Goal: Task Accomplishment & Management: Complete application form

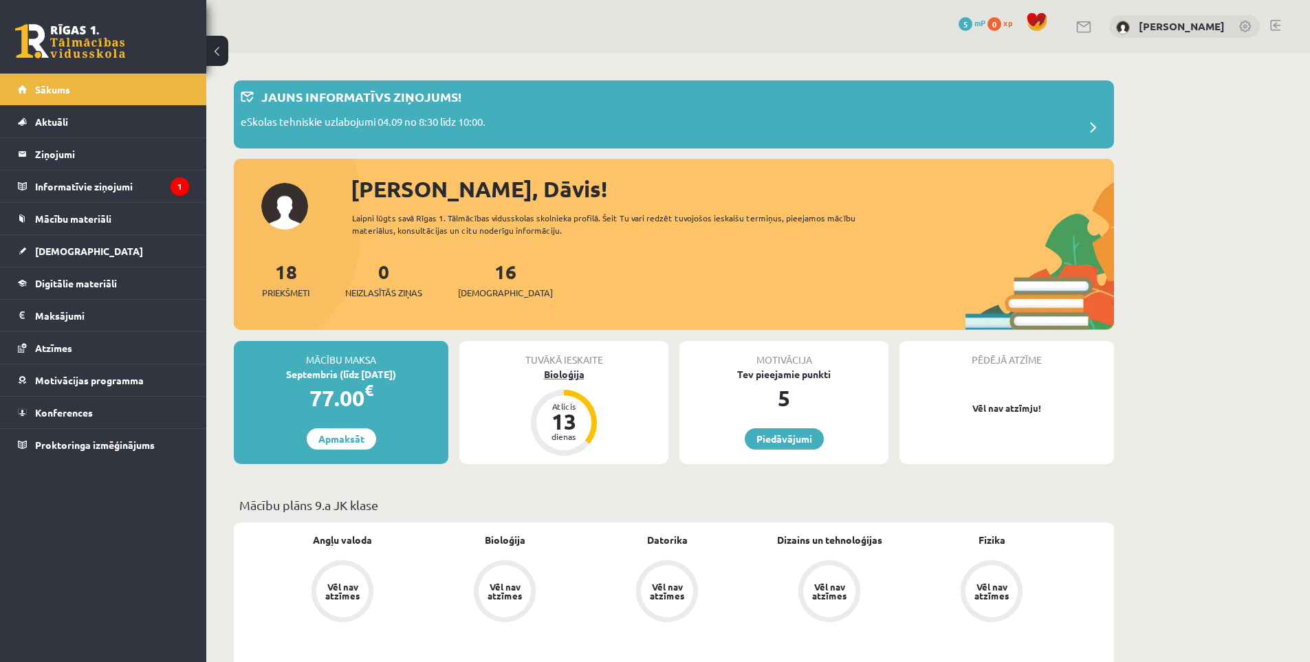
click at [568, 377] on div "Bioloģija" at bounding box center [563, 374] width 209 height 14
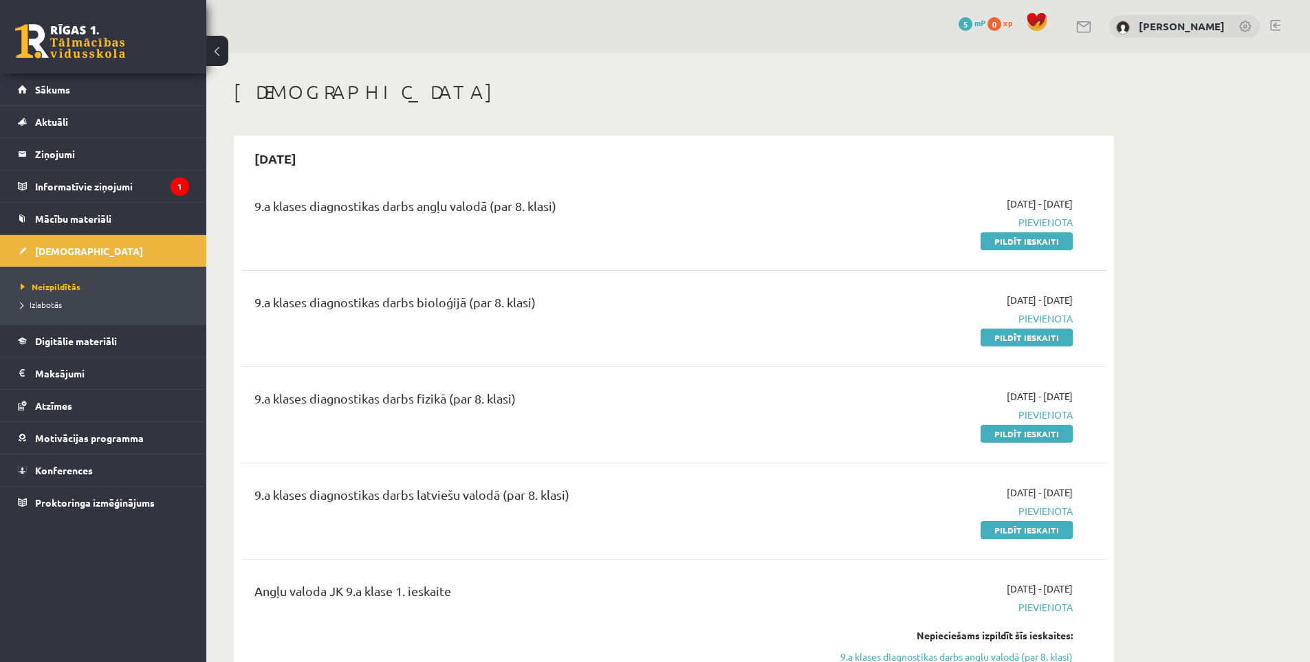
drag, startPoint x: 1017, startPoint y: 337, endPoint x: 770, endPoint y: 76, distance: 359.0
click at [1017, 337] on link "Pildīt ieskaiti" at bounding box center [1027, 338] width 92 height 18
click at [52, 305] on span "Izlabotās" at bounding box center [41, 304] width 41 height 11
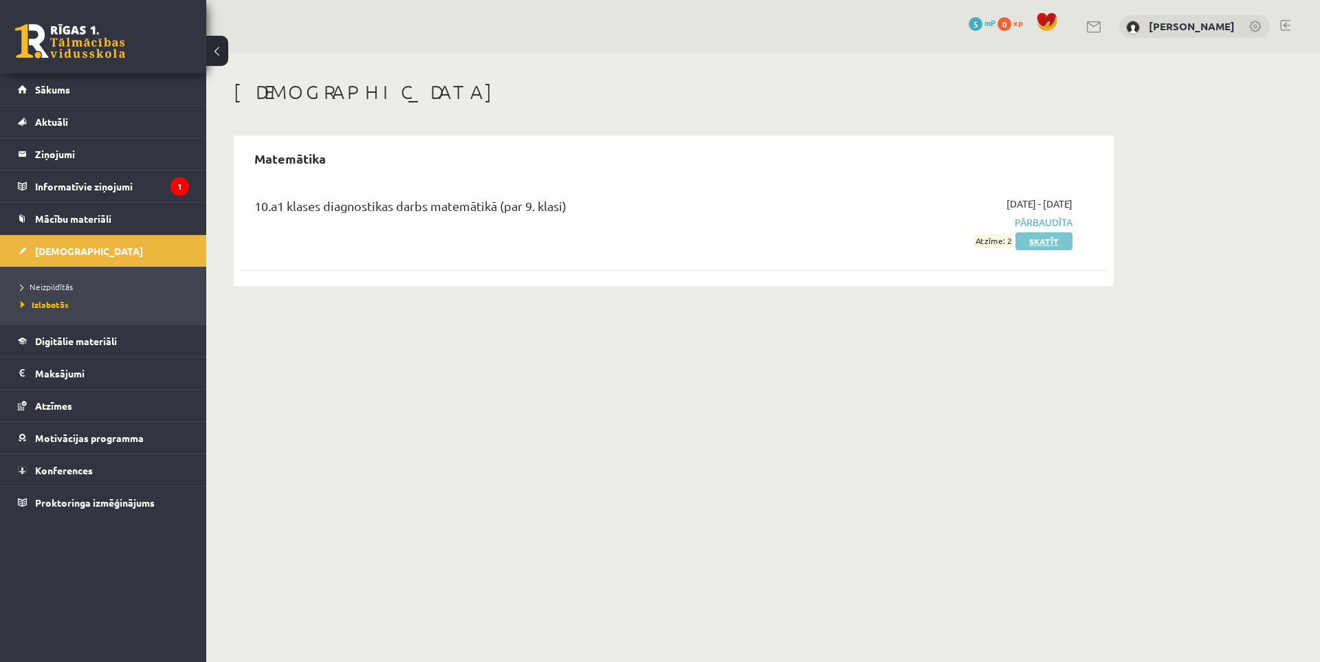
click at [1031, 241] on link "Skatīt" at bounding box center [1044, 241] width 57 height 18
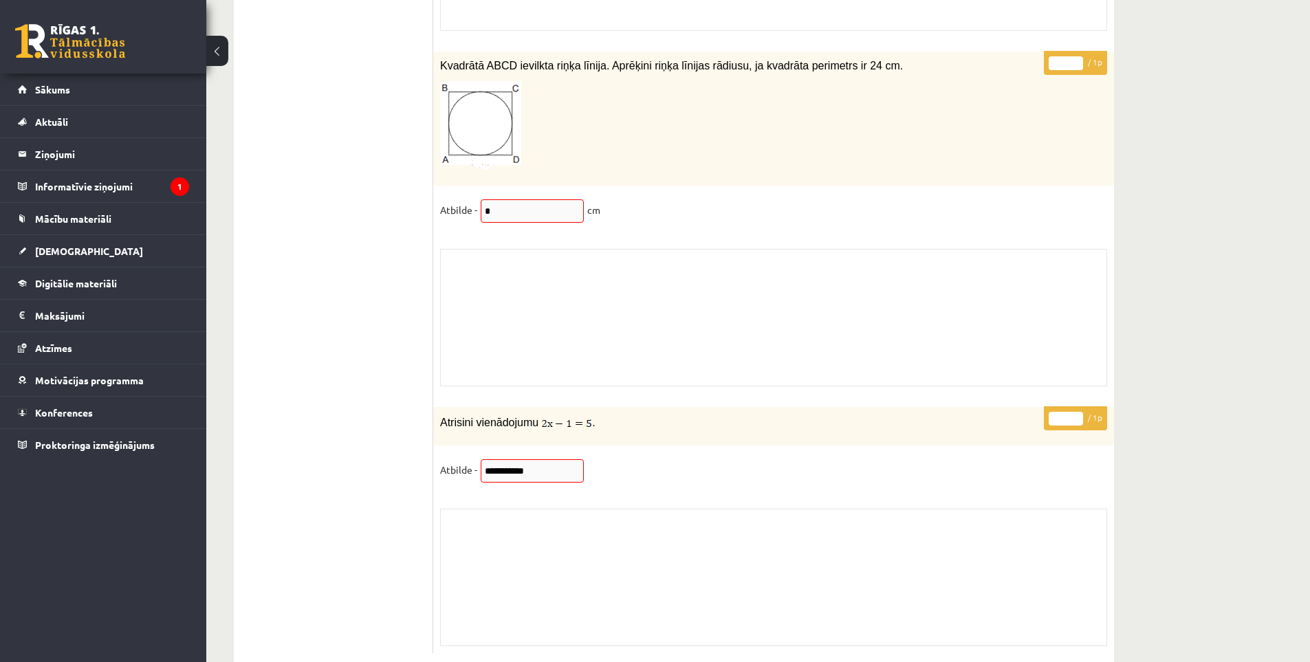
scroll to position [11637, 0]
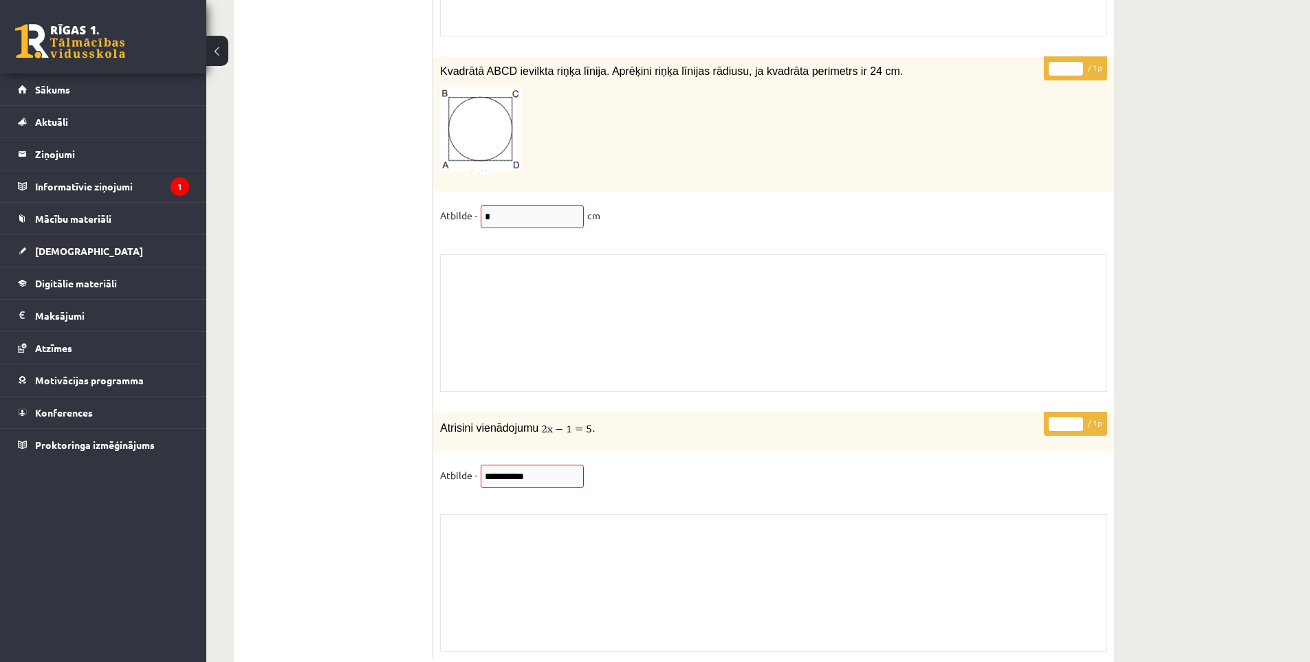
drag, startPoint x: 1155, startPoint y: 422, endPoint x: 1140, endPoint y: 382, distance: 42.0
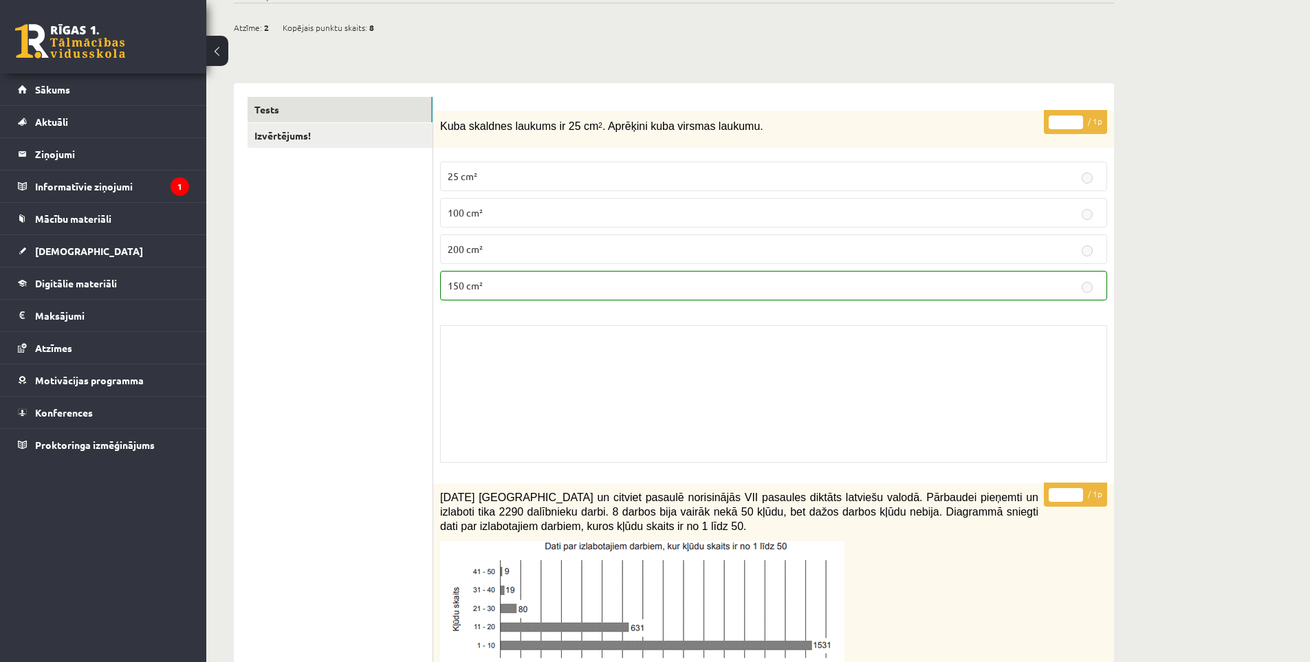
scroll to position [0, 0]
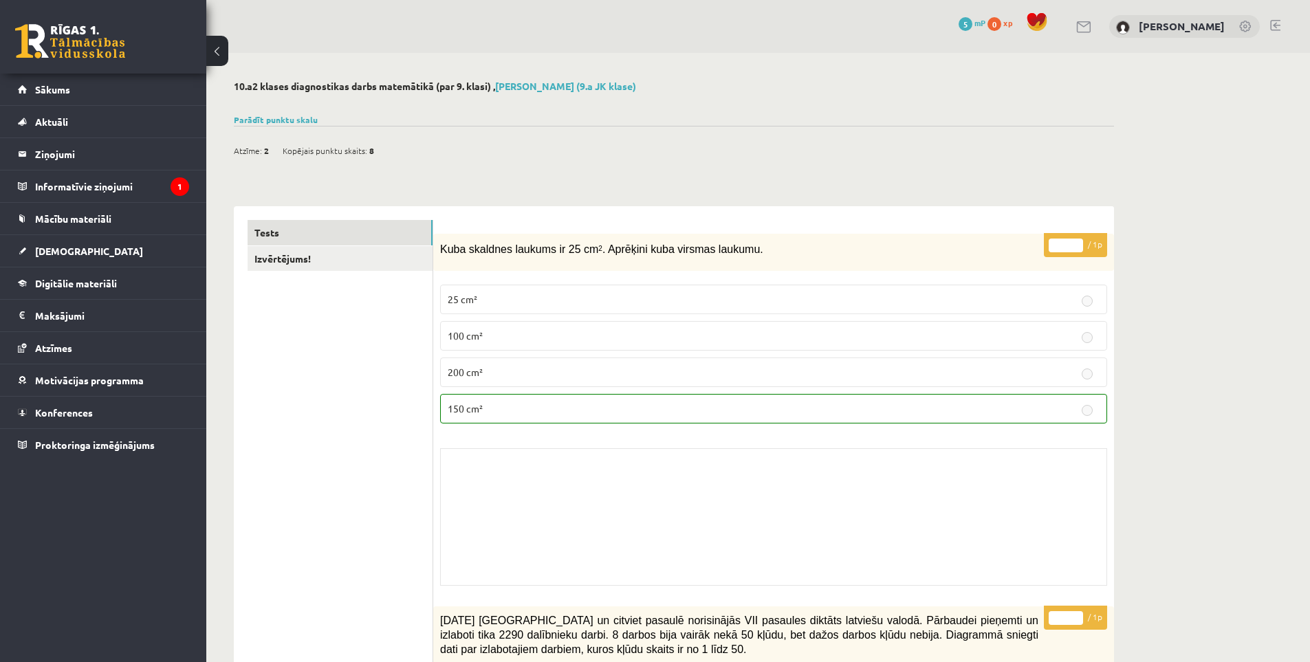
drag, startPoint x: 1153, startPoint y: 403, endPoint x: 1139, endPoint y: 239, distance: 164.9
click at [314, 254] on link "Izvērtējums!" at bounding box center [340, 258] width 185 height 25
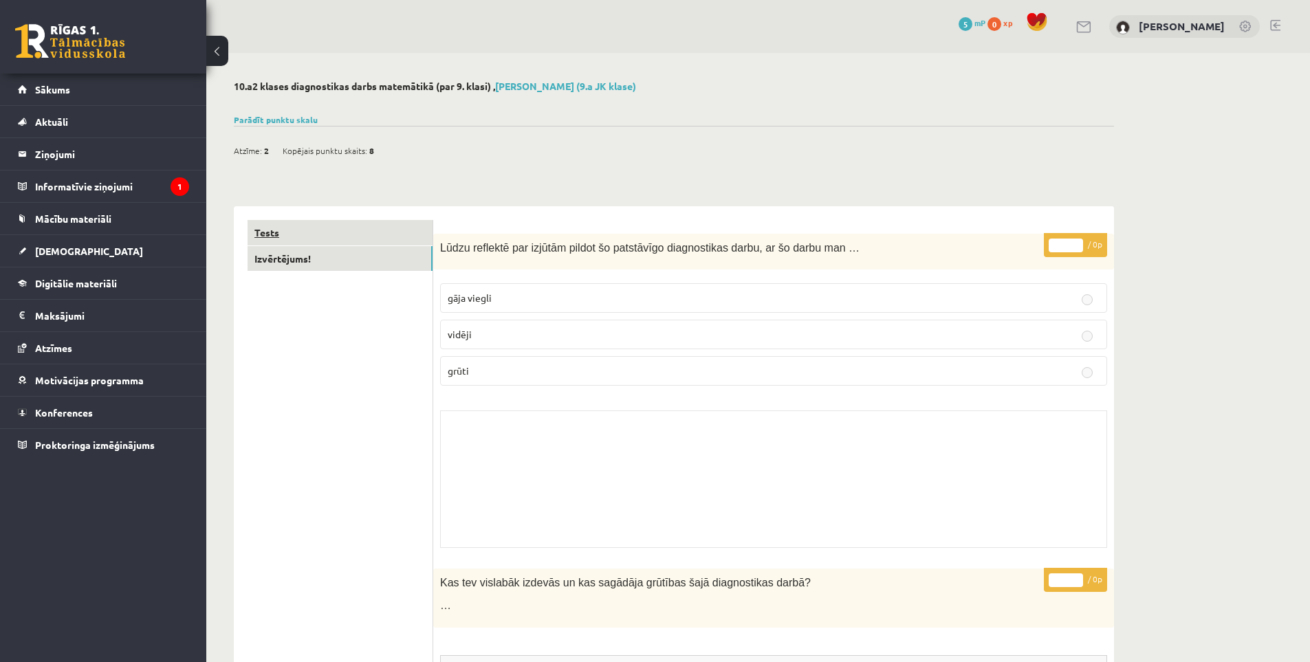
click at [340, 233] on link "Tests" at bounding box center [340, 232] width 185 height 25
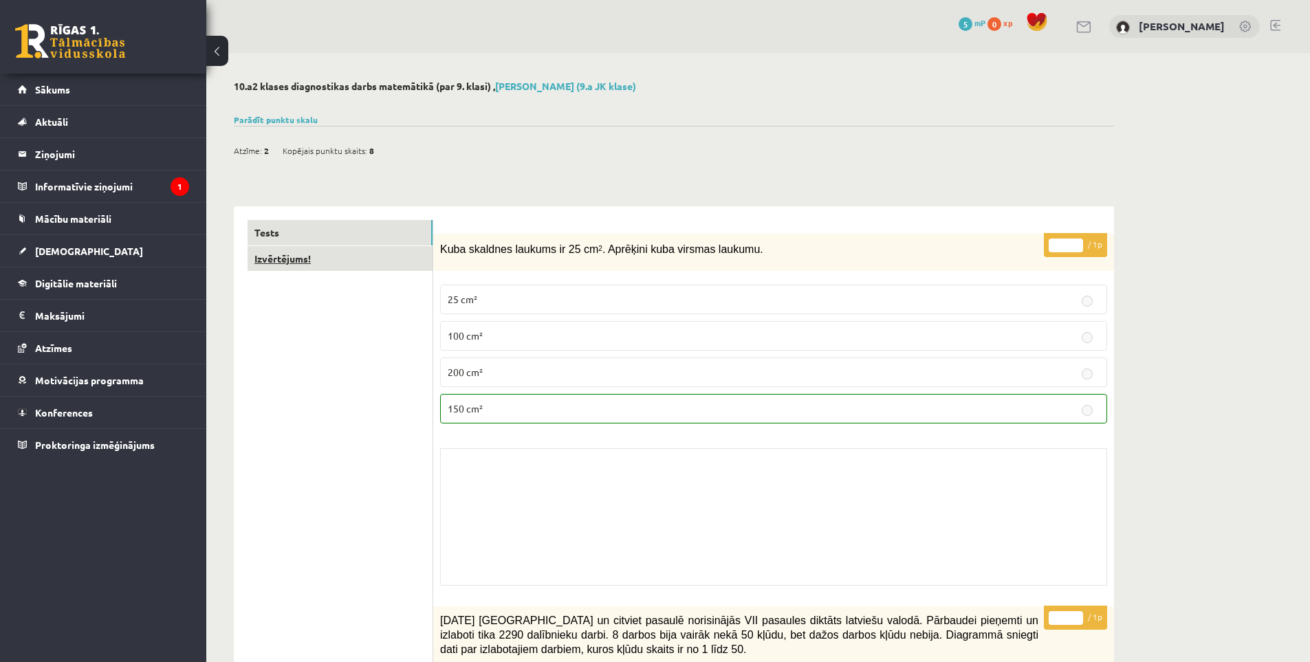
click at [323, 255] on link "Izvērtējums!" at bounding box center [340, 258] width 185 height 25
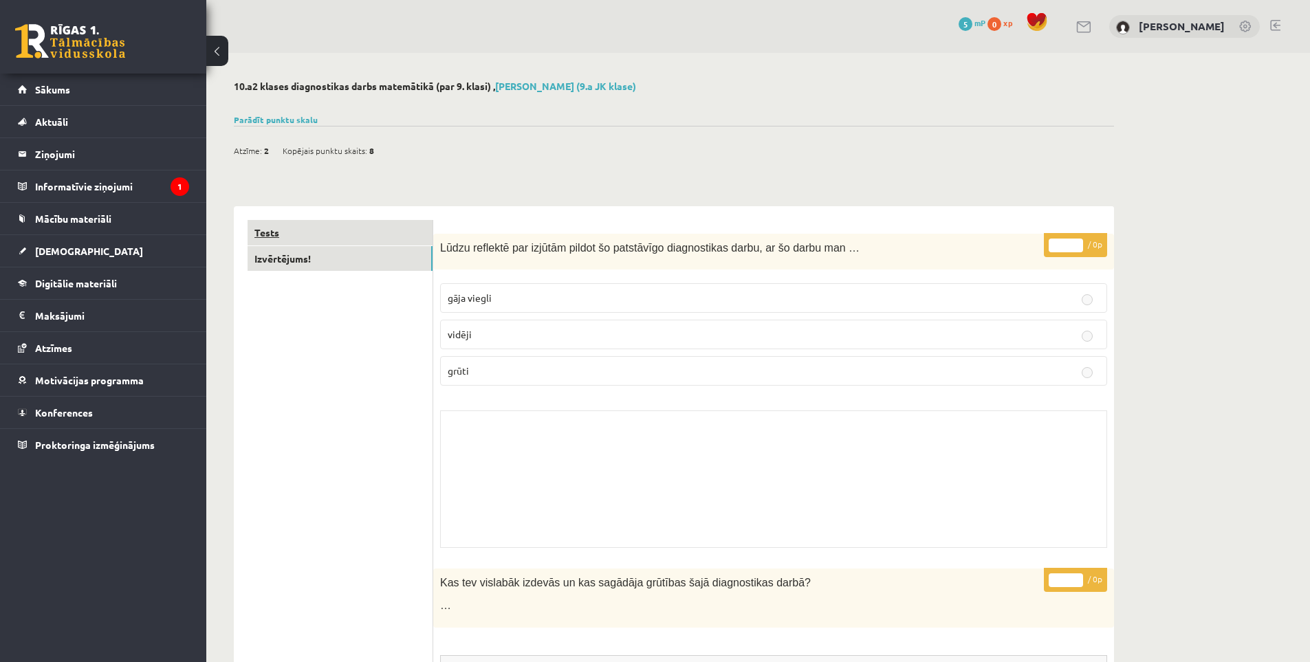
click at [340, 237] on link "Tests" at bounding box center [340, 232] width 185 height 25
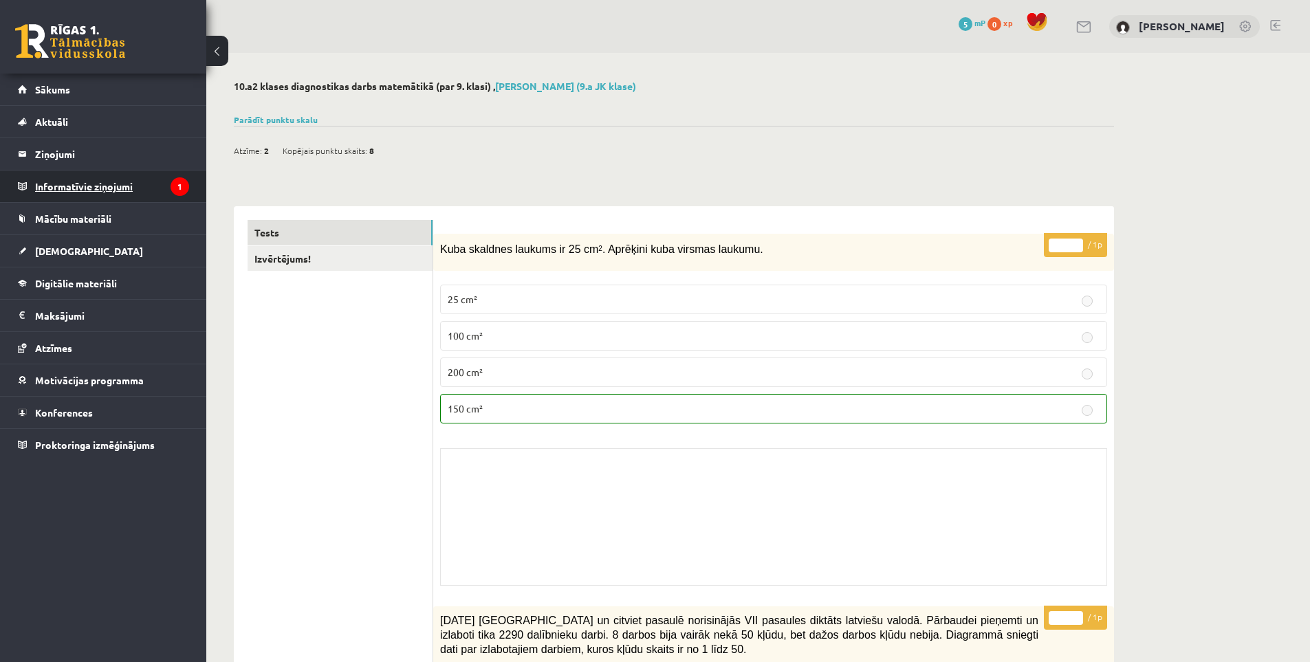
click at [153, 177] on legend "Informatīvie ziņojumi 1" at bounding box center [112, 187] width 154 height 32
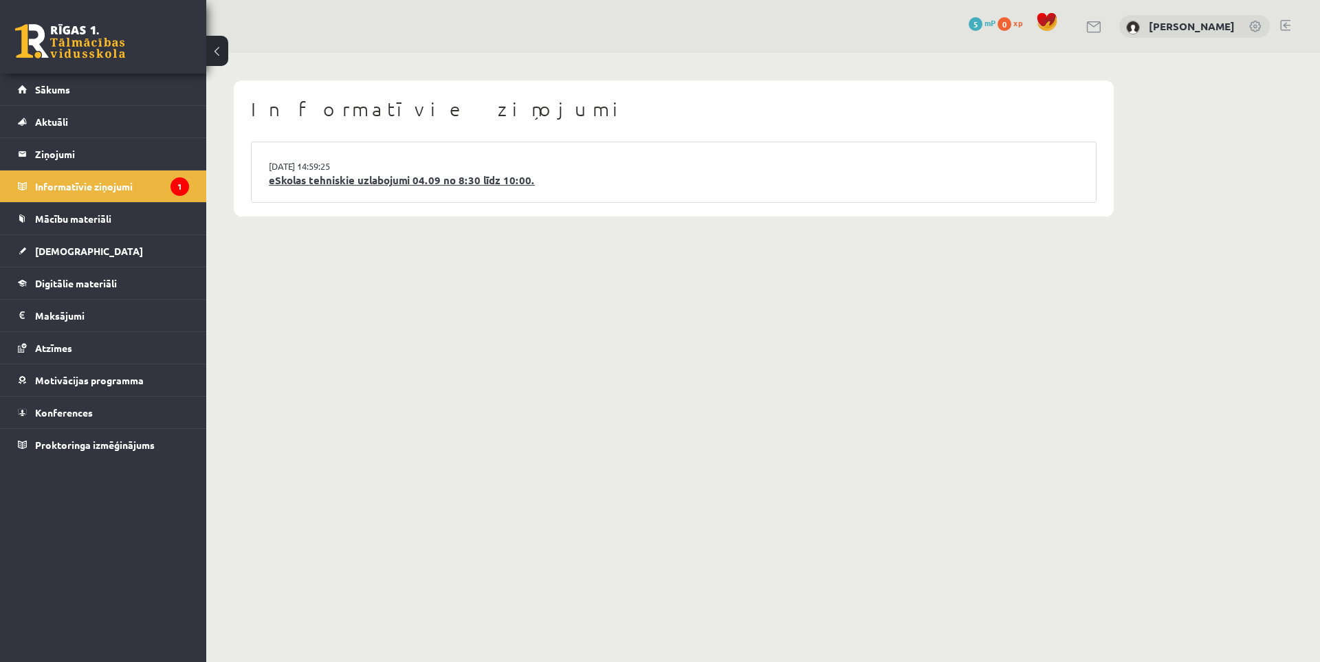
click at [421, 184] on link "eSkolas tehniskie uzlabojumi 04.09 no 8:30 līdz 10:00." at bounding box center [674, 181] width 810 height 16
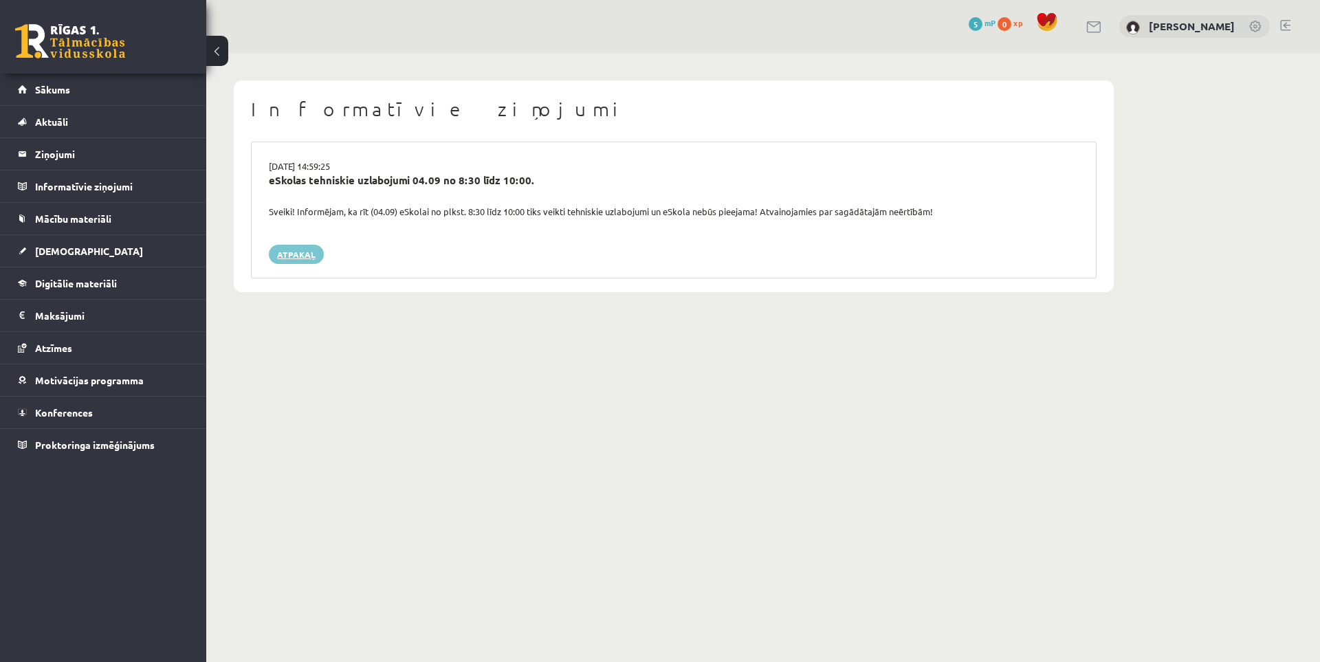
click at [311, 252] on link "Atpakaļ" at bounding box center [296, 254] width 55 height 19
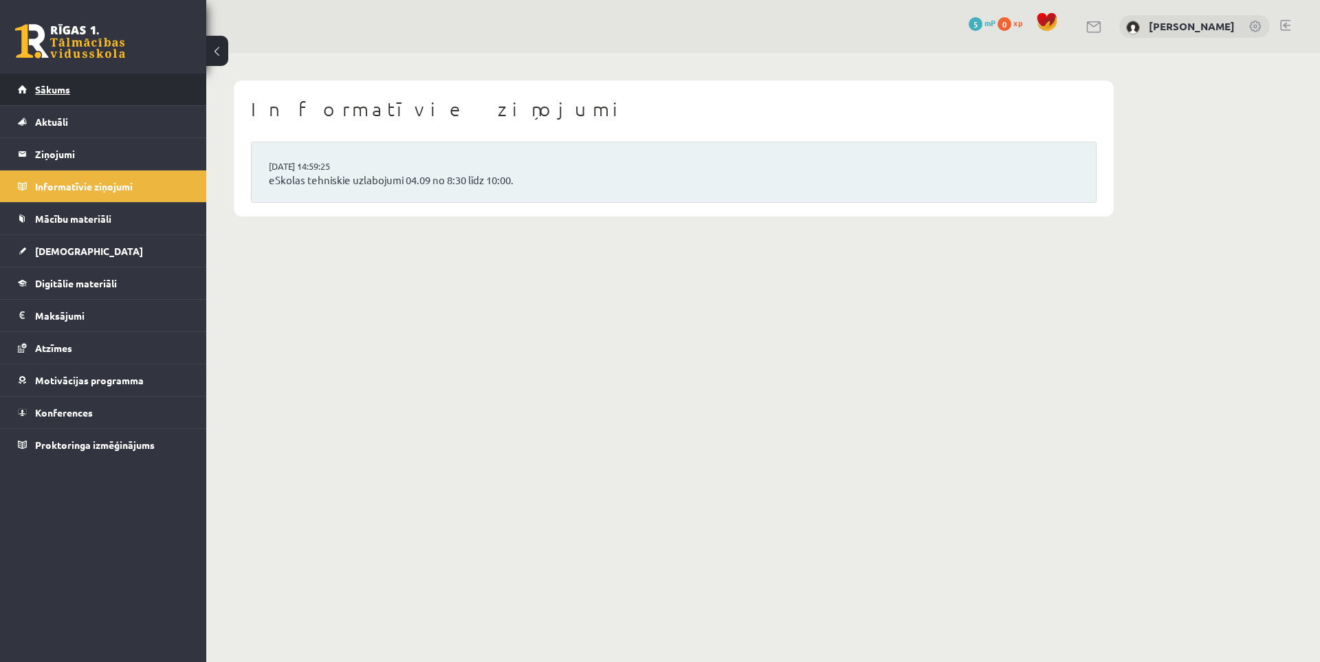
click at [66, 90] on span "Sākums" at bounding box center [52, 89] width 35 height 12
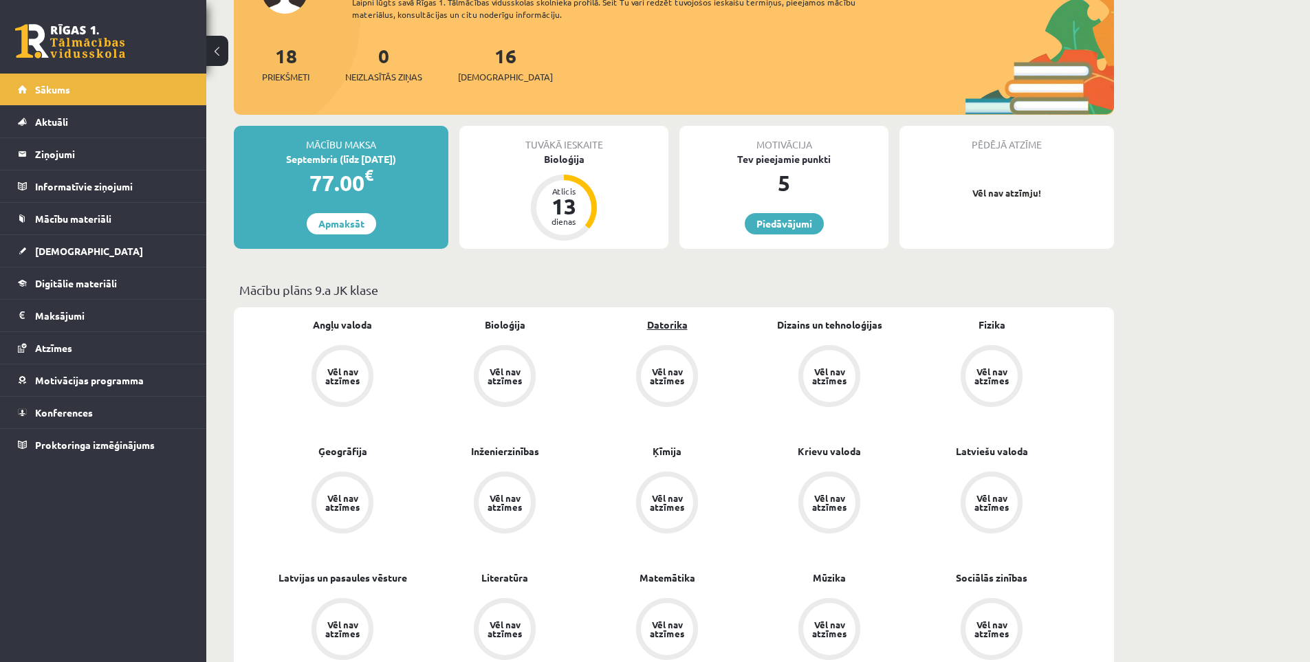
scroll to position [206, 0]
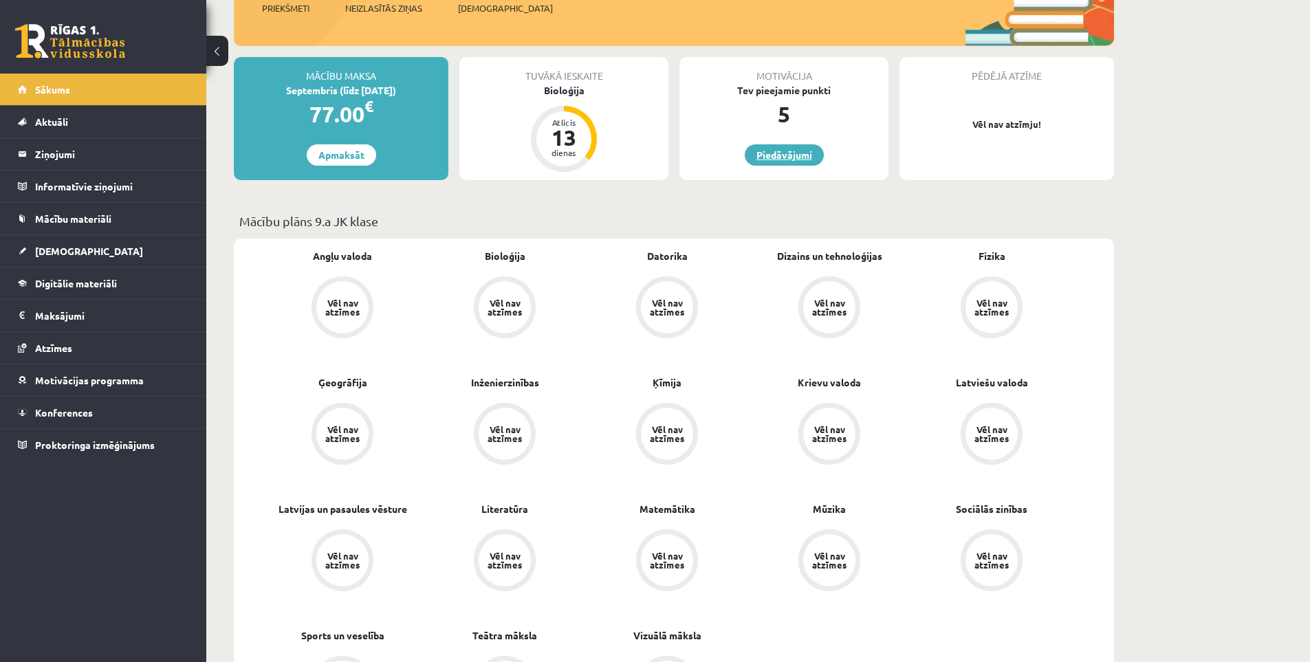
click at [767, 161] on link "Piedāvājumi" at bounding box center [784, 154] width 79 height 21
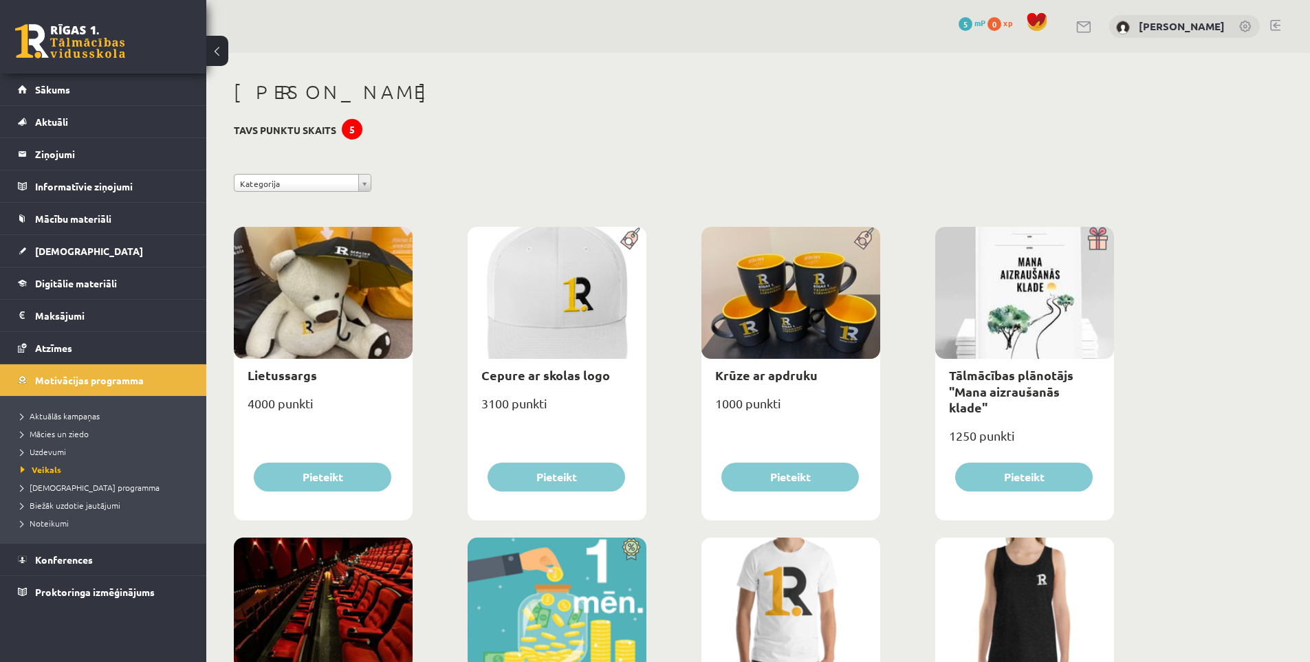
drag, startPoint x: 807, startPoint y: 558, endPoint x: 768, endPoint y: 347, distance: 213.9
click at [83, 221] on span "Mācību materiāli" at bounding box center [73, 219] width 76 height 12
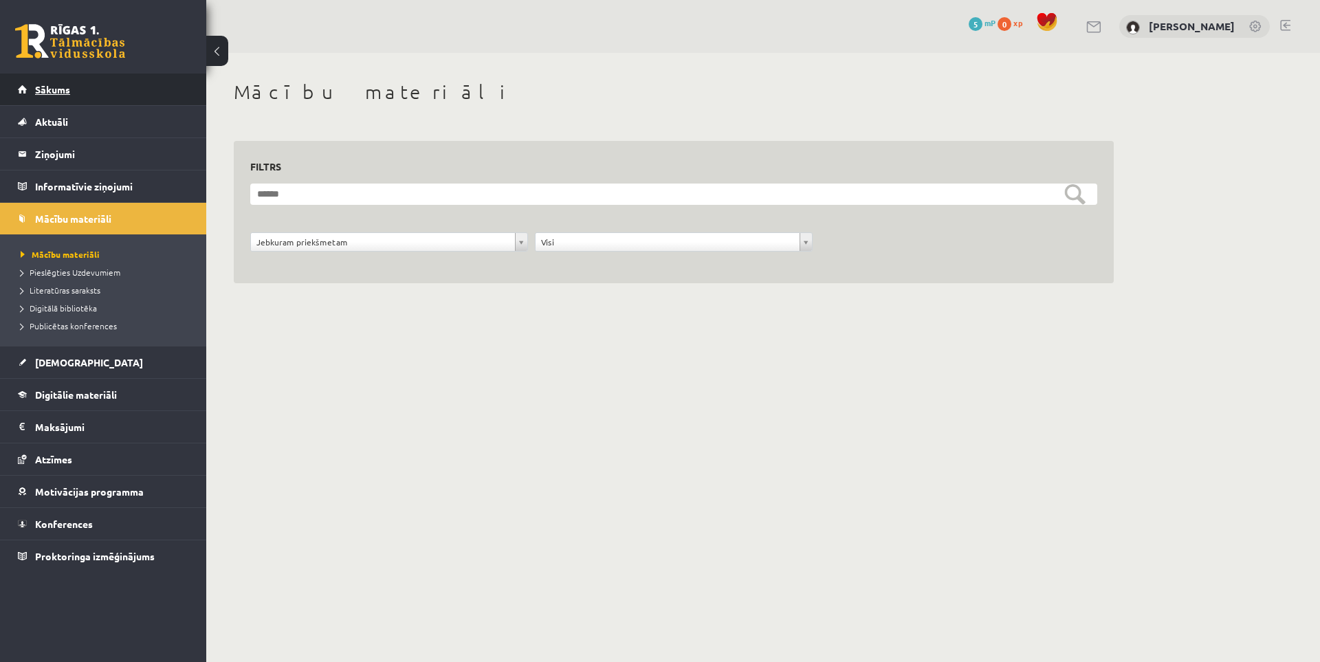
click at [74, 96] on link "Sākums" at bounding box center [103, 90] width 171 height 32
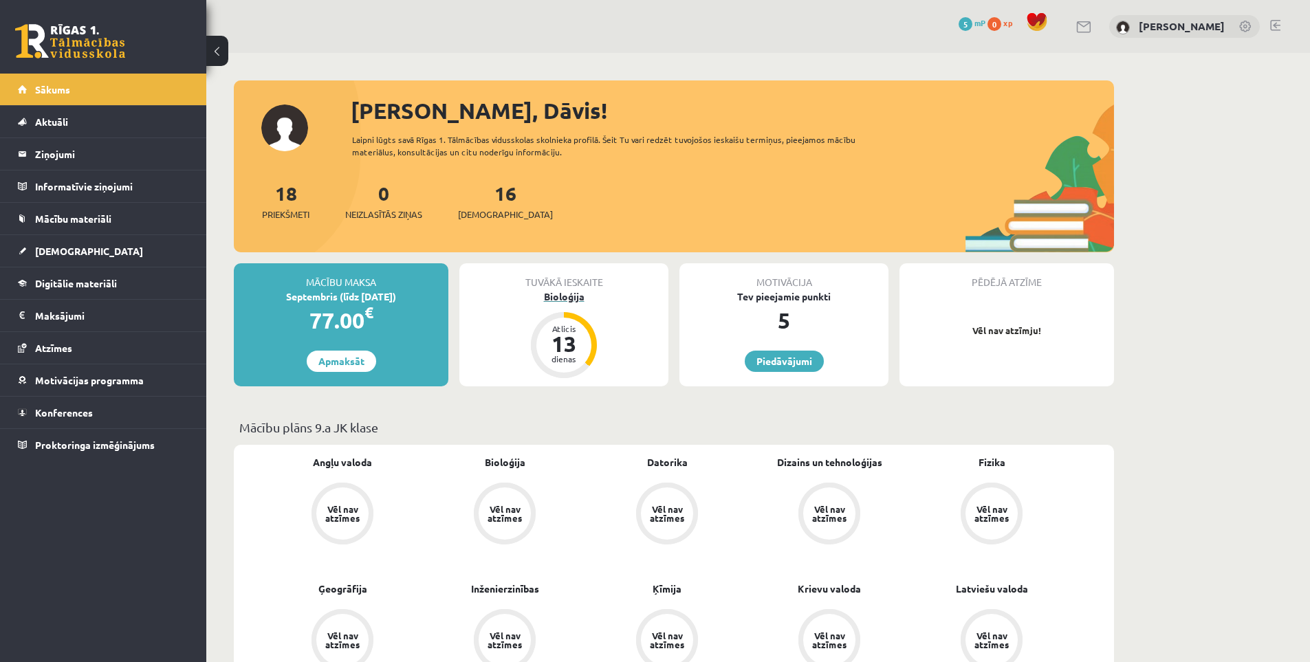
click at [570, 325] on div "Atlicis" at bounding box center [563, 329] width 41 height 8
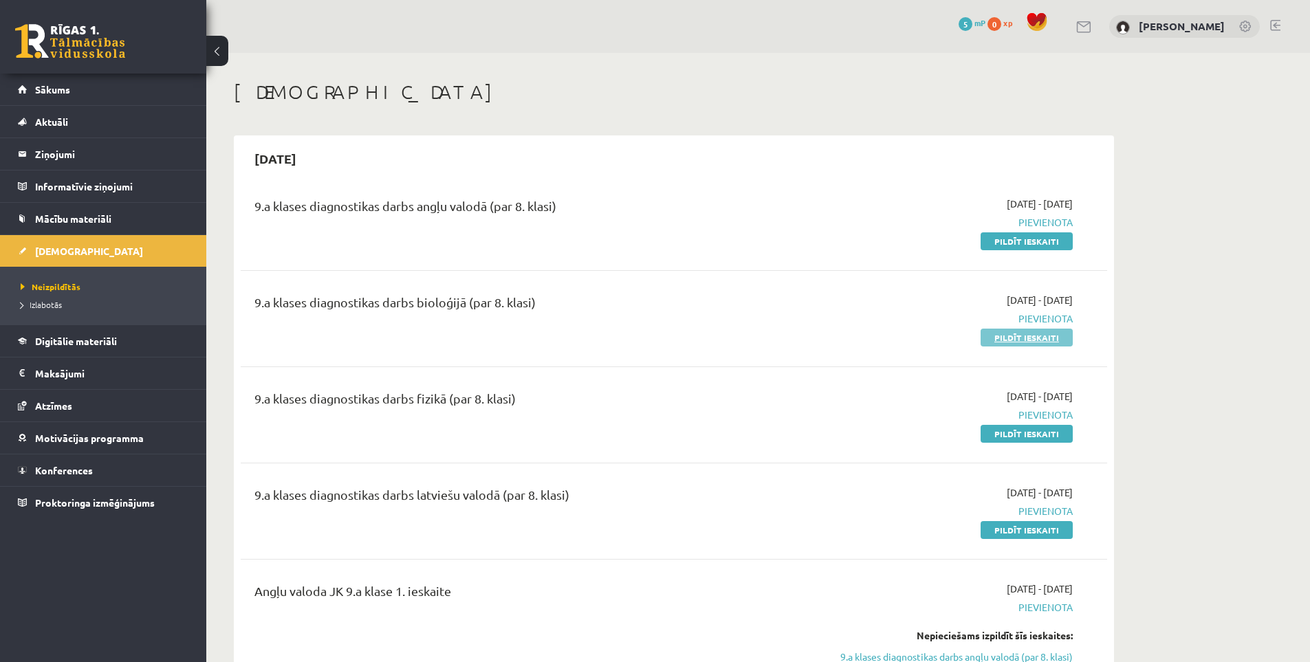
click at [1017, 340] on link "Pildīt ieskaiti" at bounding box center [1027, 338] width 92 height 18
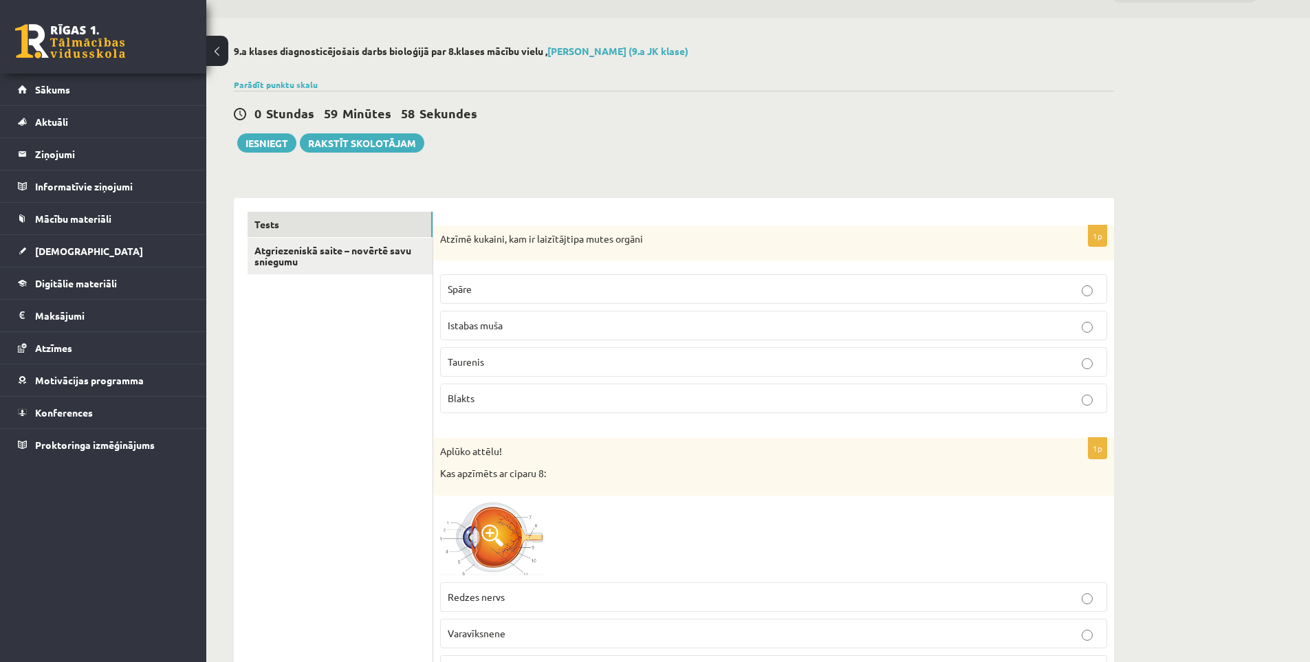
scroll to position [69, 0]
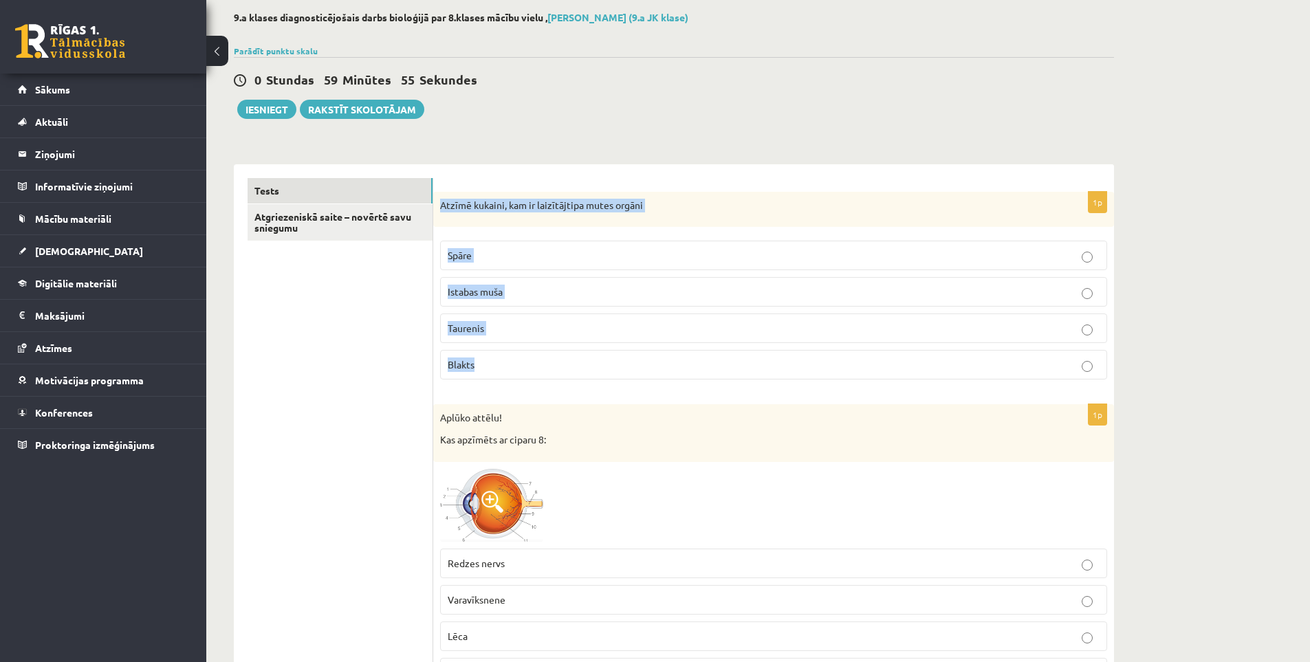
drag, startPoint x: 440, startPoint y: 206, endPoint x: 670, endPoint y: 358, distance: 275.4
click at [670, 358] on div "1p Atzīmē kukaini, kam ir laizītājtipa mutes orgāni Spāre Istabas muša Taurenis…" at bounding box center [773, 291] width 681 height 199
copy div "Atzīmē kukaini, kam ir laizītājtipa mutes orgāni Spāre Istabas muša Taurenis Bl…"
click at [520, 258] on p "Spāre" at bounding box center [774, 255] width 652 height 14
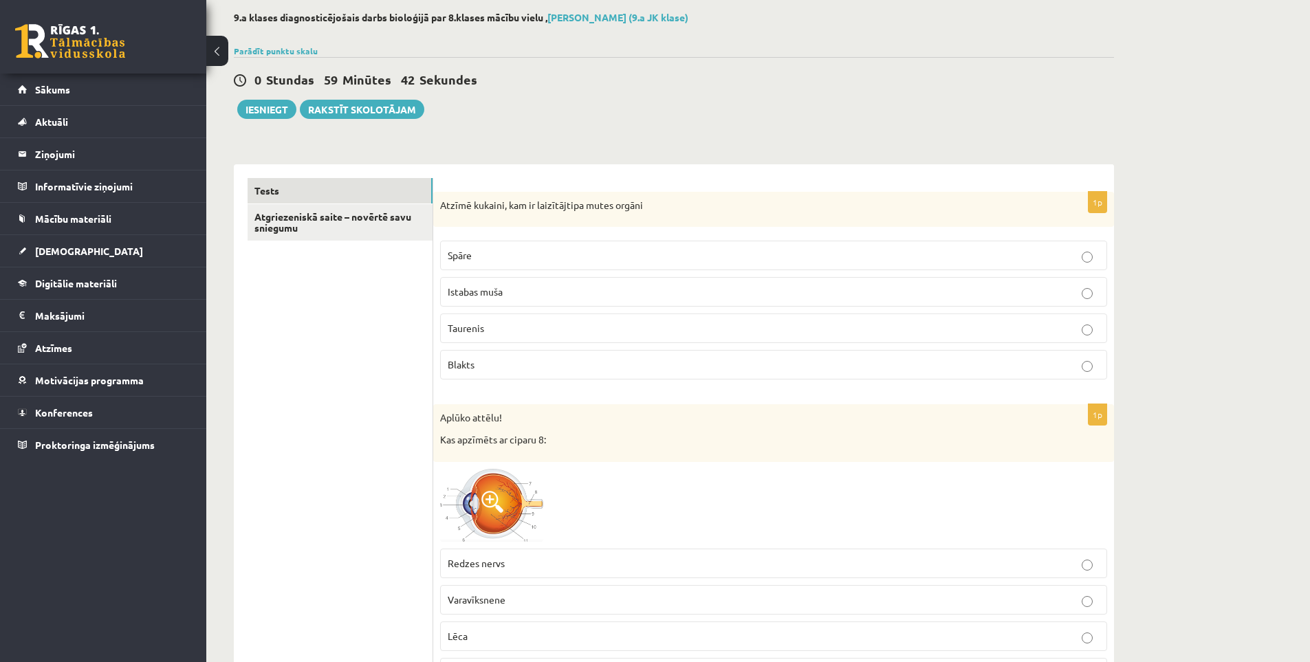
click at [563, 282] on label "Istabas muša" at bounding box center [773, 292] width 667 height 30
click at [593, 292] on p "Istabas muša" at bounding box center [774, 292] width 652 height 14
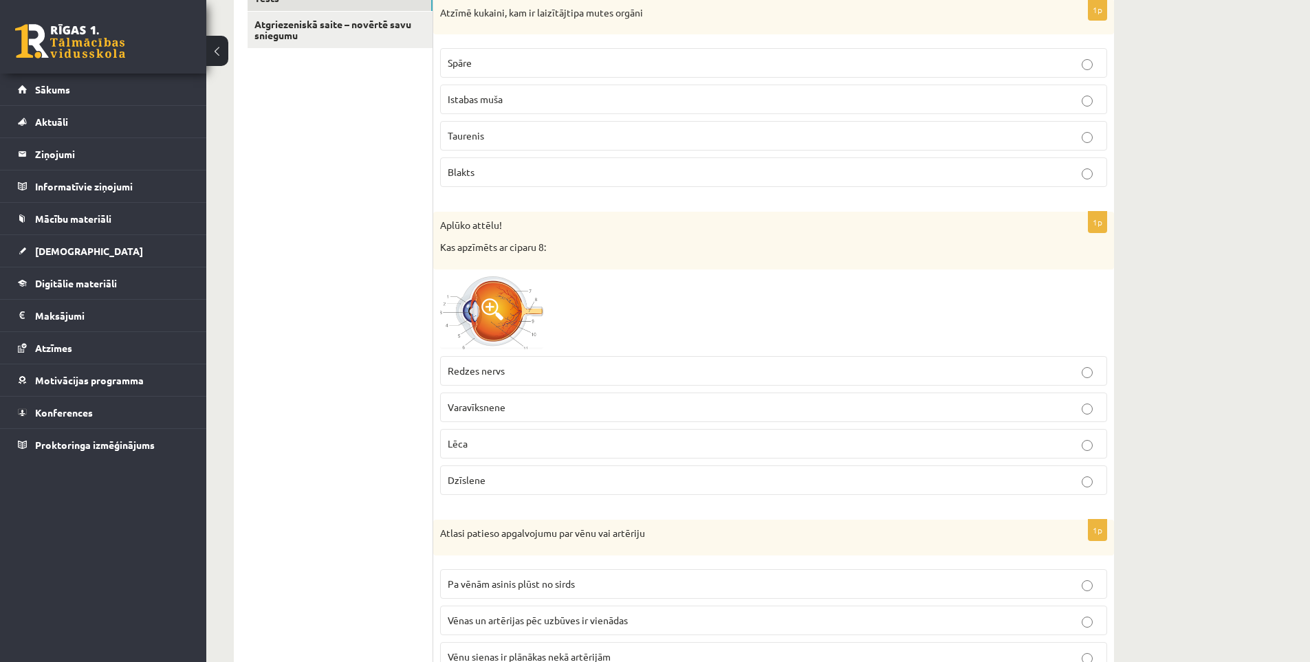
scroll to position [275, 0]
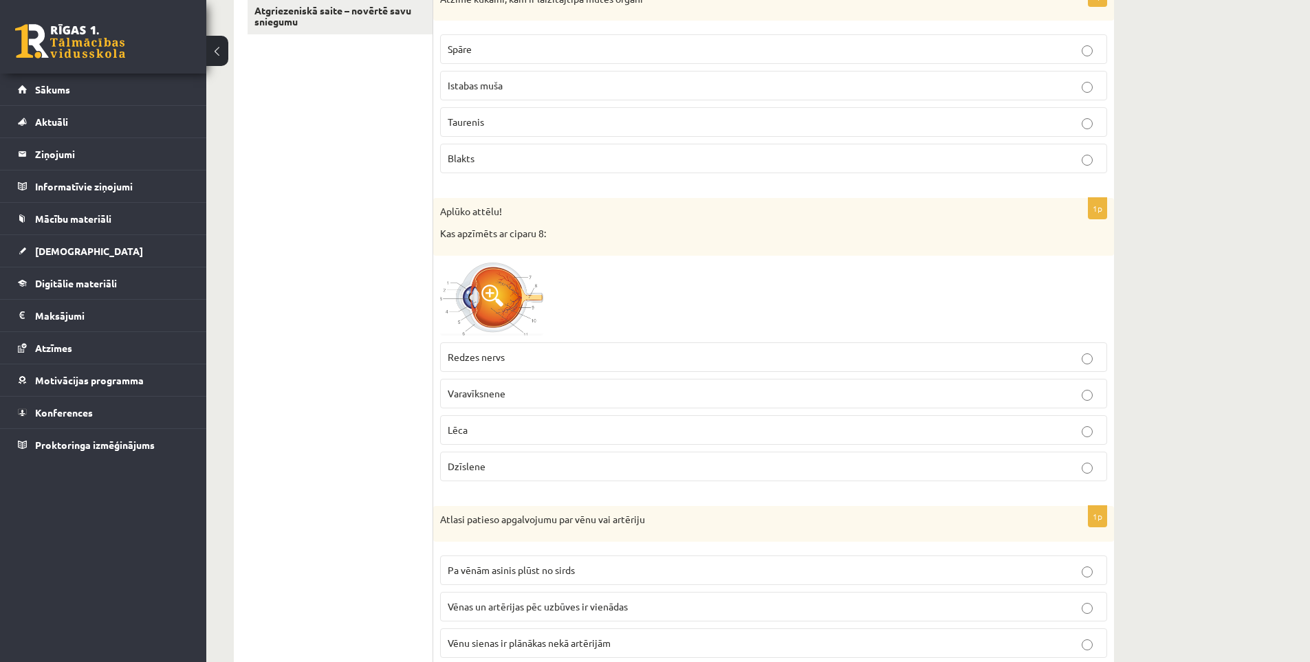
click at [543, 355] on p "Redzes nervs" at bounding box center [774, 357] width 652 height 14
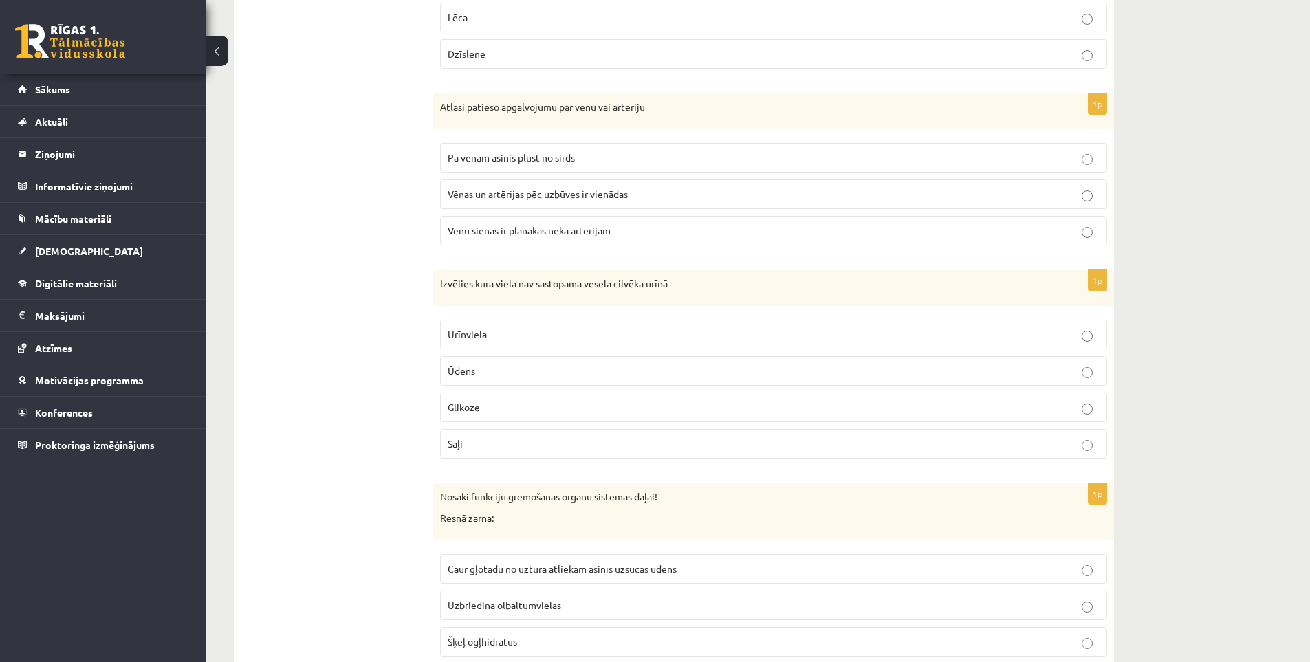
scroll to position [619, 0]
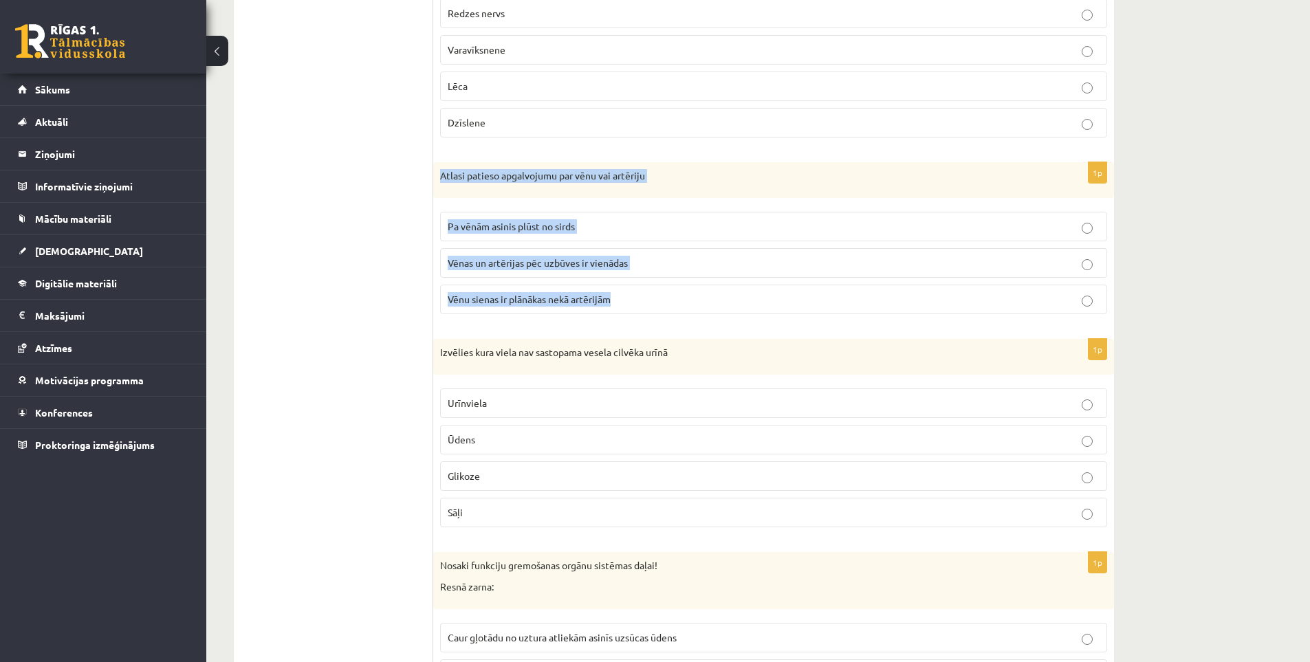
drag, startPoint x: 434, startPoint y: 172, endPoint x: 665, endPoint y: 303, distance: 265.8
click at [664, 303] on div "1p Atlasi patieso apgalvojumu par vēnu vai artēriju Pa vēnām asinis plūst no si…" at bounding box center [773, 243] width 681 height 163
copy div "Atlasi patieso apgalvojumu par vēnu vai artēriju Pa vēnām asinis plūst no sirds…"
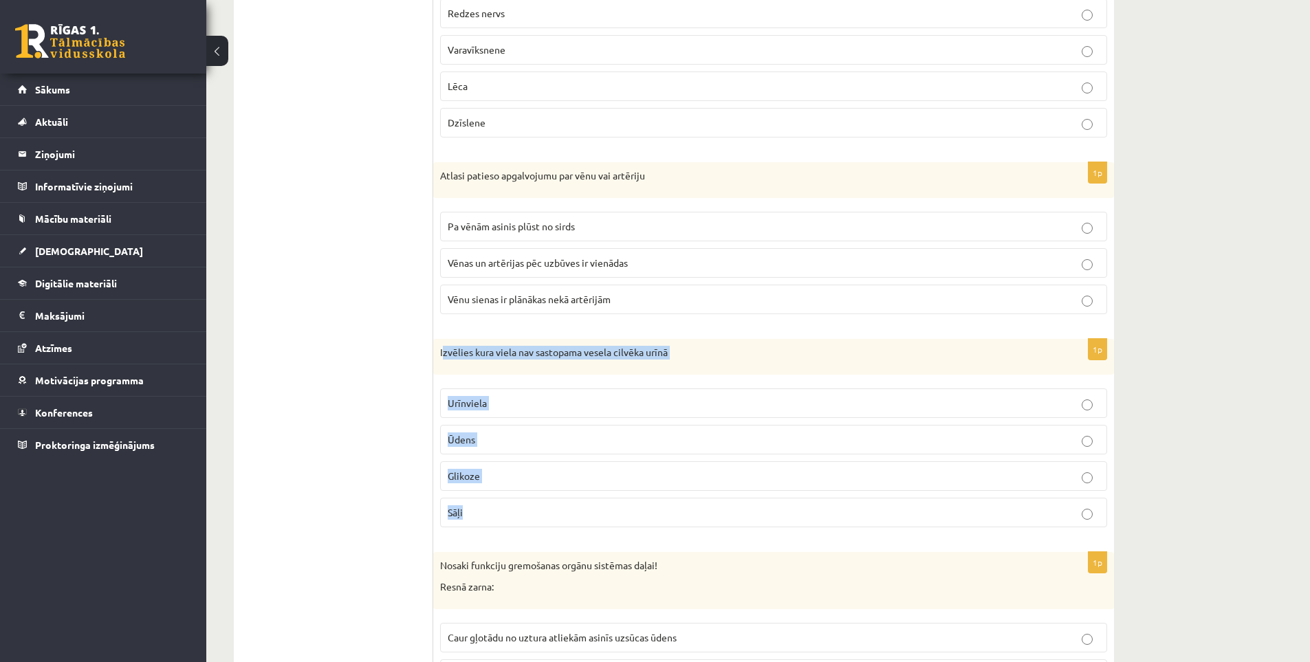
drag, startPoint x: 442, startPoint y: 351, endPoint x: 547, endPoint y: 521, distance: 199.8
click at [547, 521] on div "1p Izvēlies kura viela nav sastopama vesela cilvēka urīnā Urīnviela Ūdens Gliko…" at bounding box center [773, 438] width 681 height 199
copy div "zvēlies kura viela nav sastopama vesela cilvēka urīnā Urīnviela Ūdens Glikoze S…"
drag, startPoint x: 435, startPoint y: 351, endPoint x: 531, endPoint y: 531, distance: 204.0
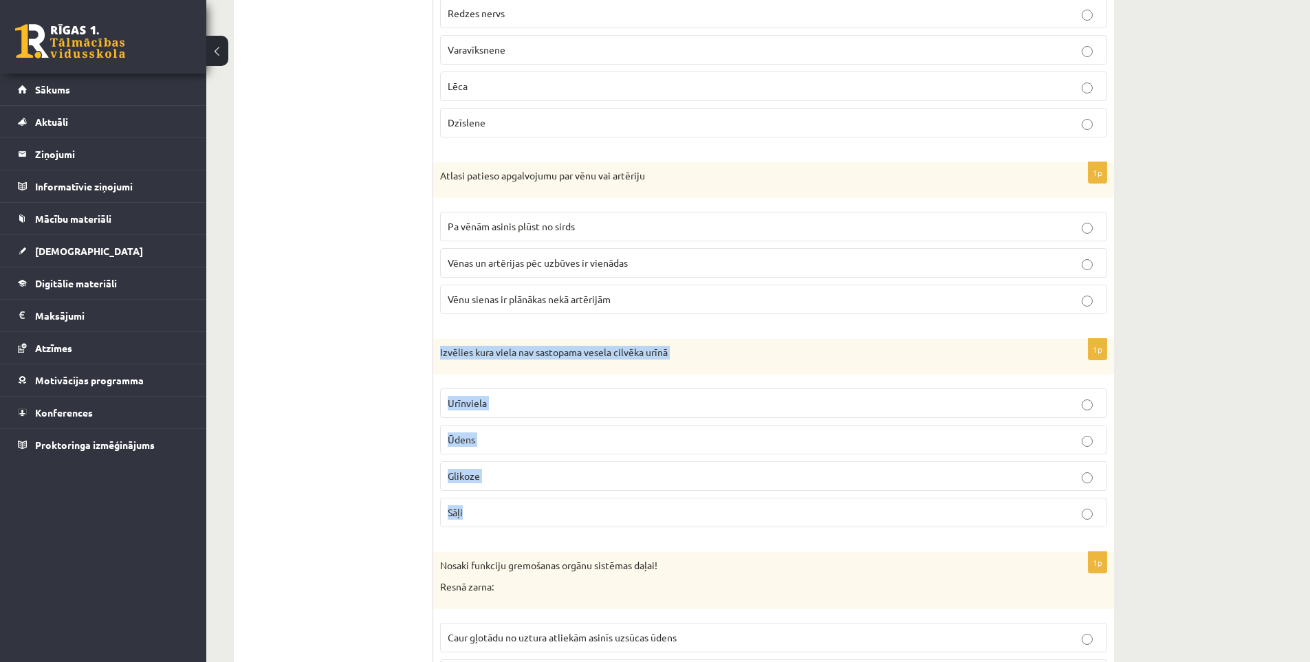
click at [531, 531] on div "1p Izvēlies kura viela nav sastopama vesela cilvēka urīnā Urīnviela Ūdens Gliko…" at bounding box center [773, 438] width 681 height 199
copy div "Izvēlies kura viela nav sastopama vesela cilvēka urīnā Urīnviela Ūdens Glikoze …"
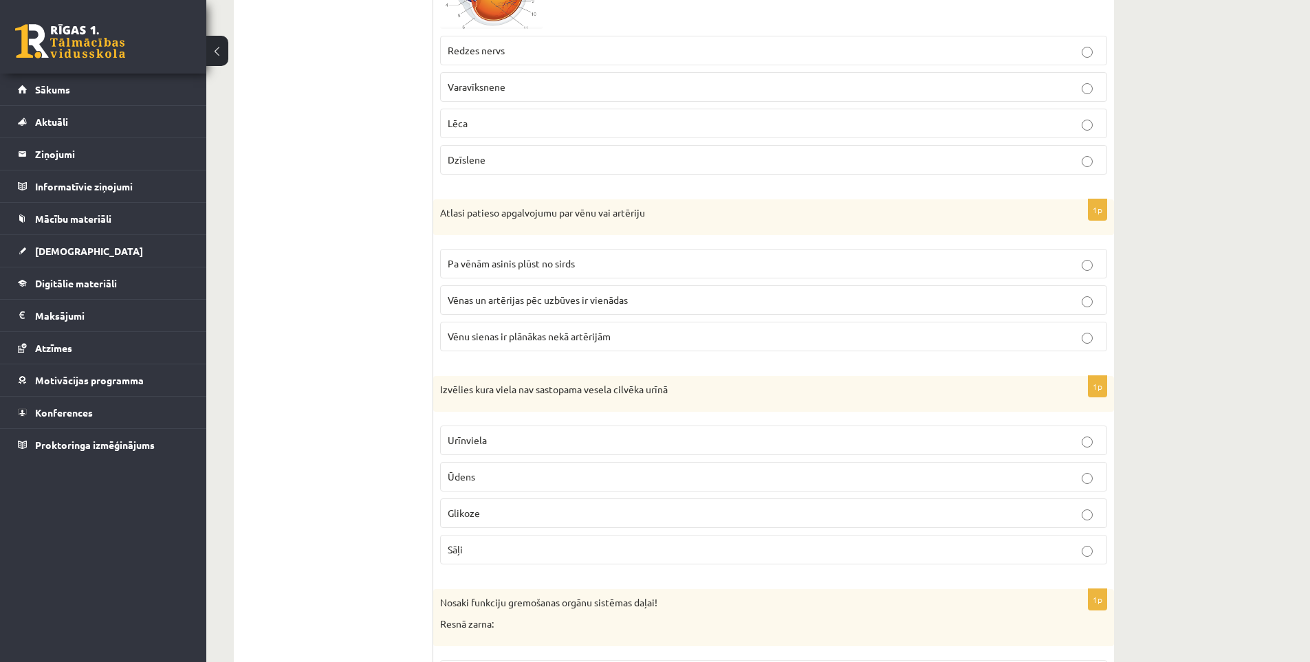
scroll to position [550, 0]
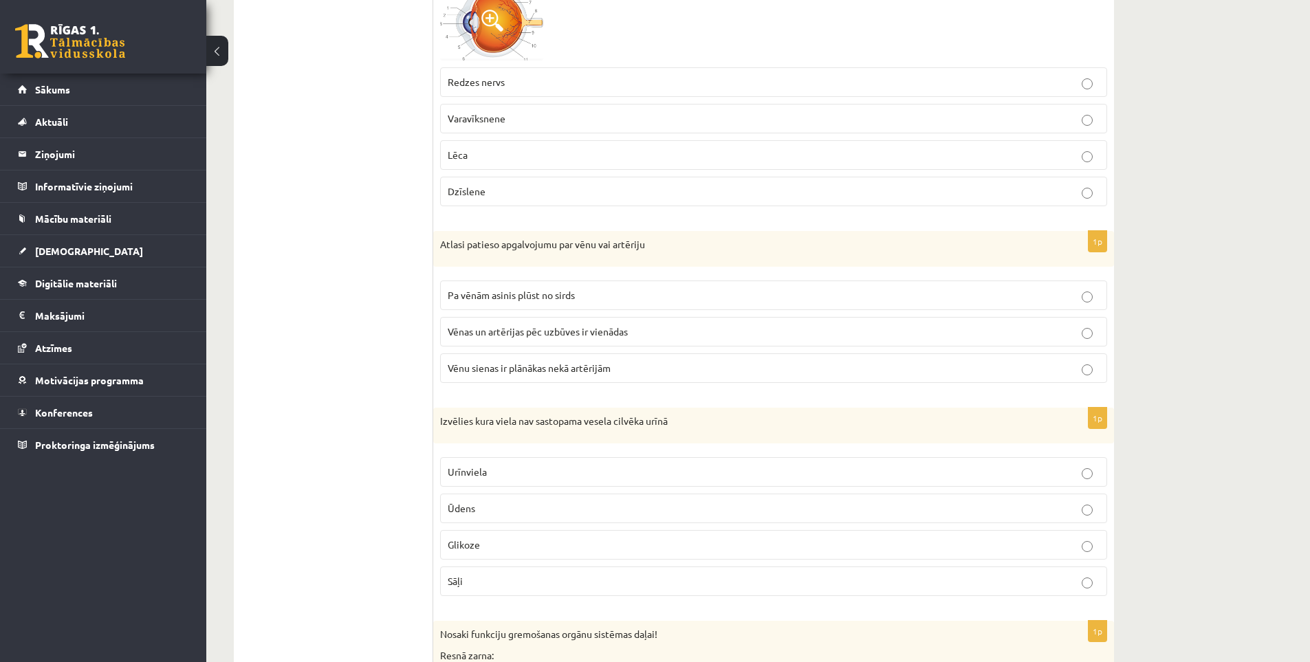
click at [617, 374] on p "Vēnu sienas ir plānākas nekā artērijām" at bounding box center [774, 368] width 652 height 14
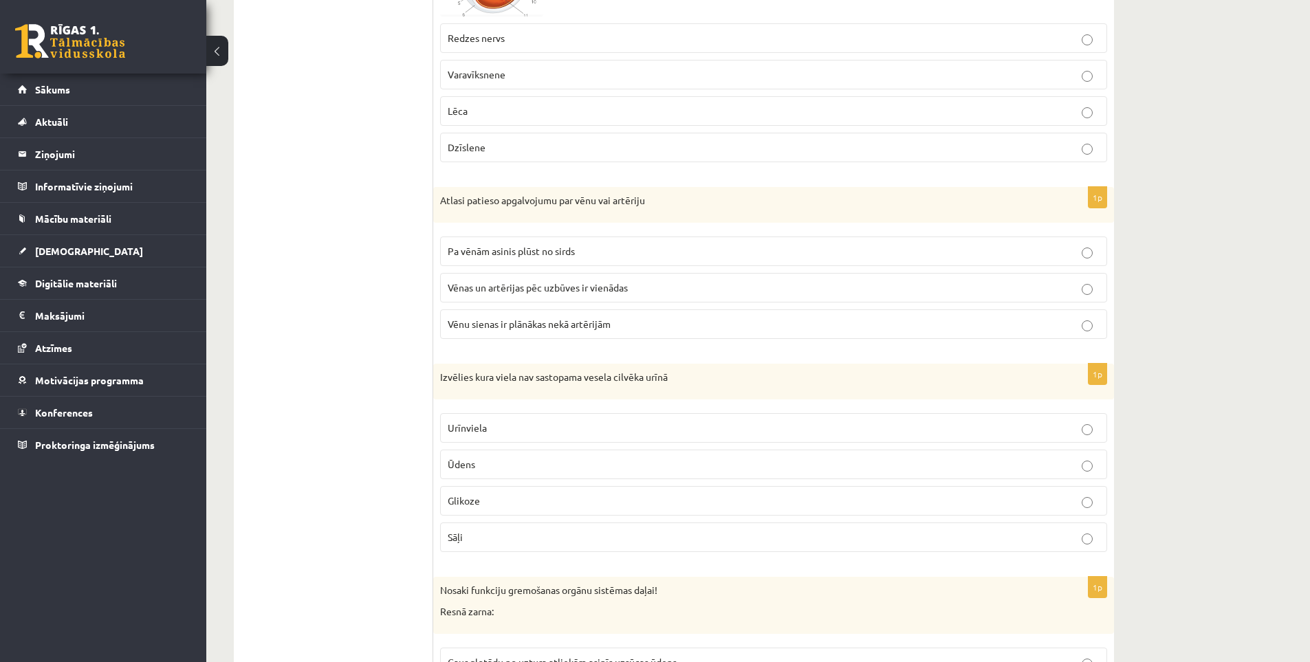
scroll to position [619, 0]
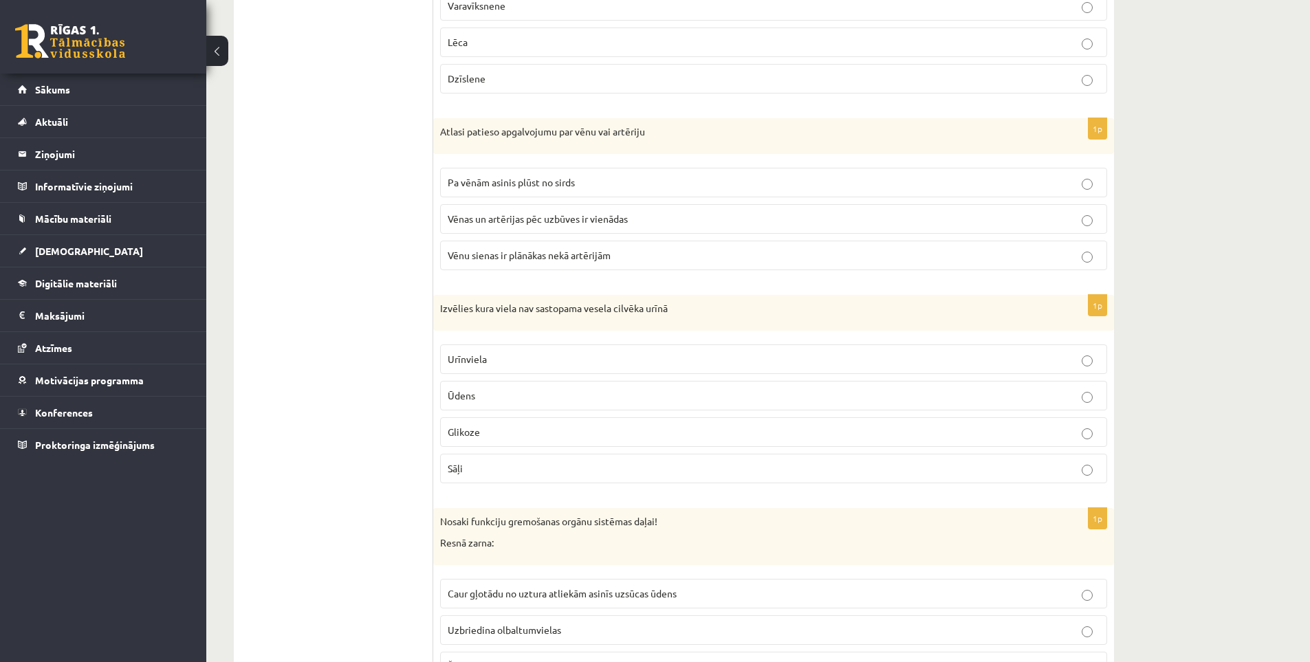
scroll to position [688, 0]
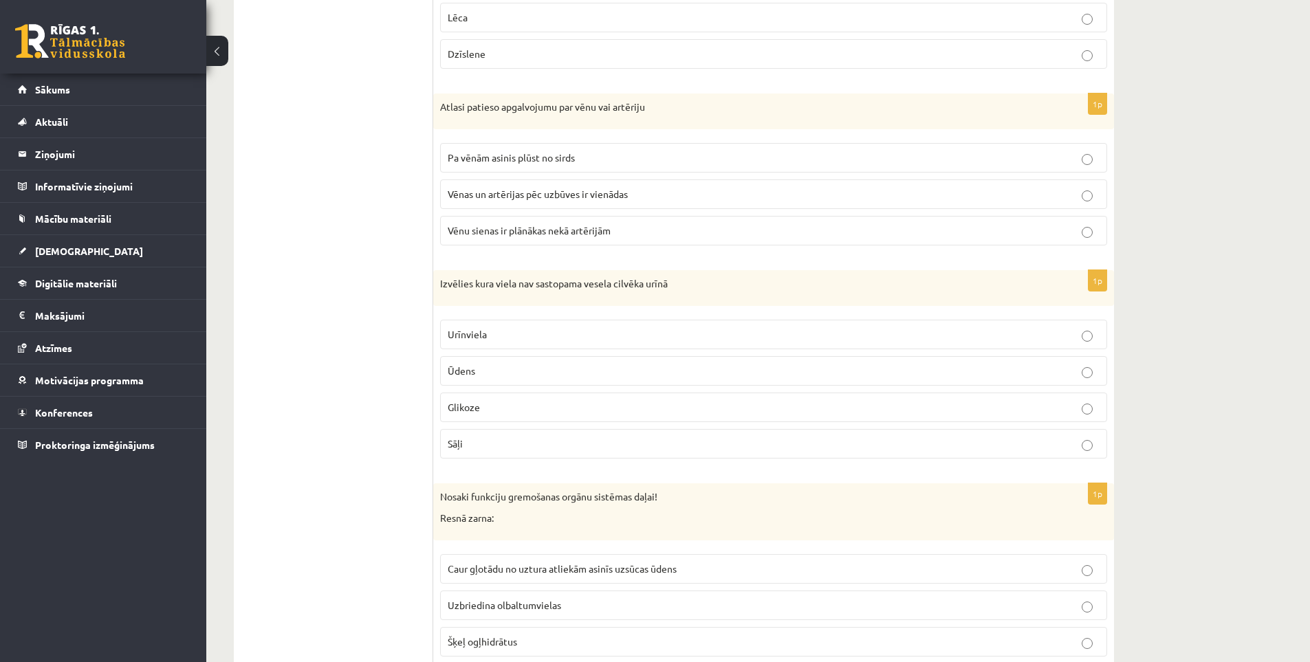
click at [519, 408] on p "Glikoze" at bounding box center [774, 407] width 652 height 14
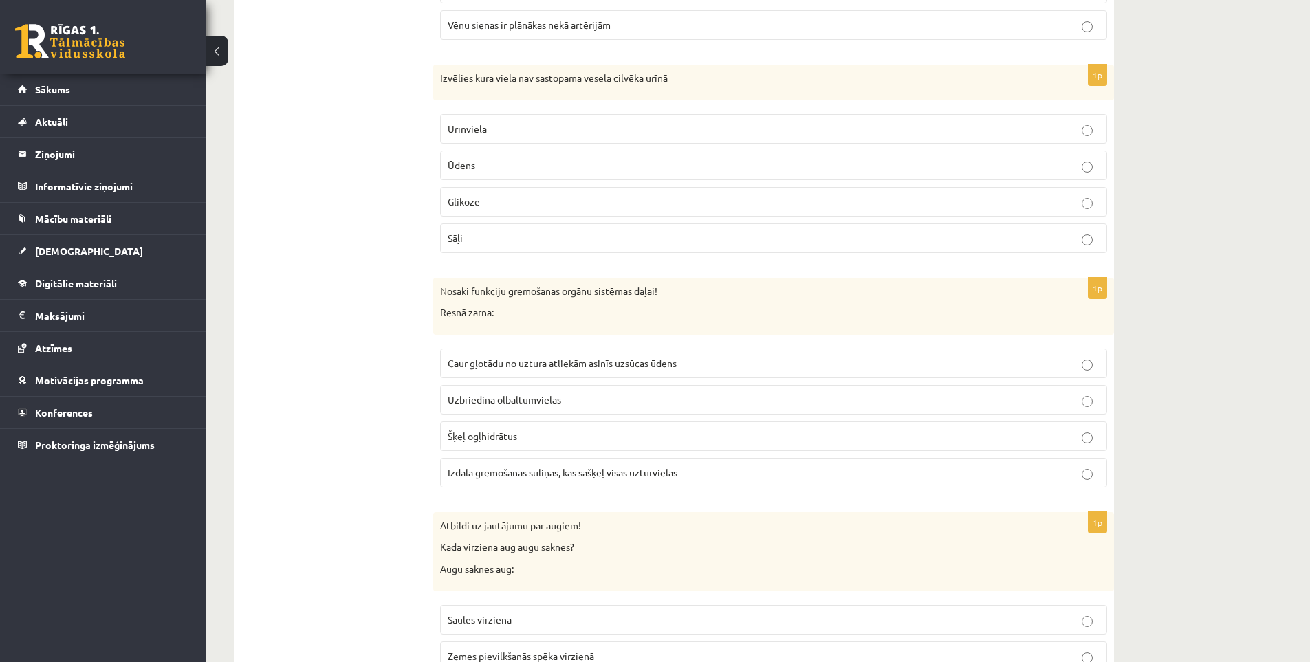
scroll to position [894, 0]
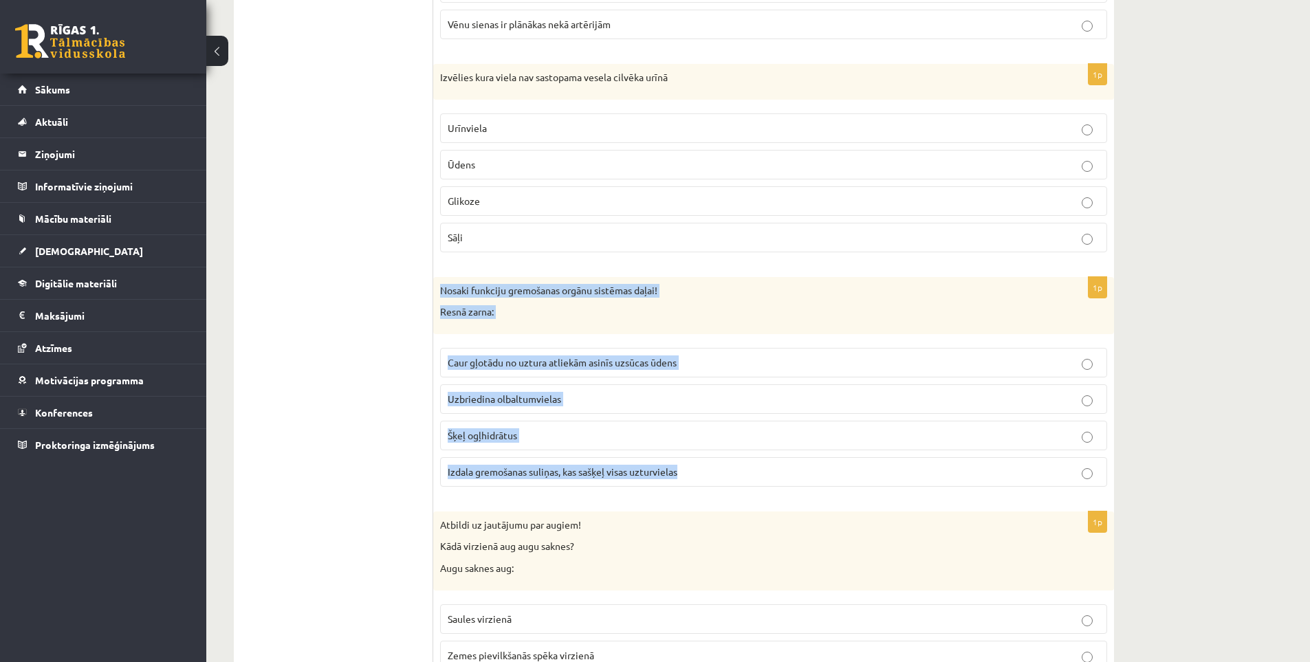
drag, startPoint x: 438, startPoint y: 287, endPoint x: 704, endPoint y: 477, distance: 325.9
click at [704, 477] on div "1p Nosaki funkciju gremošanas orgānu sistēmas daļai! Resnā zarna: Caur gļotādu …" at bounding box center [773, 387] width 681 height 221
copy div "Nosaki funkciju gremošanas orgānu sistēmas daļai! Resnā zarna: Caur gļotādu no …"
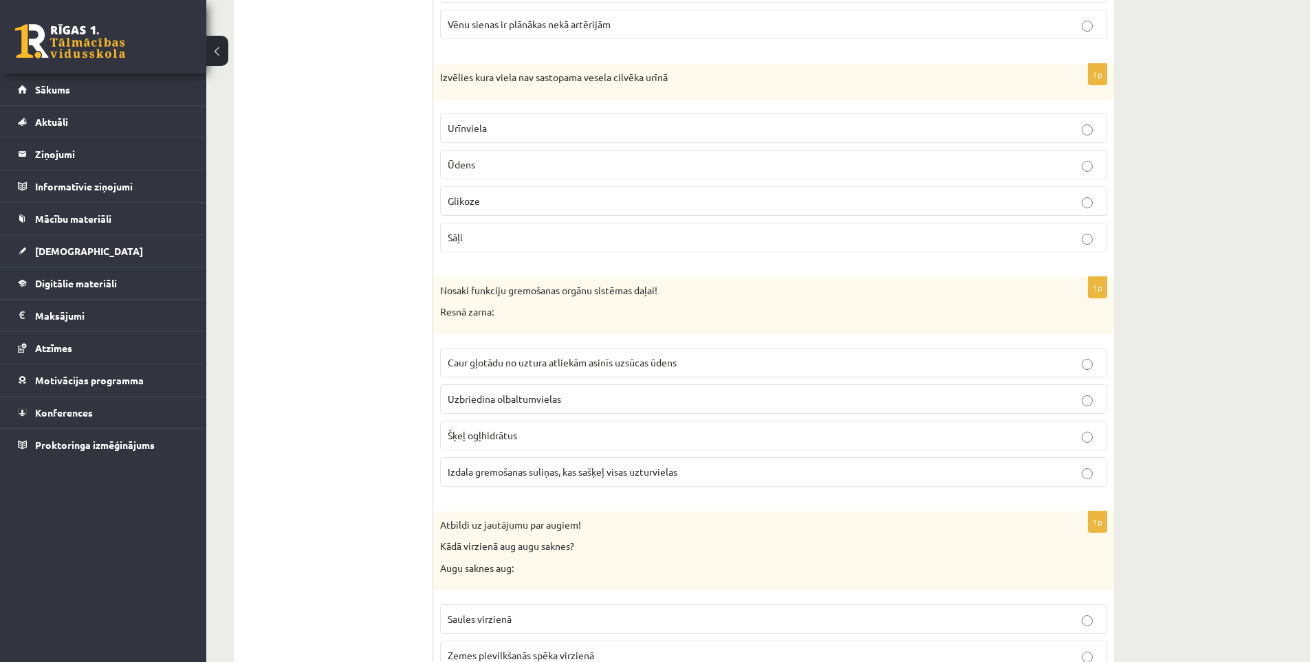
drag, startPoint x: 284, startPoint y: 404, endPoint x: 375, endPoint y: 388, distance: 92.8
click at [526, 363] on span "Caur gļotādu no uztura atliekām asinīs uzsūcas ūdens" at bounding box center [562, 362] width 229 height 12
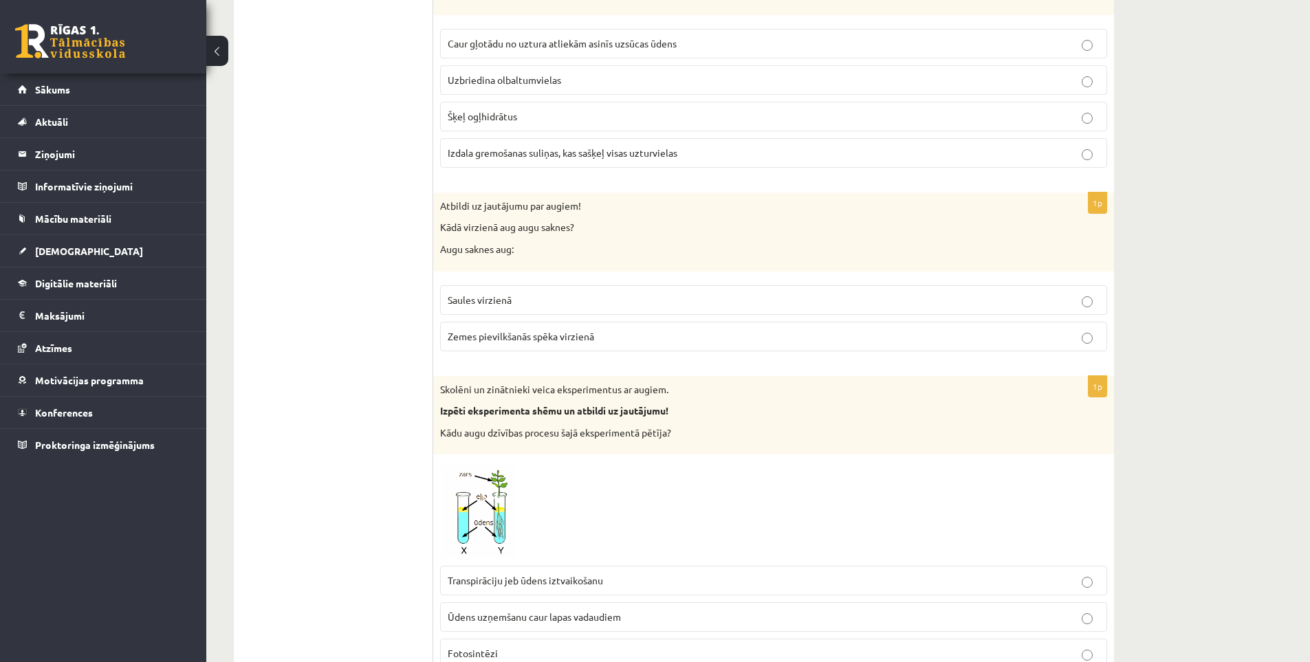
scroll to position [1238, 0]
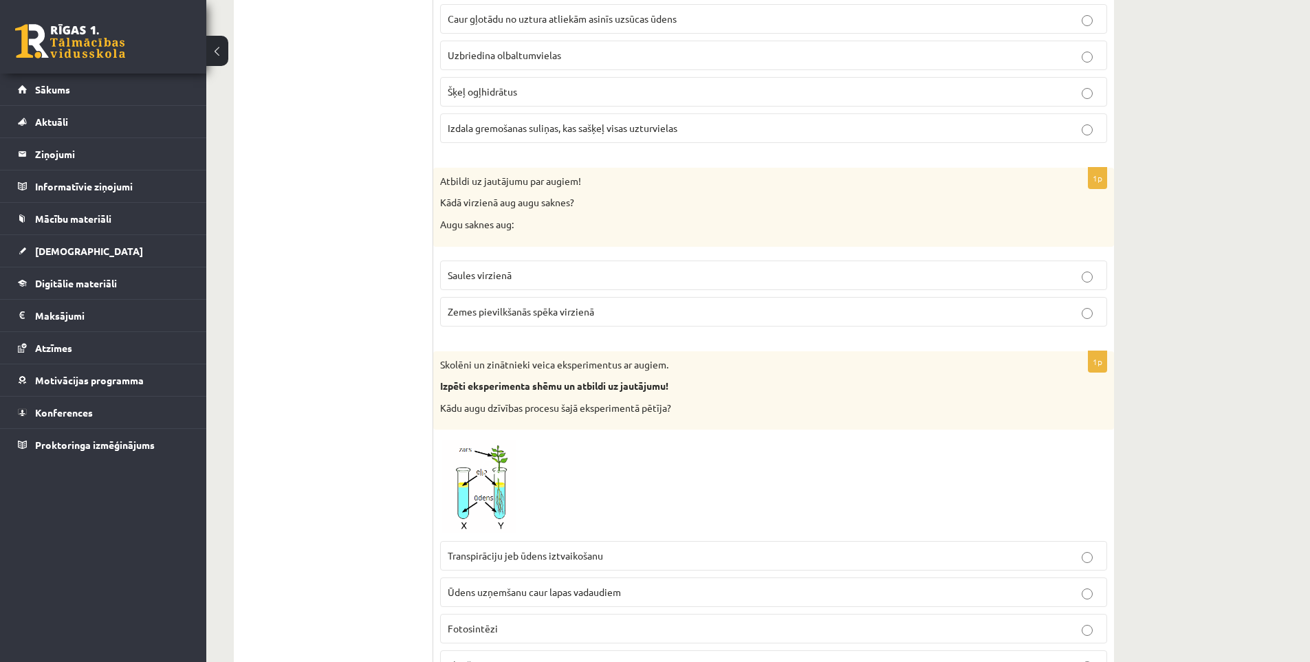
click at [510, 311] on span "Zemes pievilkšanās spēka virzienā" at bounding box center [521, 311] width 146 height 12
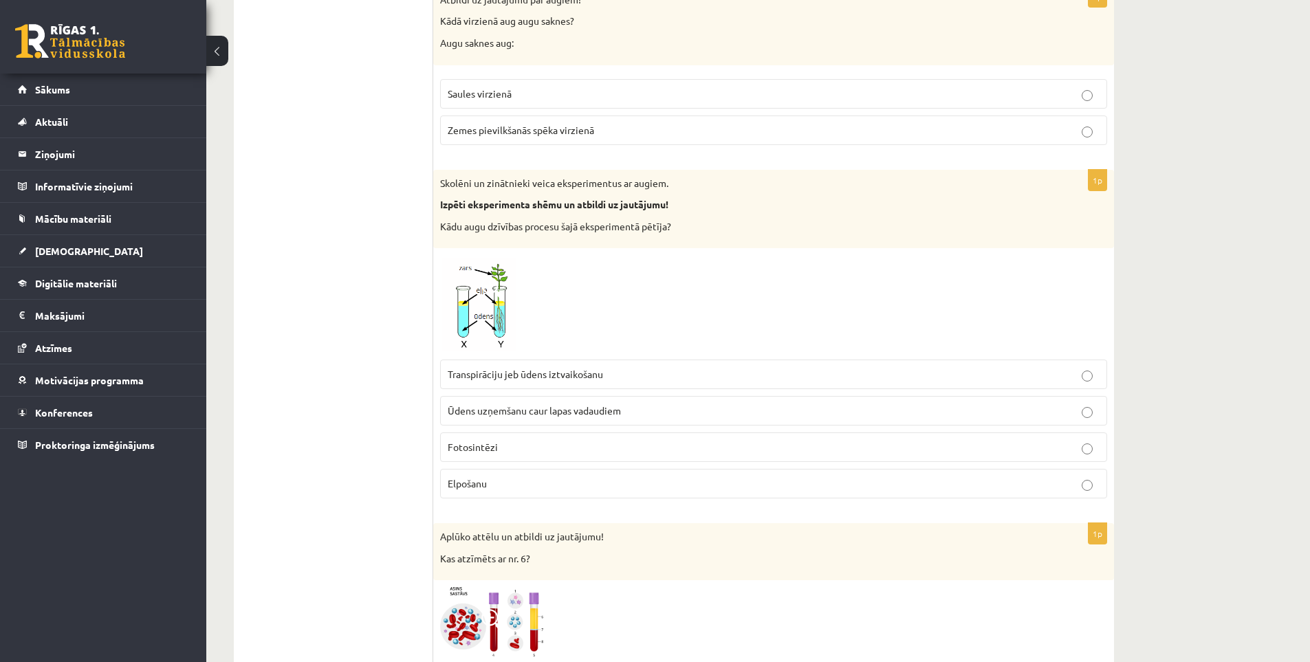
scroll to position [1444, 0]
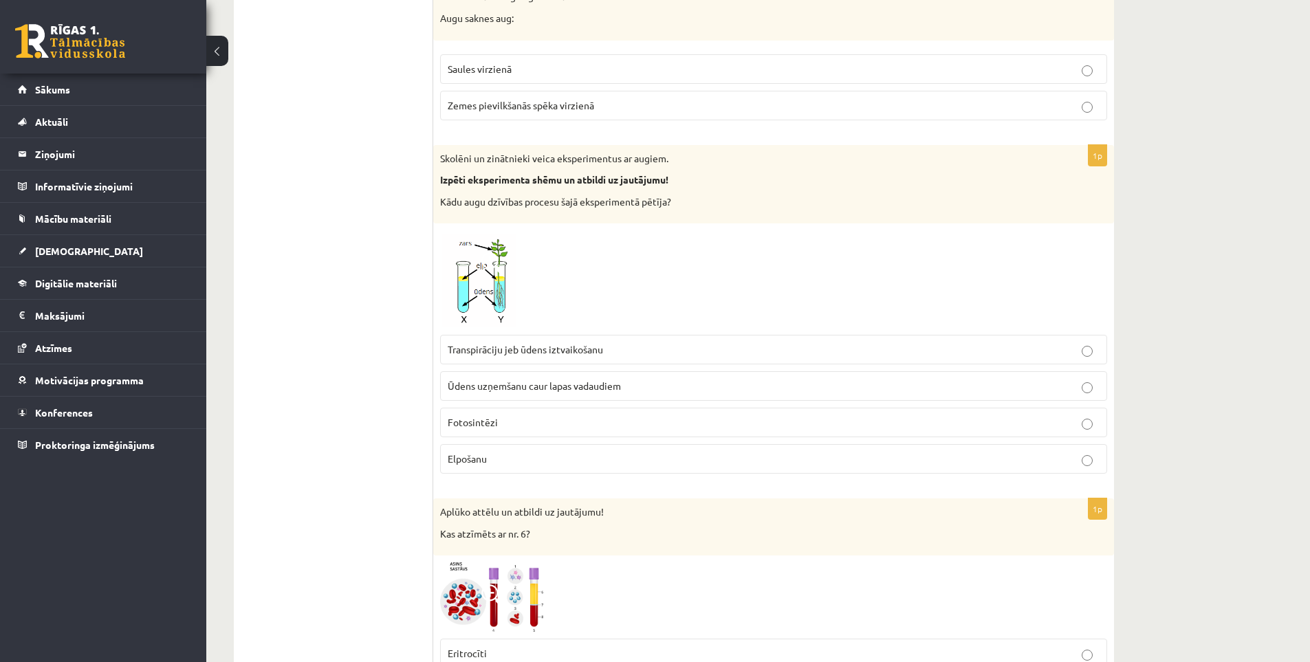
drag, startPoint x: 438, startPoint y: 153, endPoint x: 351, endPoint y: 160, distance: 87.6
click at [494, 348] on span "Transpirāciju jeb ūdens iztvaikošanu" at bounding box center [525, 349] width 155 height 12
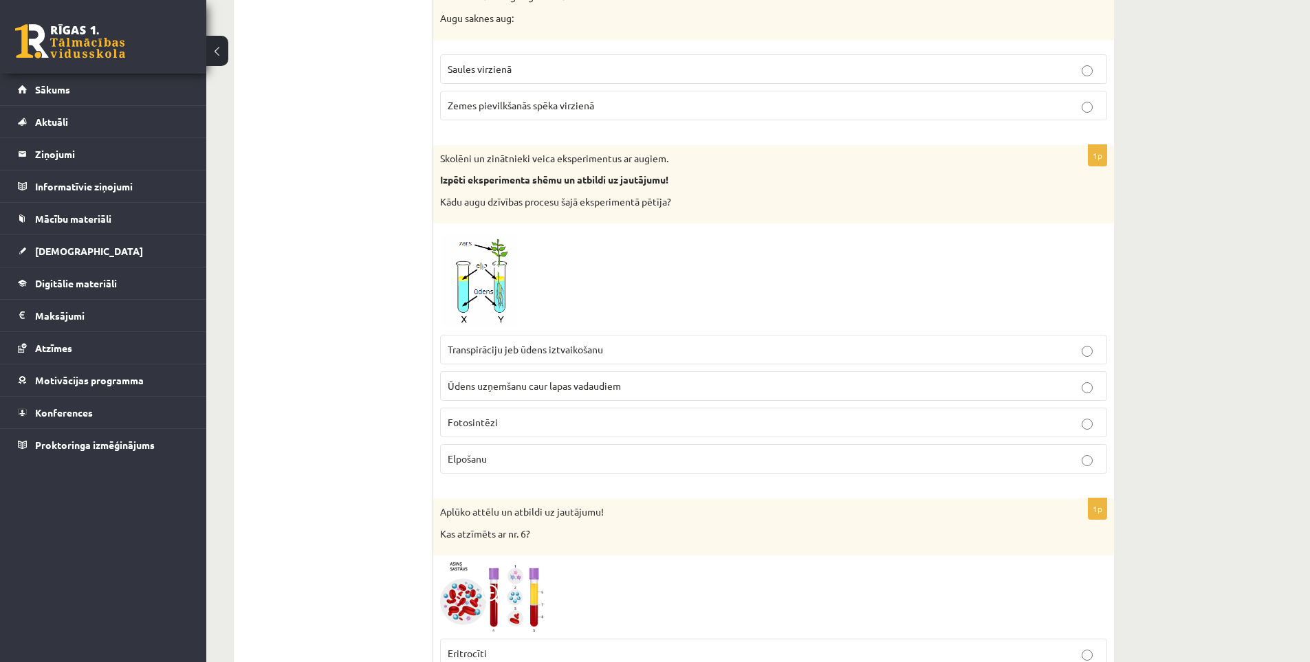
click at [481, 352] on span "Transpirāciju jeb ūdens iztvaikošanu" at bounding box center [525, 349] width 155 height 12
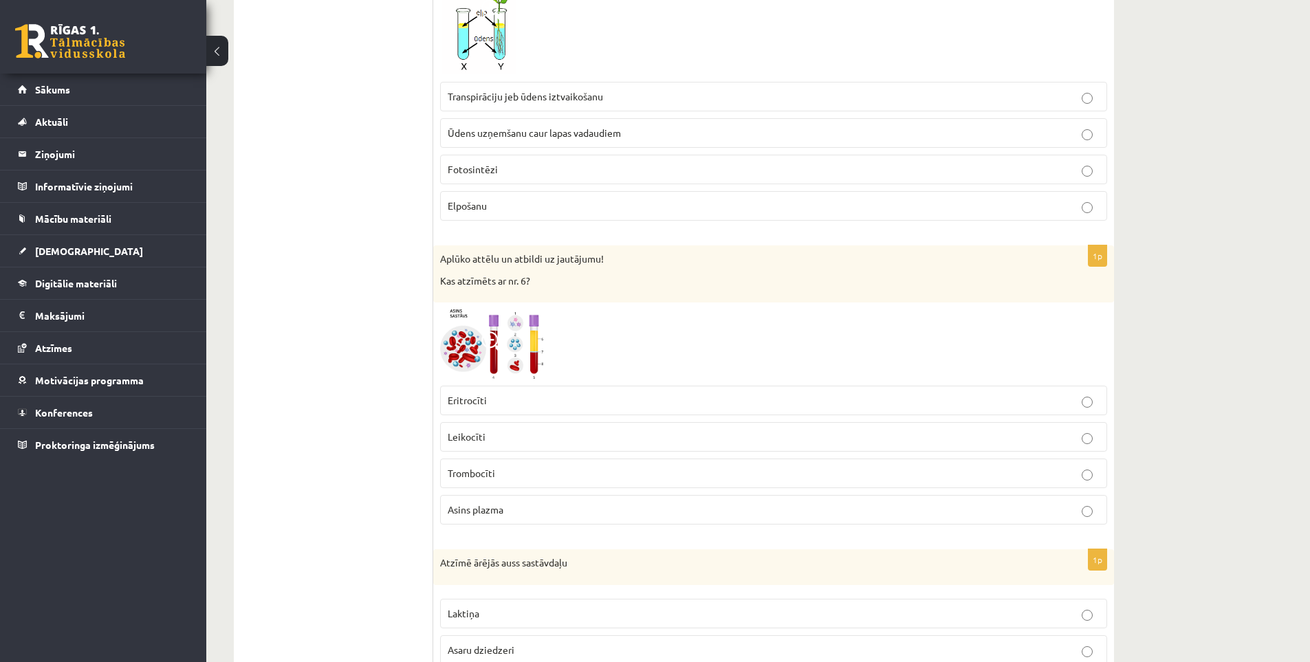
scroll to position [1719, 0]
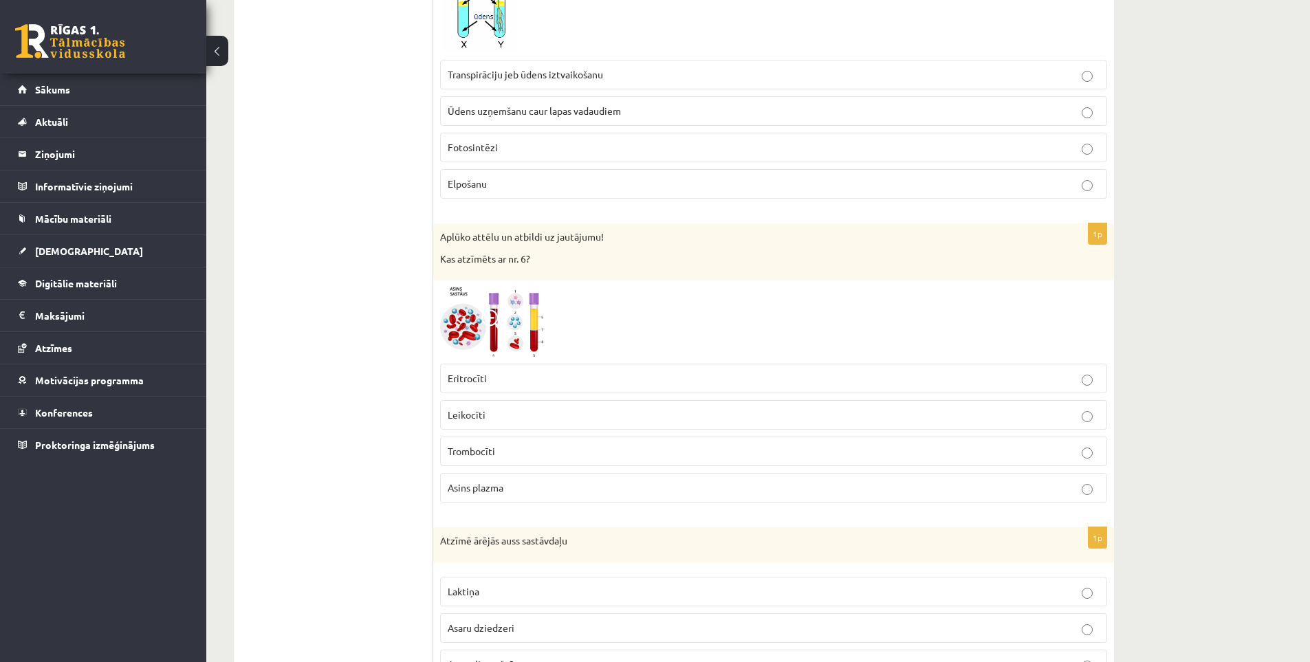
click at [515, 336] on img at bounding box center [491, 321] width 103 height 69
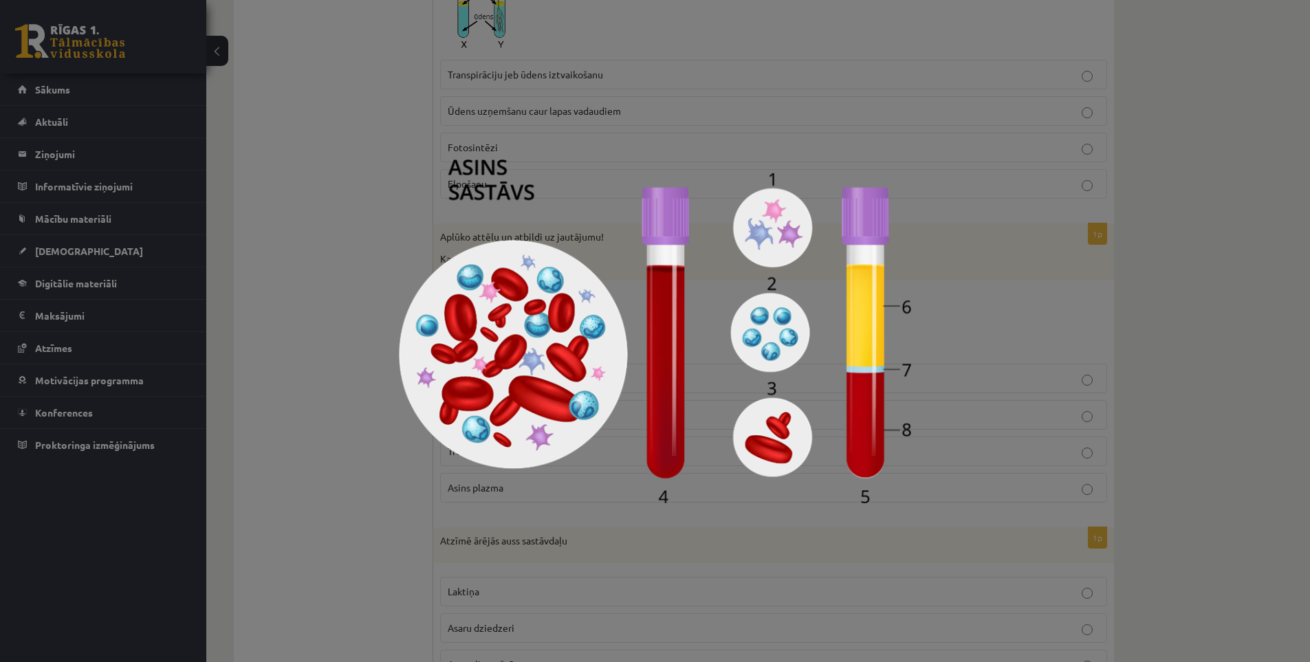
click at [280, 249] on div at bounding box center [655, 331] width 1310 height 662
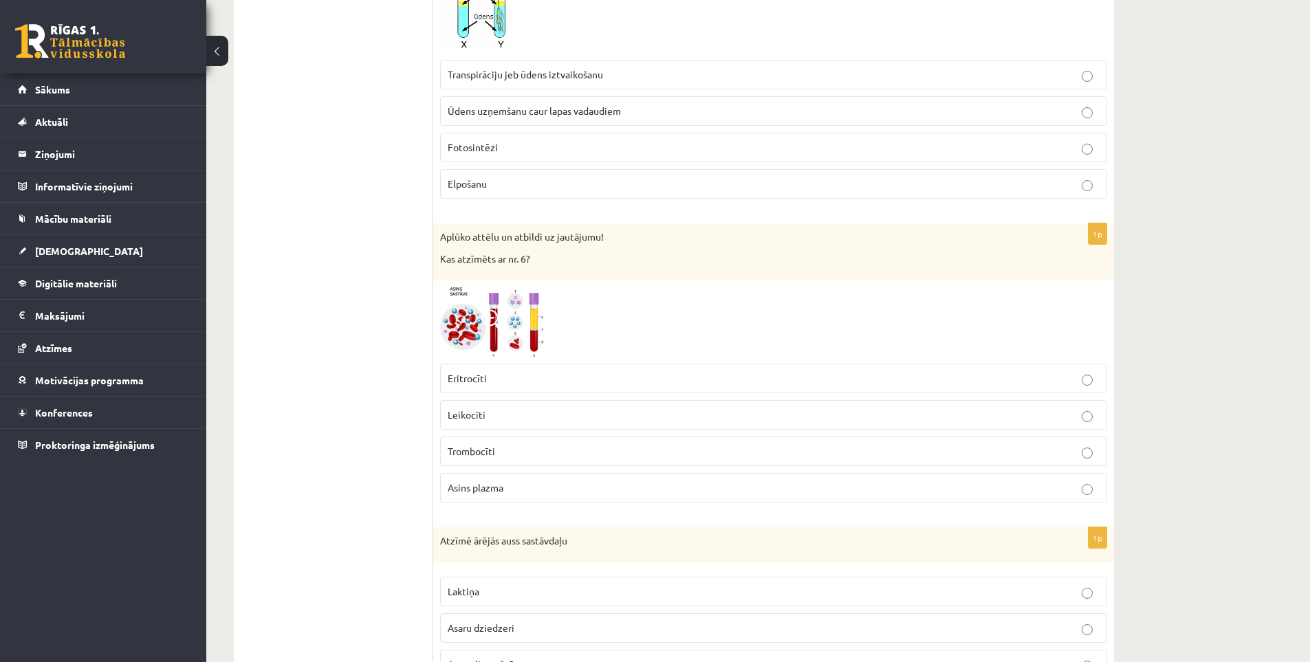
click at [506, 410] on p "Leikocīti" at bounding box center [774, 415] width 652 height 14
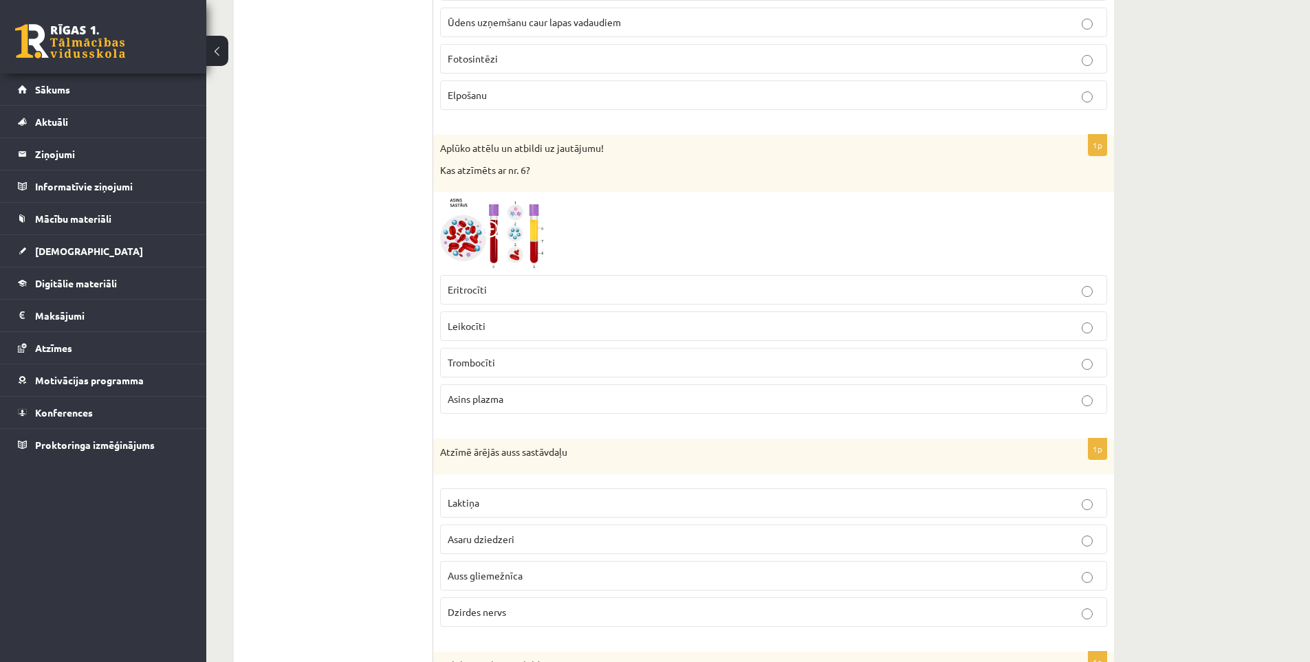
scroll to position [1994, 0]
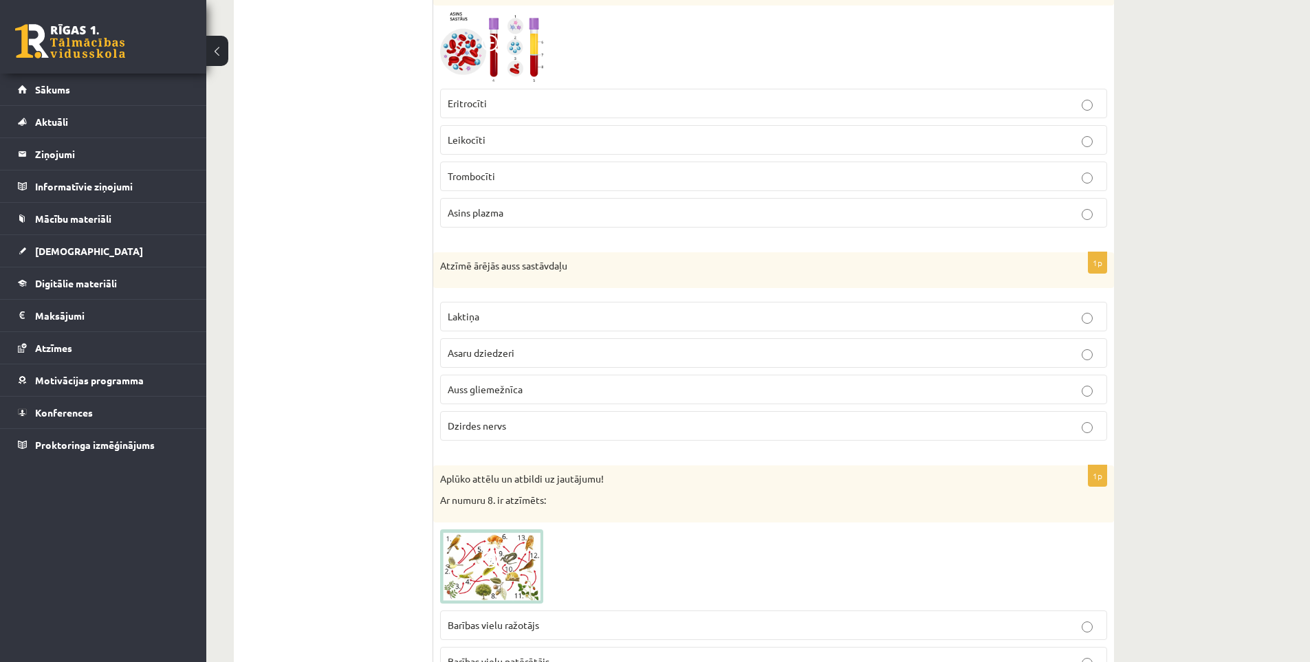
click at [538, 394] on p "Auss gliemežnīca" at bounding box center [774, 389] width 652 height 14
drag, startPoint x: 440, startPoint y: 261, endPoint x: 598, endPoint y: 437, distance: 236.7
click at [598, 437] on div "1p Atzīmē ārējās auss sastāvdaļu Laktiņa Asaru dziedzeri Auss gliemežnīca Dzird…" at bounding box center [773, 351] width 681 height 199
copy div "Atzīmē ārējās auss sastāvdaļu Laktiņa Asaru dziedzeri Auss gliemežnīca Dzirdes …"
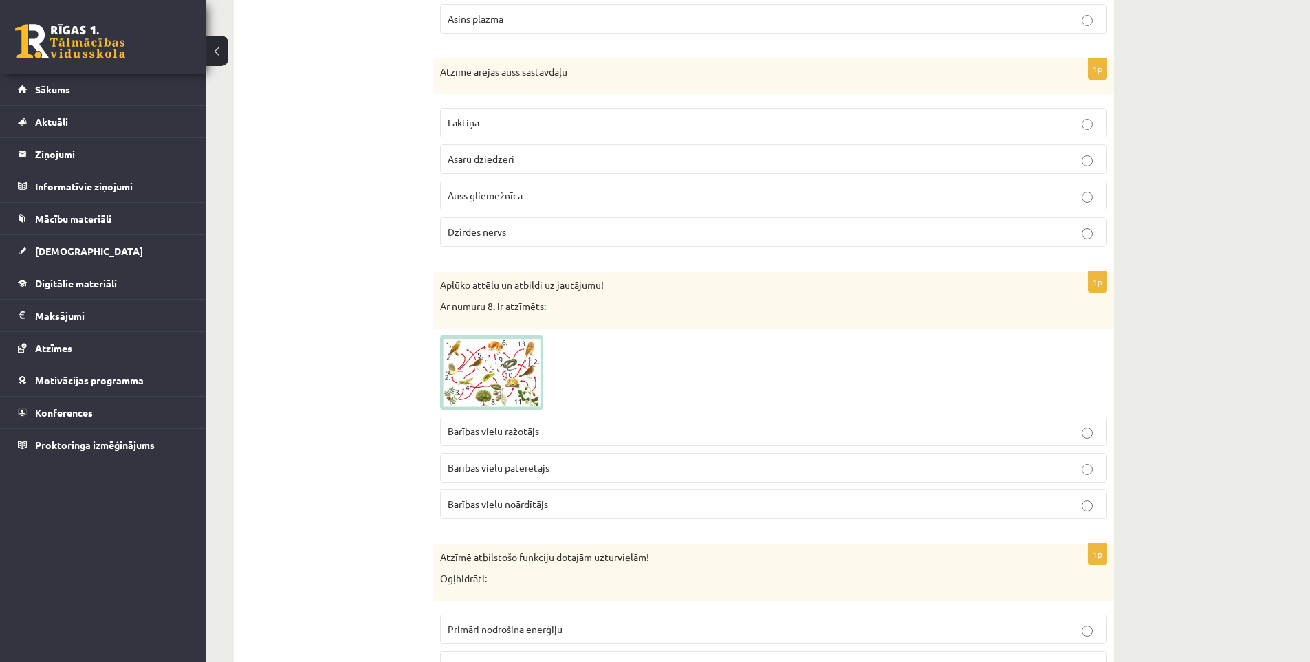
scroll to position [2201, 0]
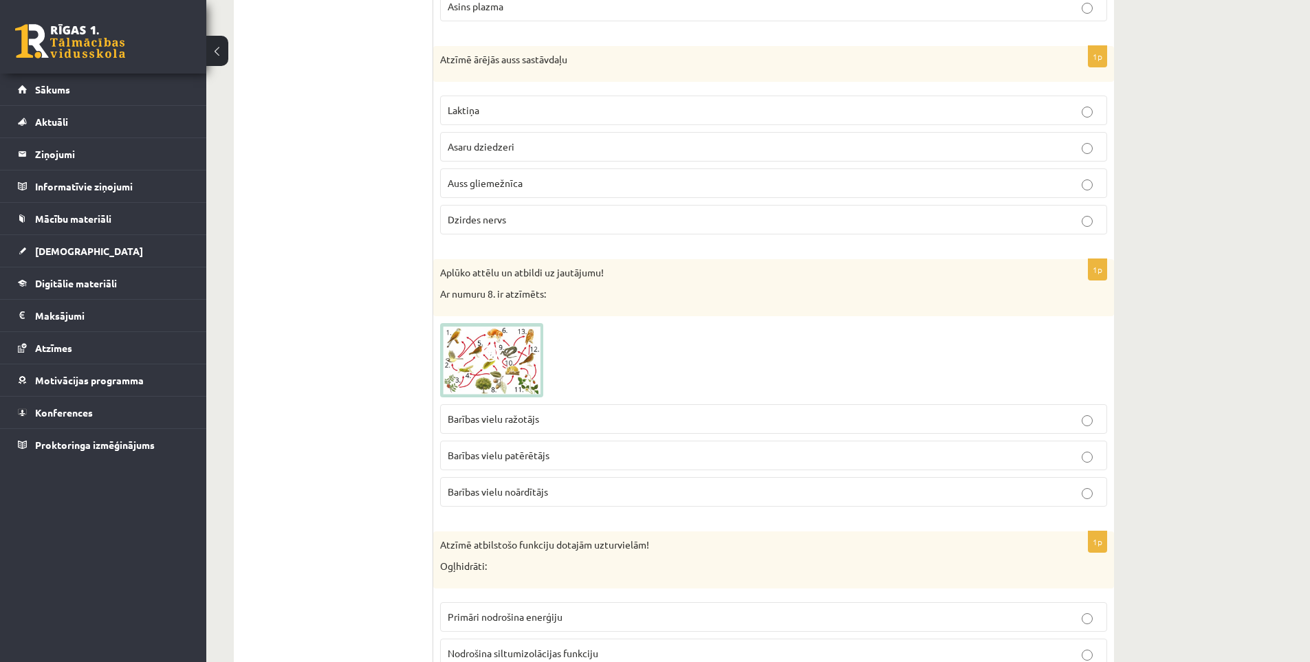
click at [505, 373] on img at bounding box center [491, 360] width 103 height 74
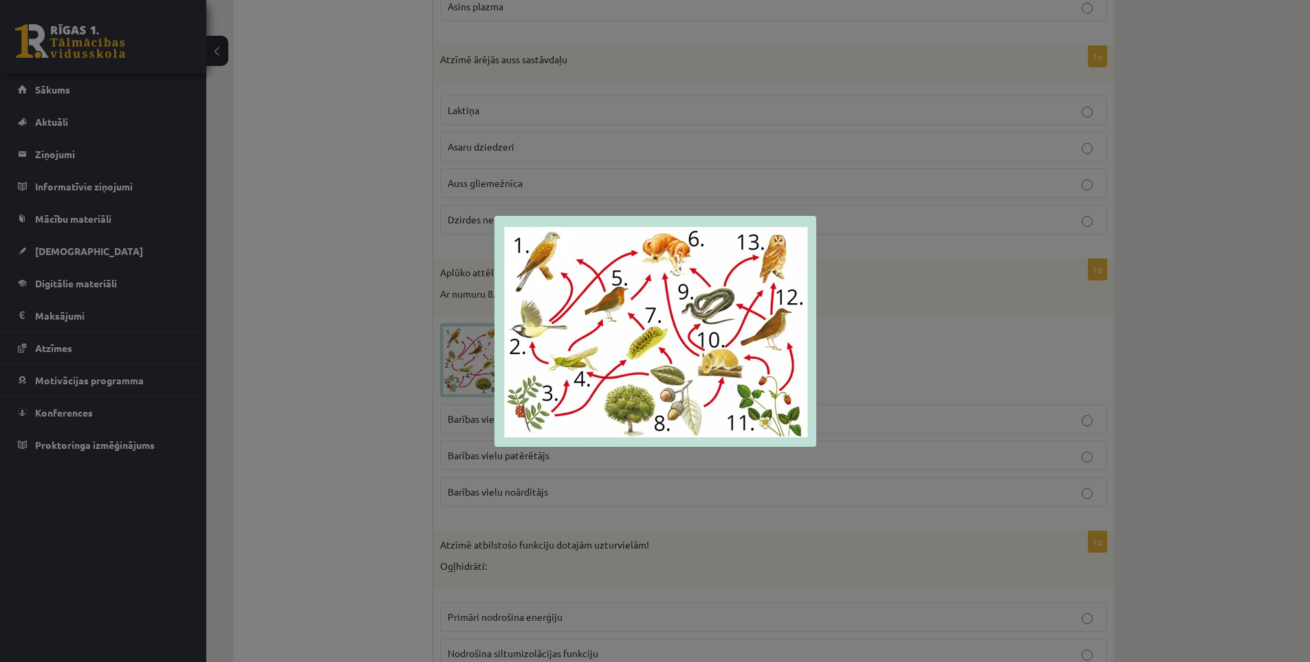
click at [364, 334] on div at bounding box center [655, 331] width 1310 height 662
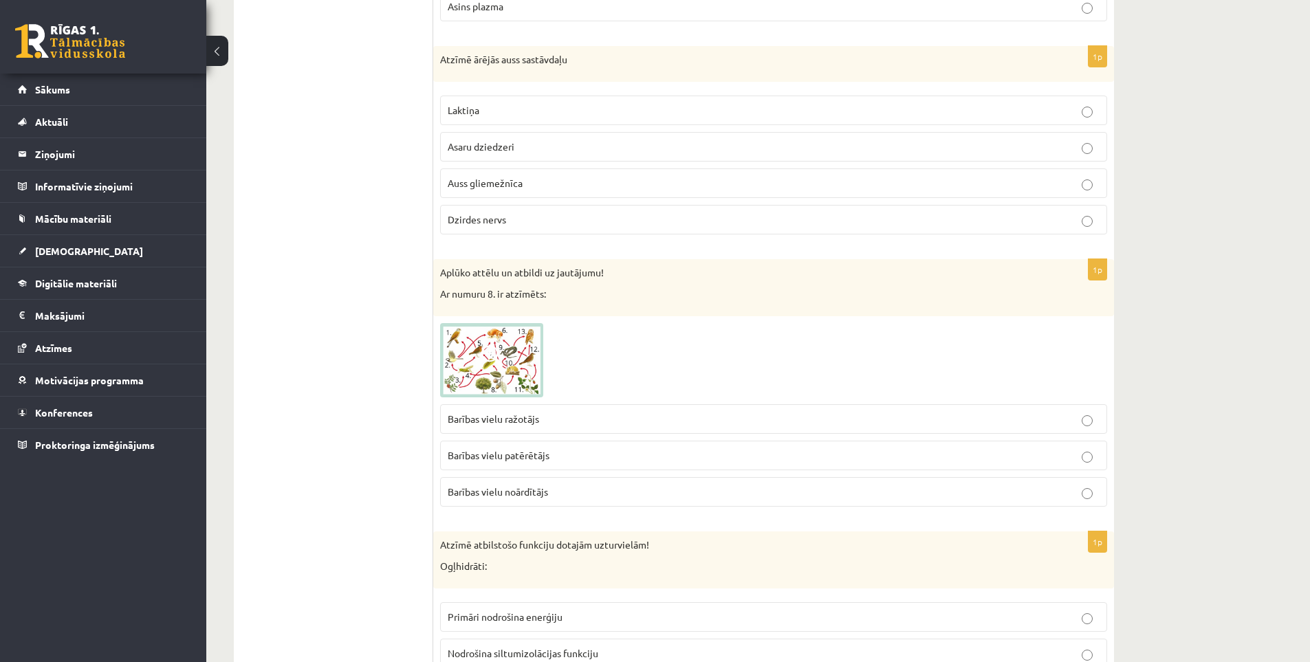
scroll to position [2269, 0]
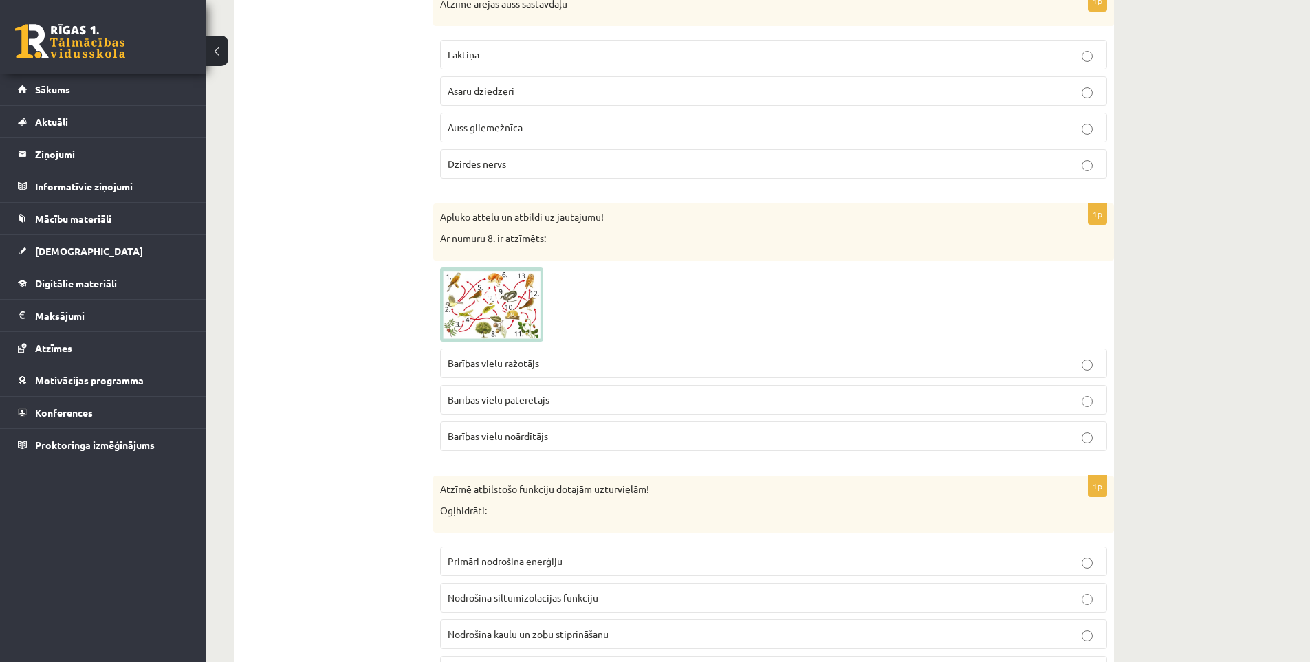
click at [501, 365] on fieldset "Barības vielu ražotājs Barības vielu patērētājs Barības vielu noārdītājs" at bounding box center [773, 398] width 667 height 113
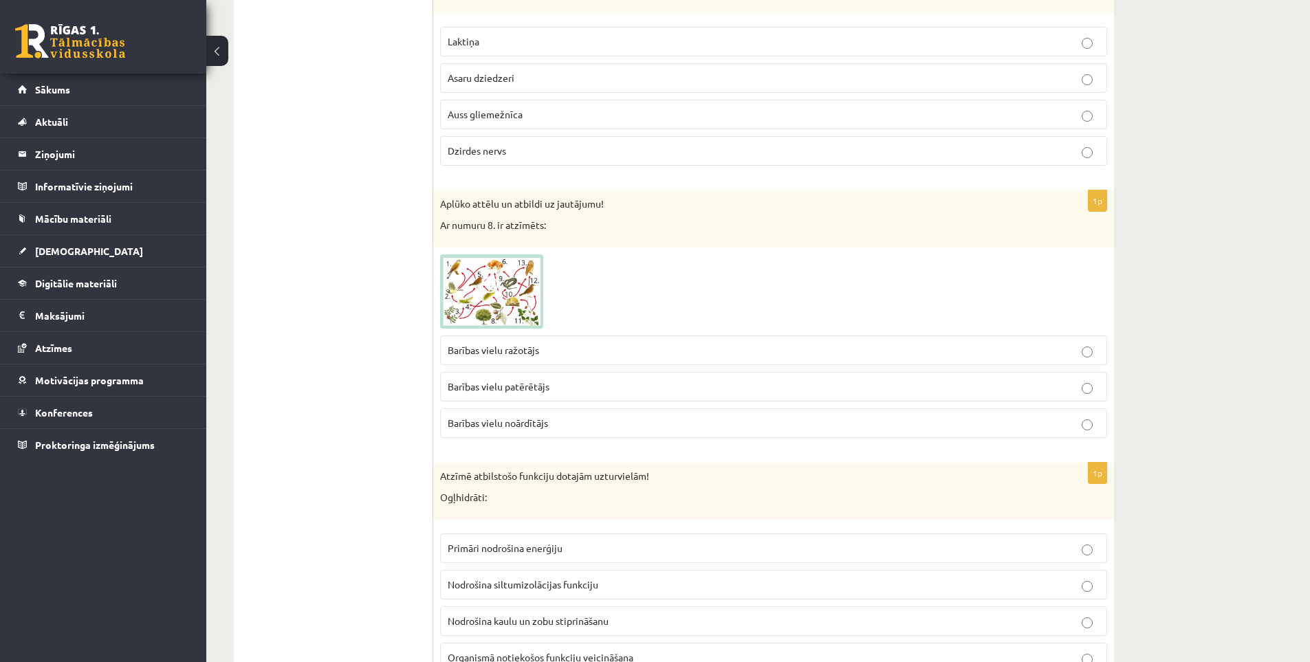
click at [508, 314] on img at bounding box center [491, 291] width 103 height 74
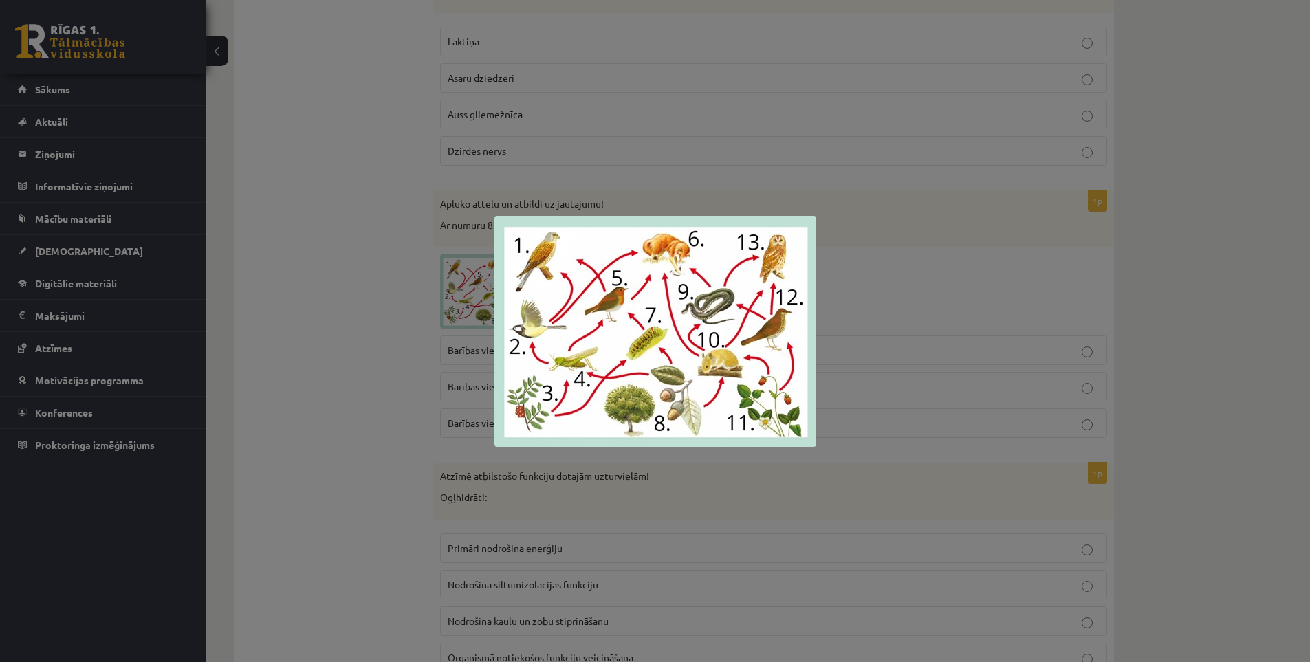
click at [317, 306] on div at bounding box center [655, 331] width 1310 height 662
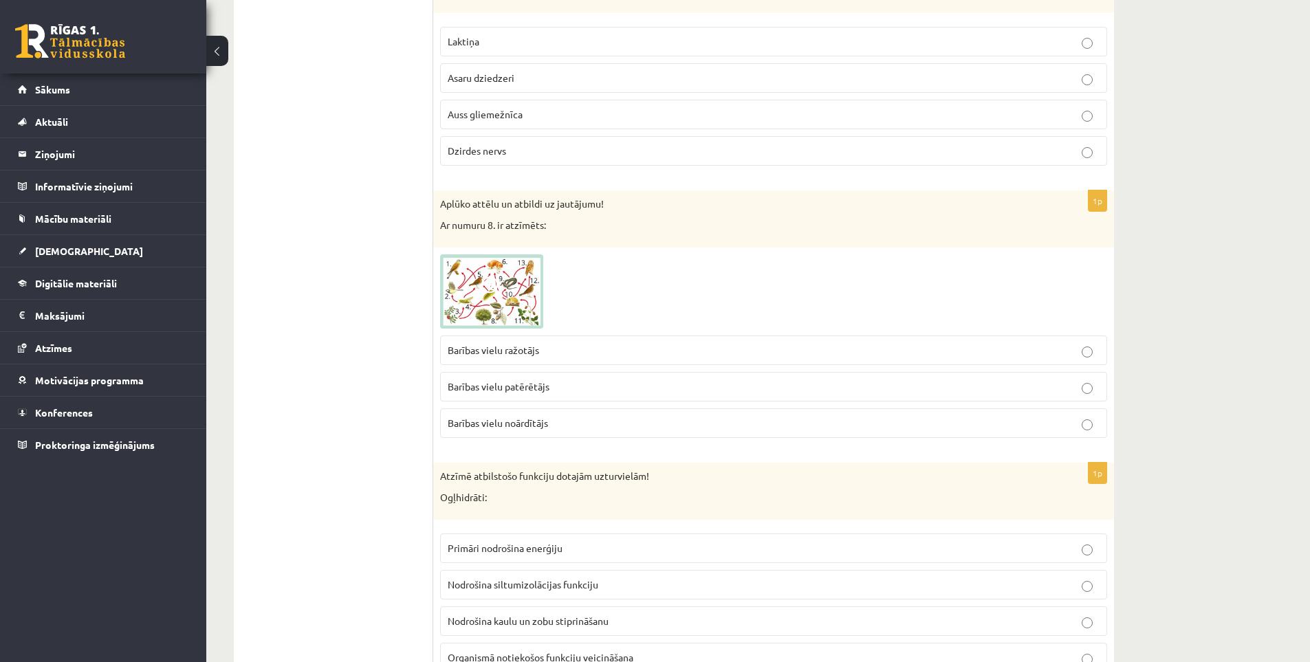
click at [498, 303] on img at bounding box center [491, 291] width 103 height 74
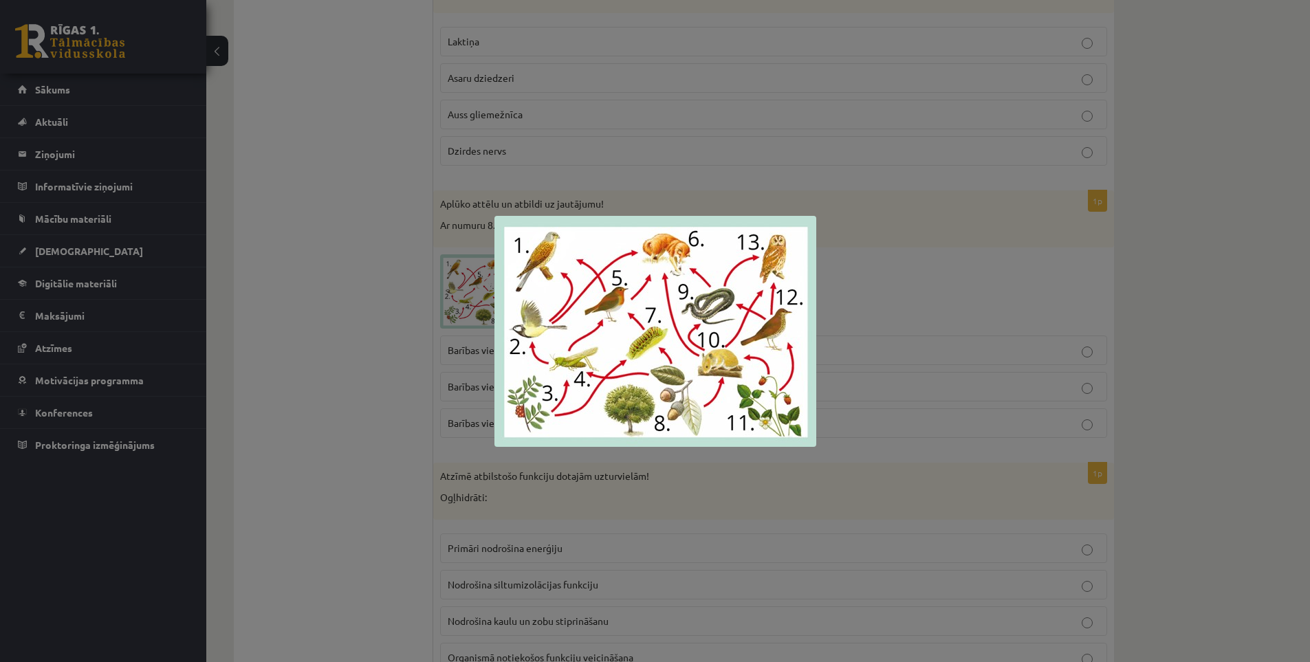
click at [347, 334] on div at bounding box center [655, 331] width 1310 height 662
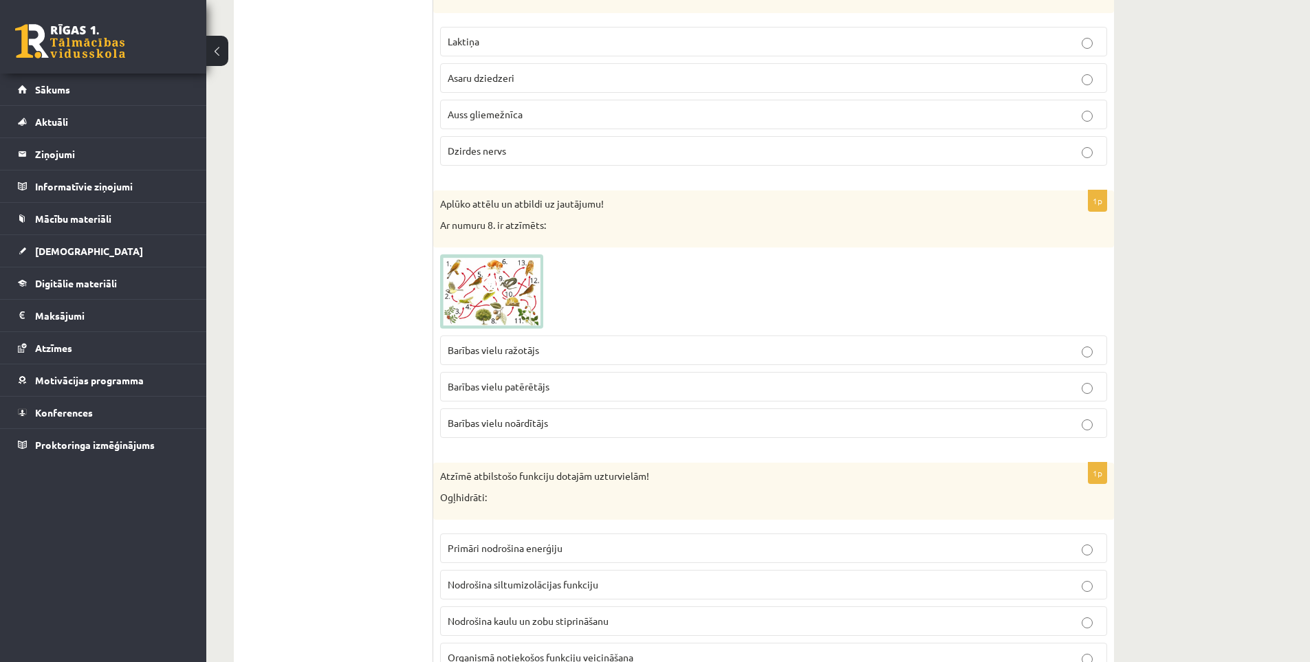
click at [505, 343] on p "Barības vielu ražotājs" at bounding box center [774, 350] width 652 height 14
click at [480, 276] on img at bounding box center [491, 291] width 103 height 74
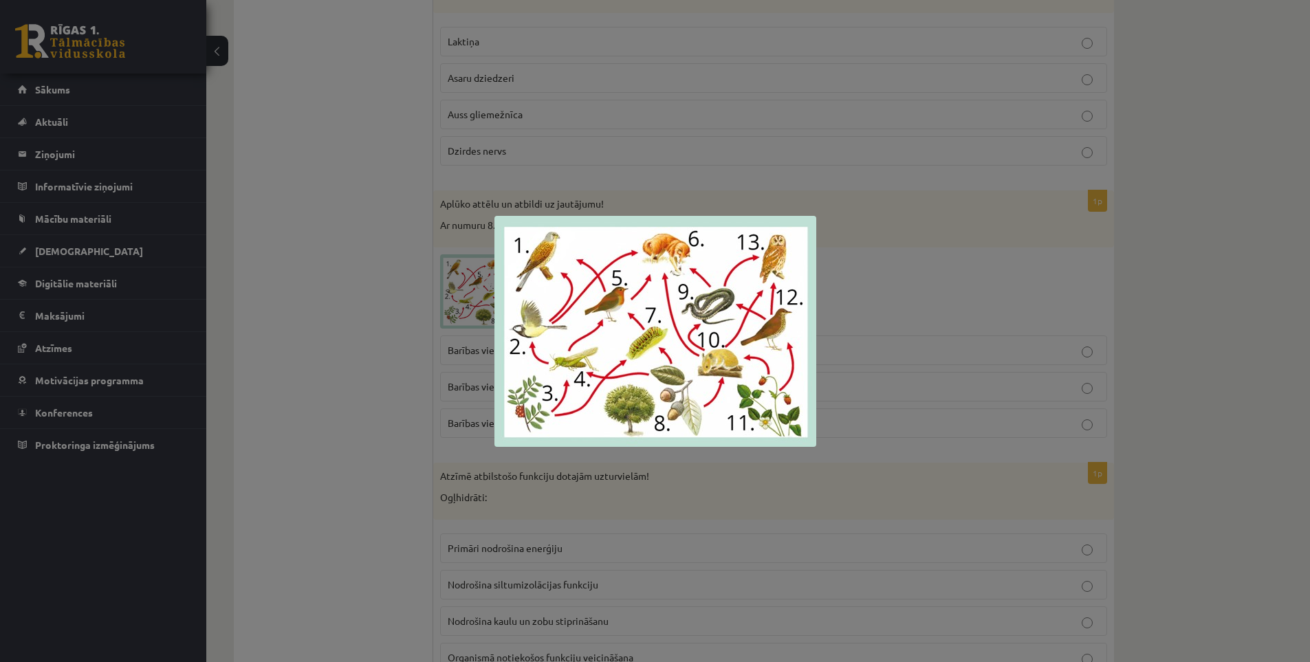
click at [356, 303] on div at bounding box center [655, 331] width 1310 height 662
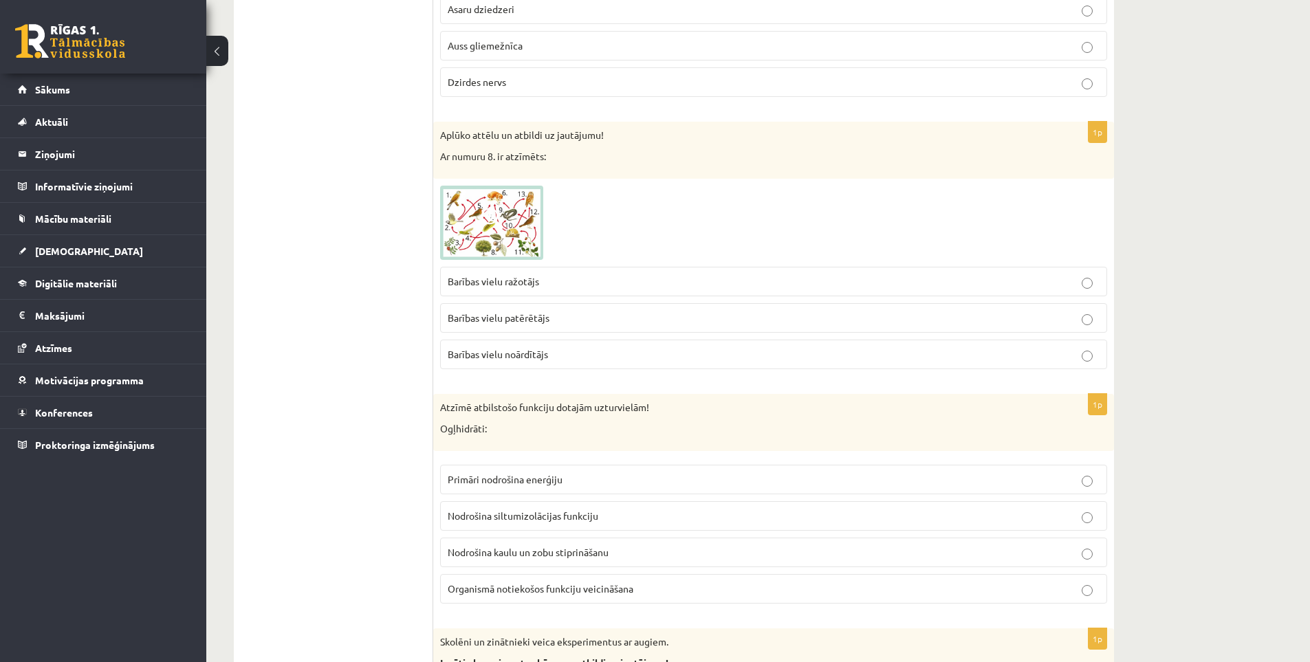
scroll to position [2407, 0]
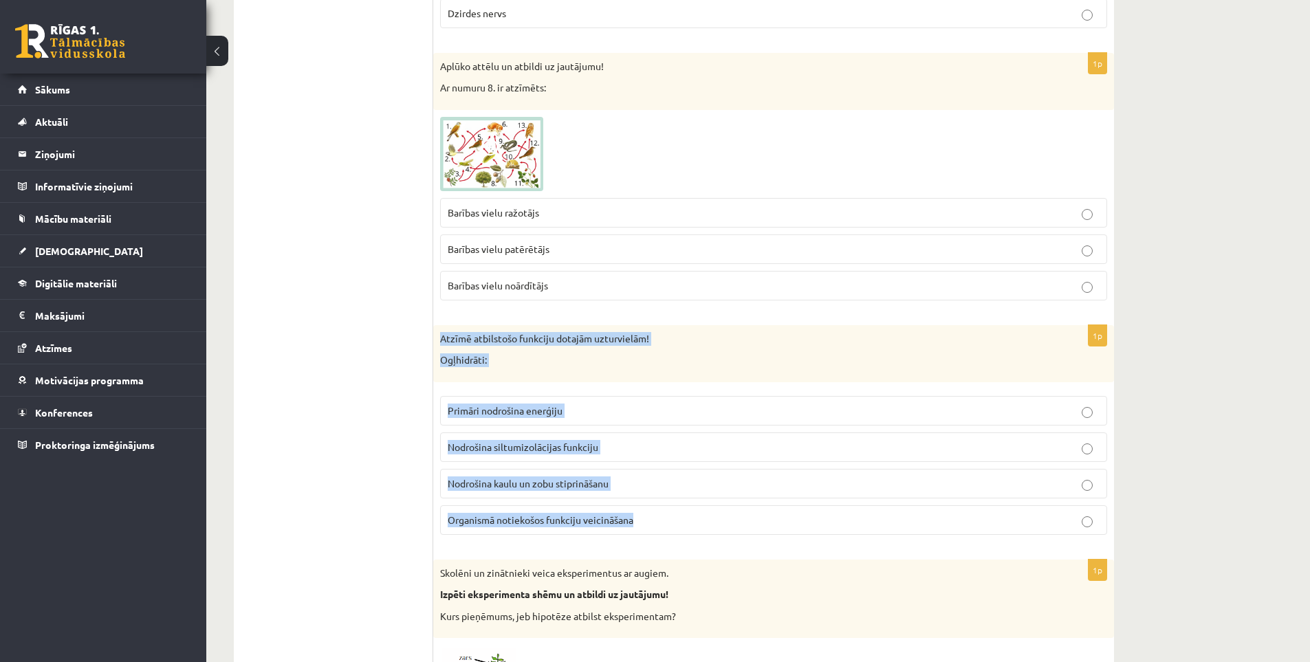
drag, startPoint x: 440, startPoint y: 338, endPoint x: 683, endPoint y: 524, distance: 305.6
click at [683, 524] on div "1p Atzīmē atbilstošo funkciju dotajām uzturvielām! Ogļhidrāti: Primāri nodrošin…" at bounding box center [773, 435] width 681 height 221
copy div "Atzīmē atbilstošo funkciju dotajām uzturvielām! Ogļhidrāti: Primāri nodrošina e…"
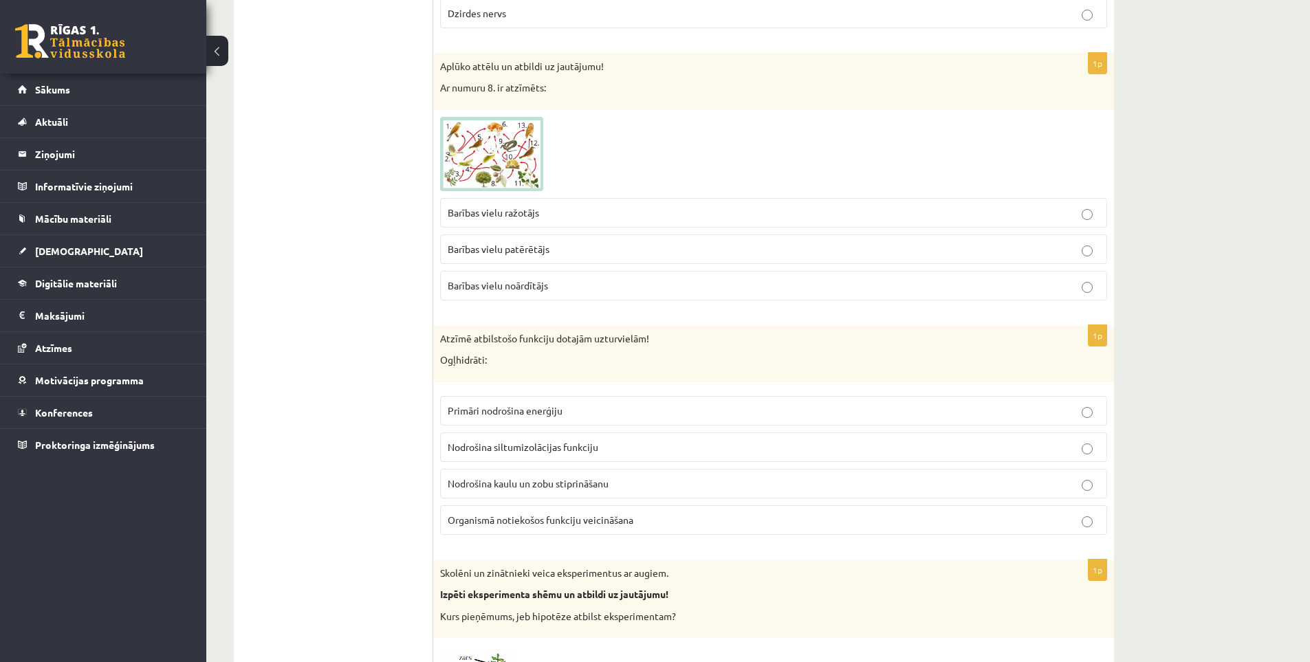
click at [508, 422] on label "Primāri nodrošina enerģiju" at bounding box center [773, 411] width 667 height 30
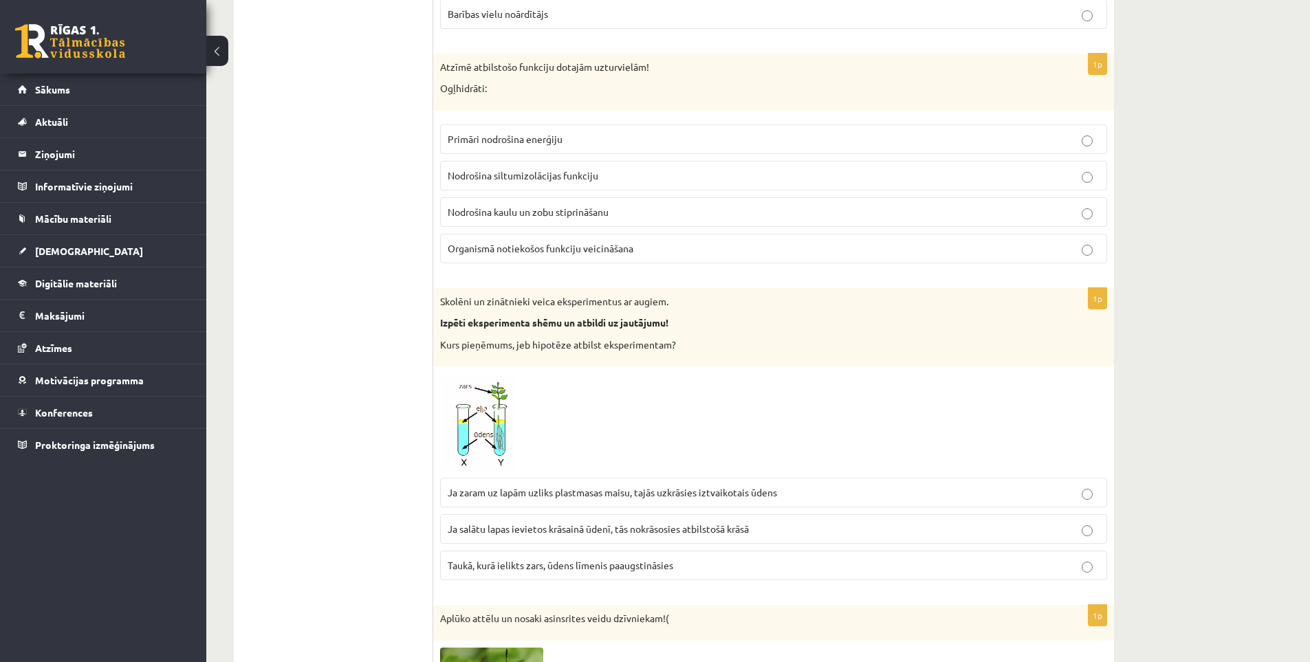
scroll to position [2682, 0]
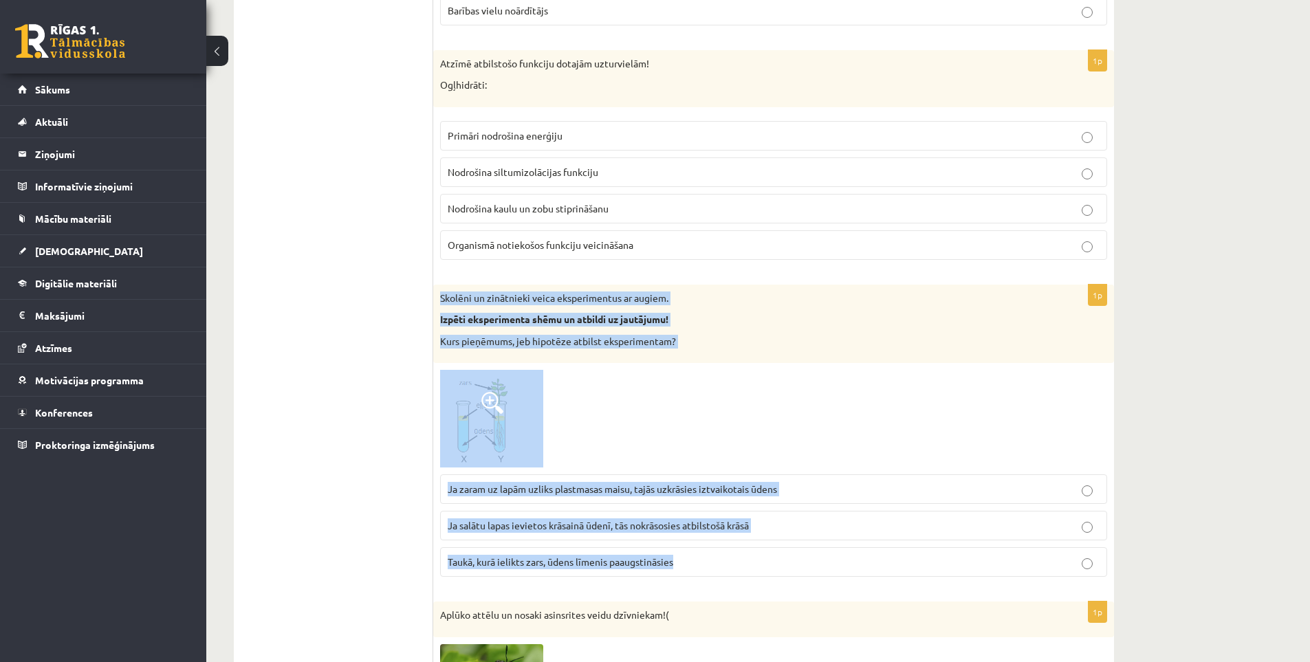
drag, startPoint x: 439, startPoint y: 293, endPoint x: 782, endPoint y: 578, distance: 446.3
click at [782, 578] on div "1p Skolēni un zinātnieki veica eksperimentus ar augiem. Izpēti eksperimenta shē…" at bounding box center [773, 437] width 681 height 304
click at [777, 585] on div "1p Skolēni un zinātnieki veica eksperimentus ar augiem. Izpēti eksperimenta shē…" at bounding box center [773, 437] width 681 height 304
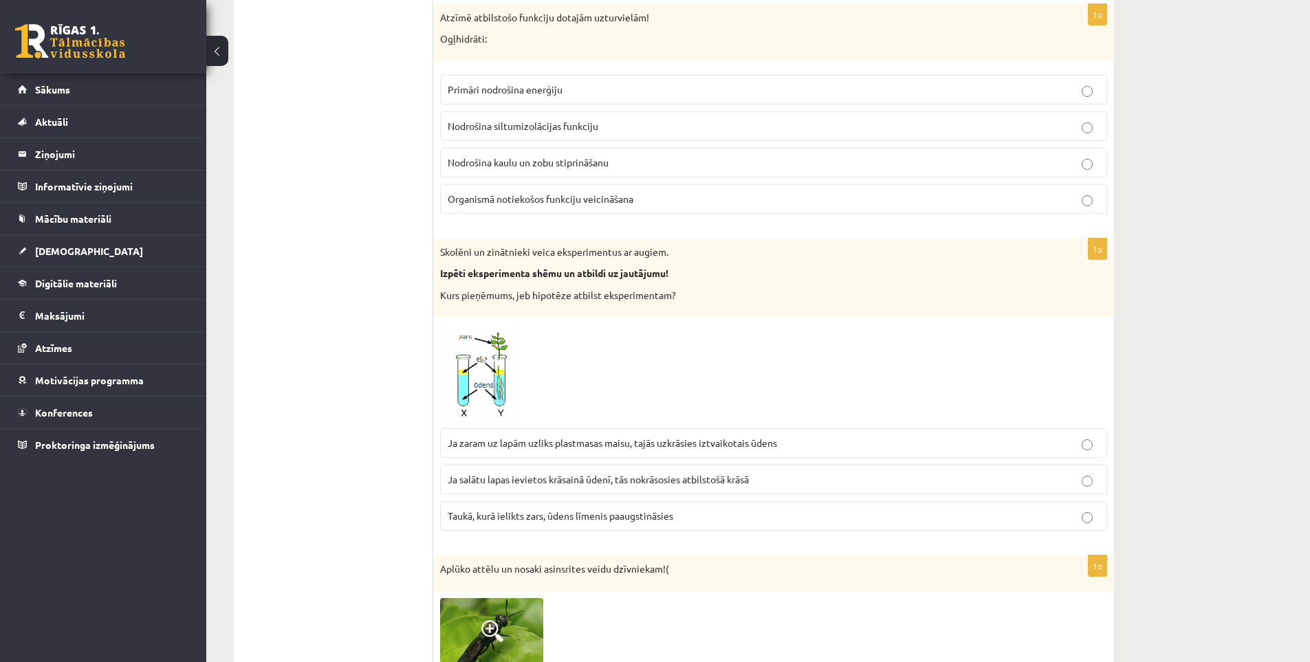
scroll to position [2751, 0]
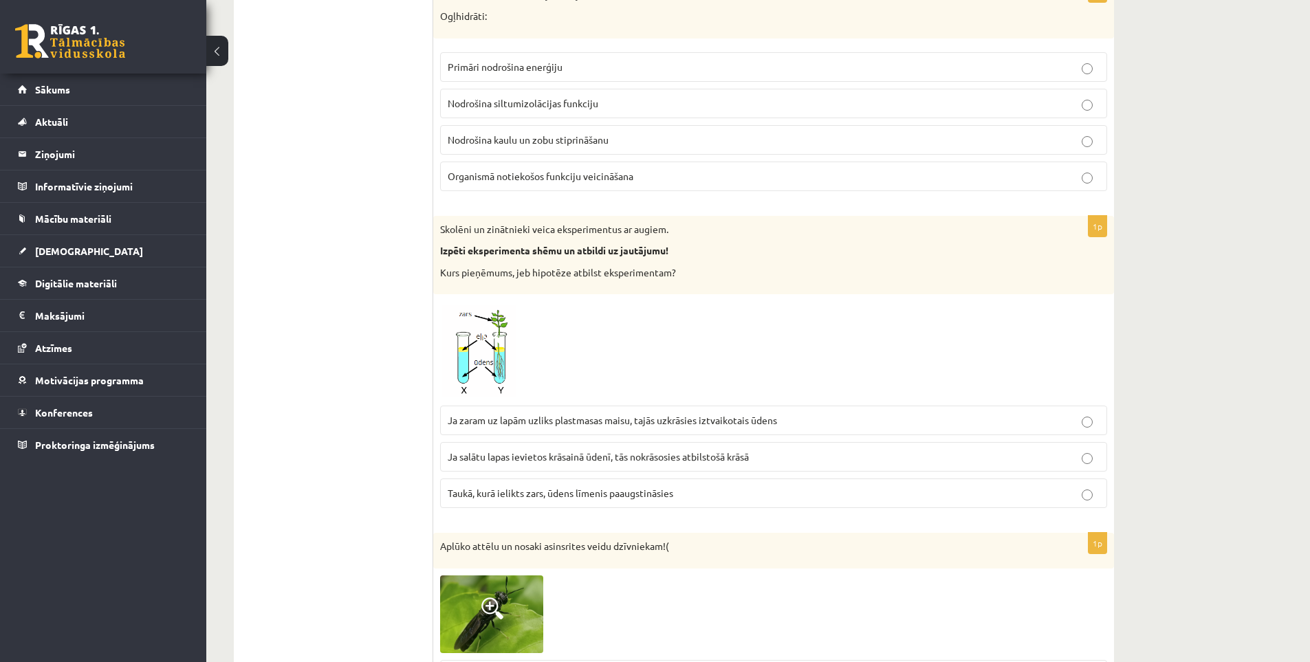
click at [490, 345] on span at bounding box center [492, 334] width 22 height 22
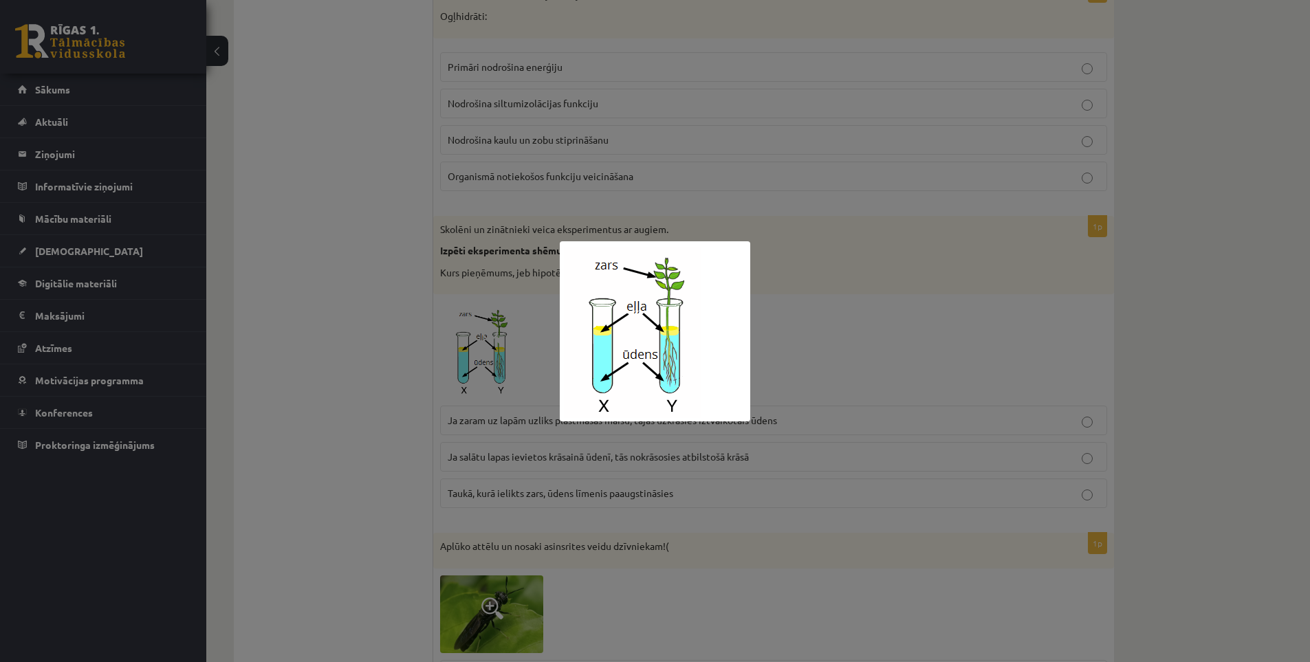
click at [390, 298] on div at bounding box center [655, 331] width 1310 height 662
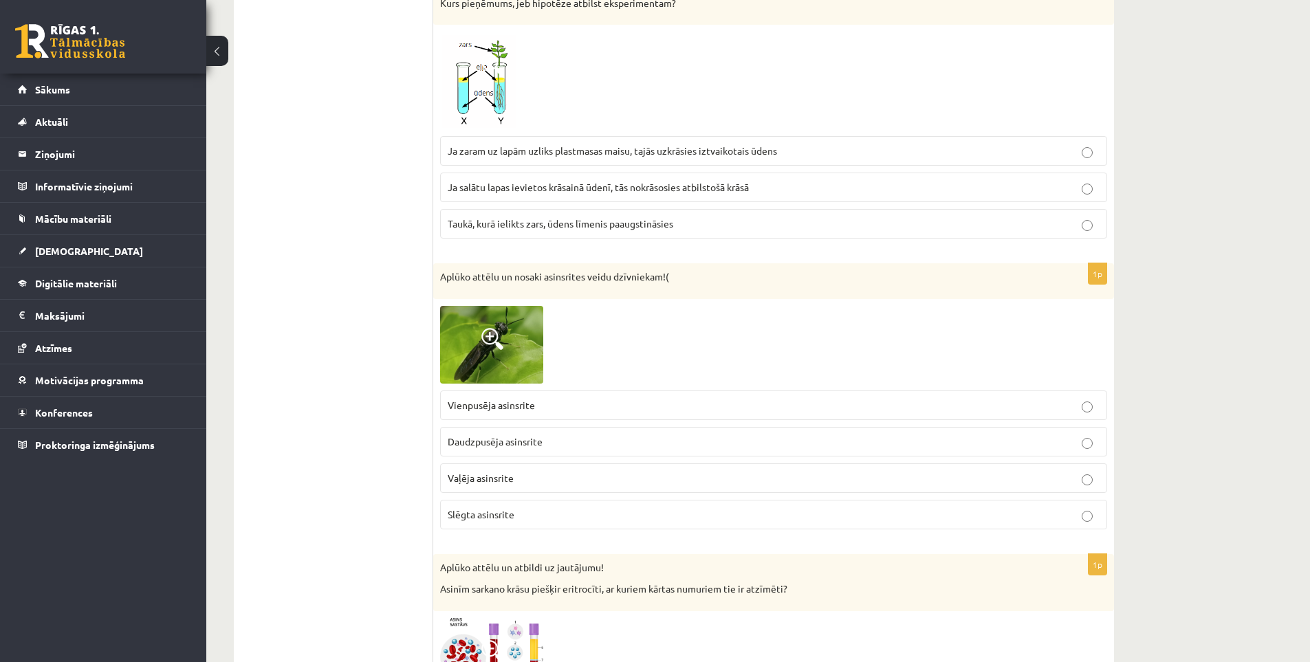
scroll to position [3026, 0]
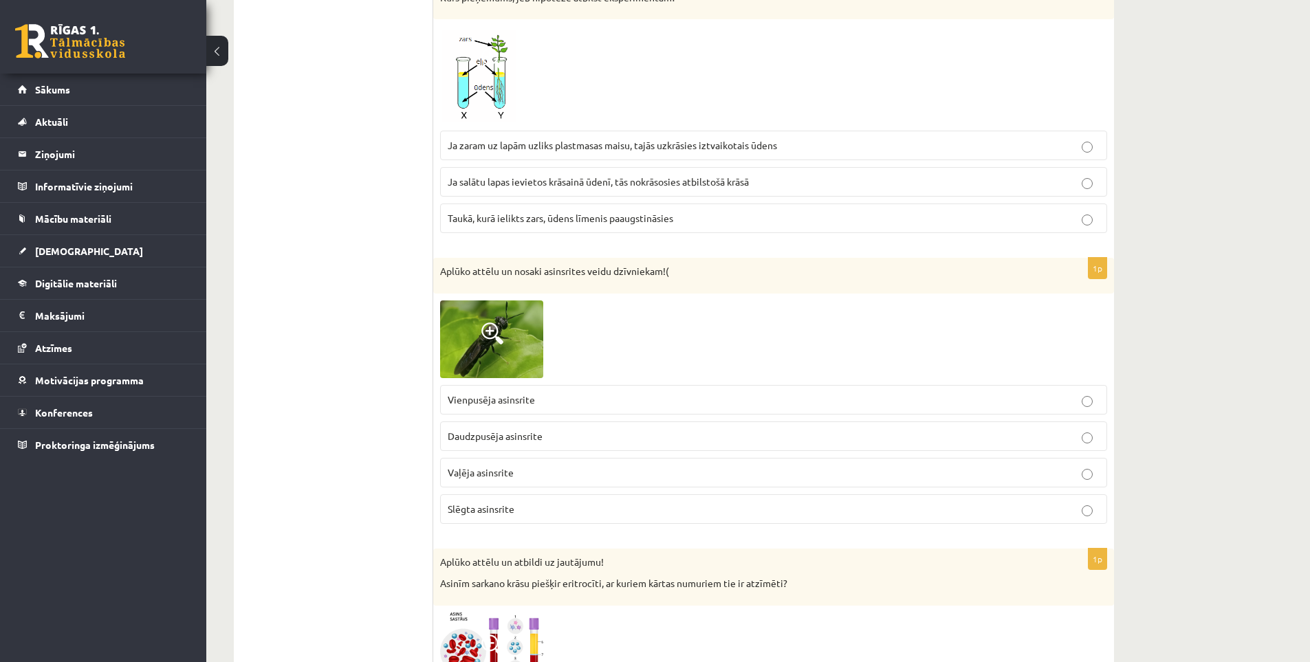
click at [540, 150] on span "Ja zaram uz lapām uzliks plastmasas maisu, tajās uzkrāsies iztvaikotais ūdens" at bounding box center [612, 145] width 329 height 12
click at [274, 347] on ul "Tests Atgriezeniskā saite – novērtē savu sniegumu" at bounding box center [341, 638] width 186 height 6834
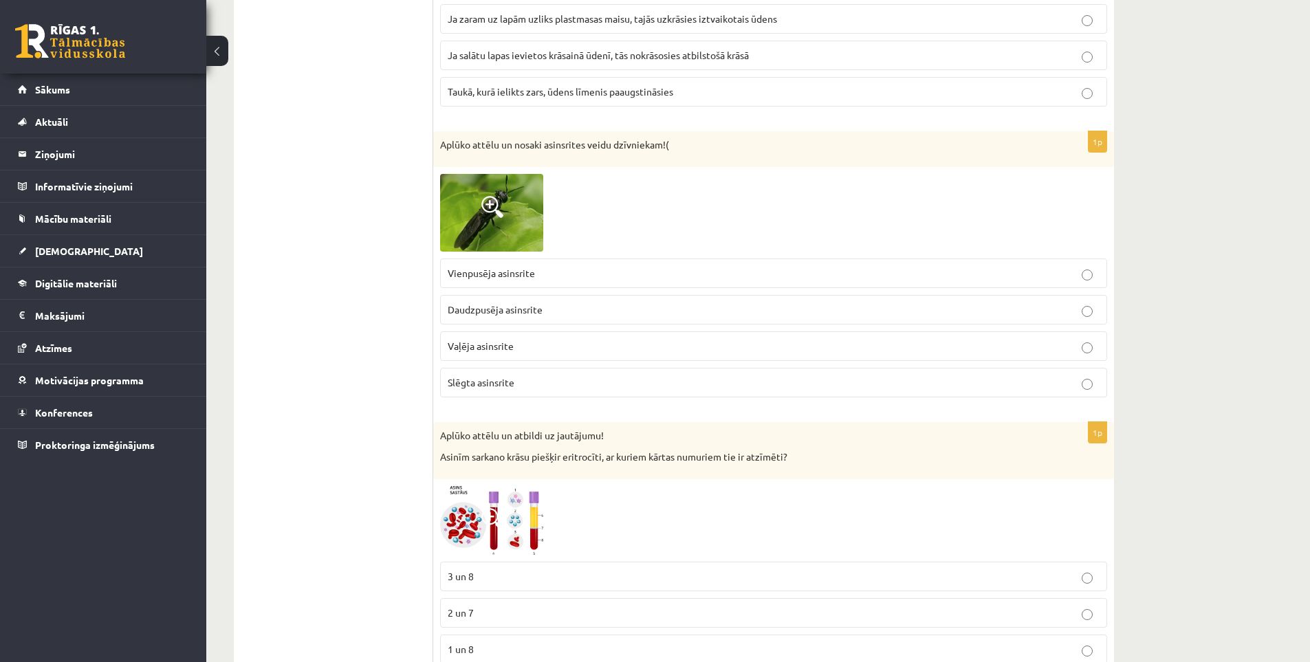
scroll to position [3163, 0]
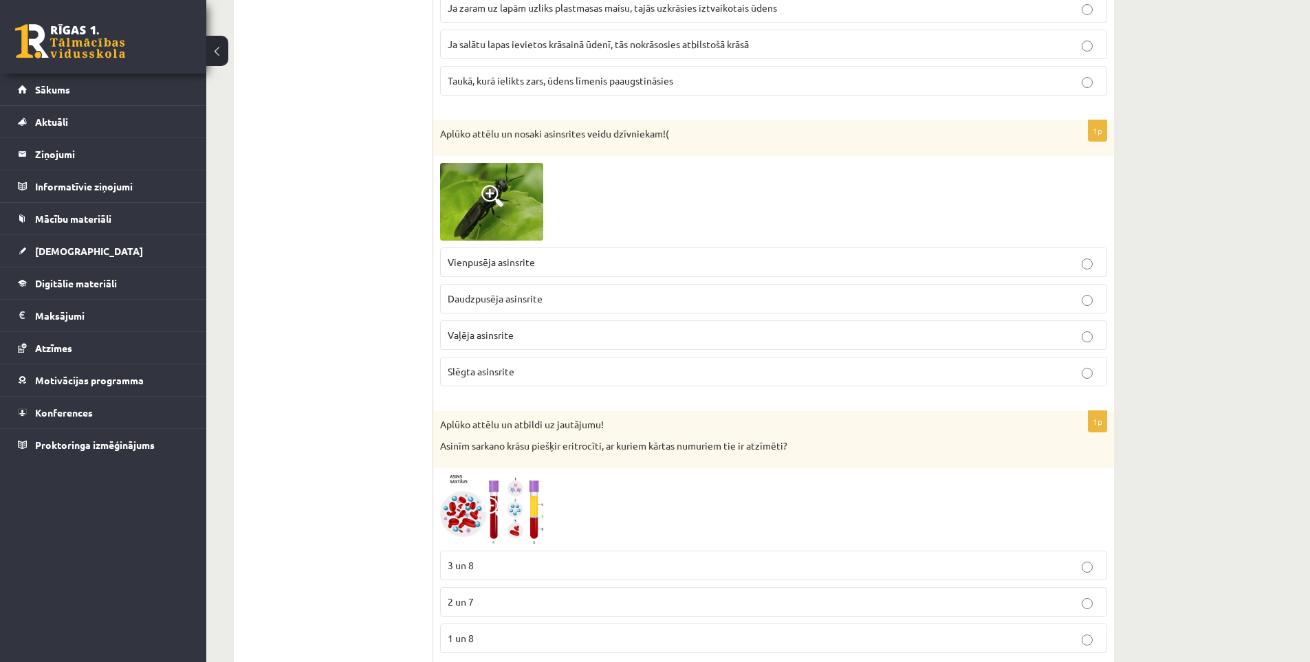
click at [483, 215] on img at bounding box center [491, 202] width 103 height 78
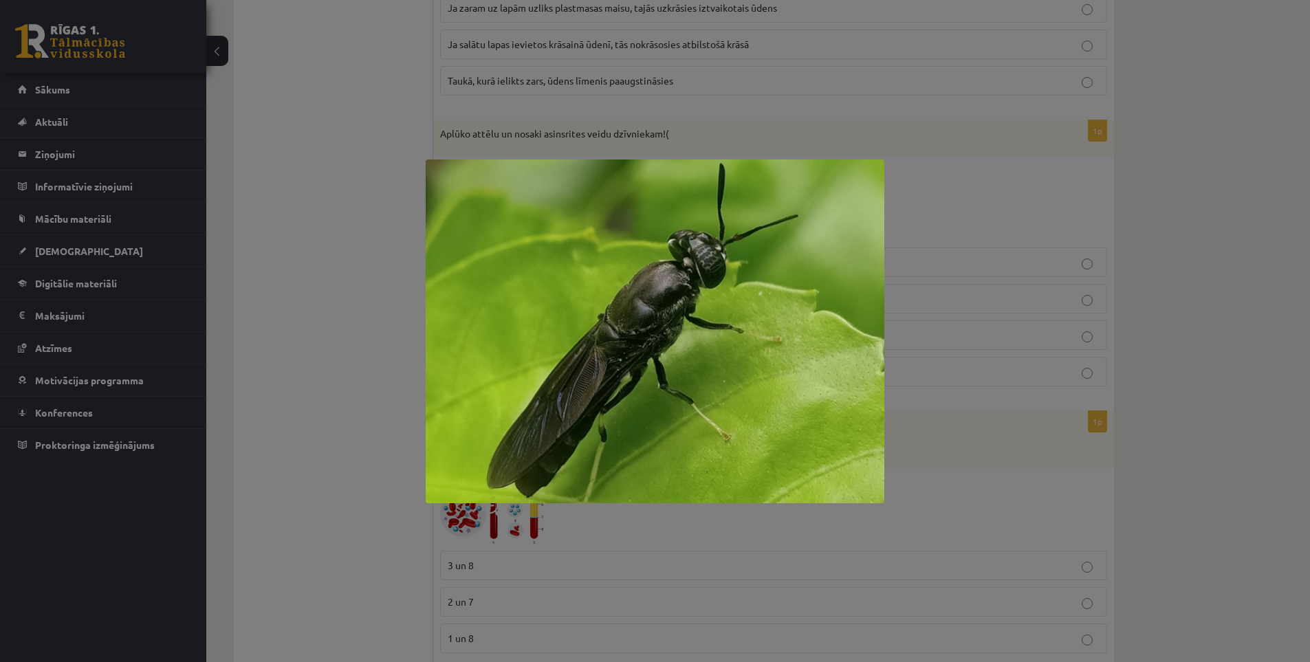
click at [359, 232] on div at bounding box center [655, 331] width 1310 height 662
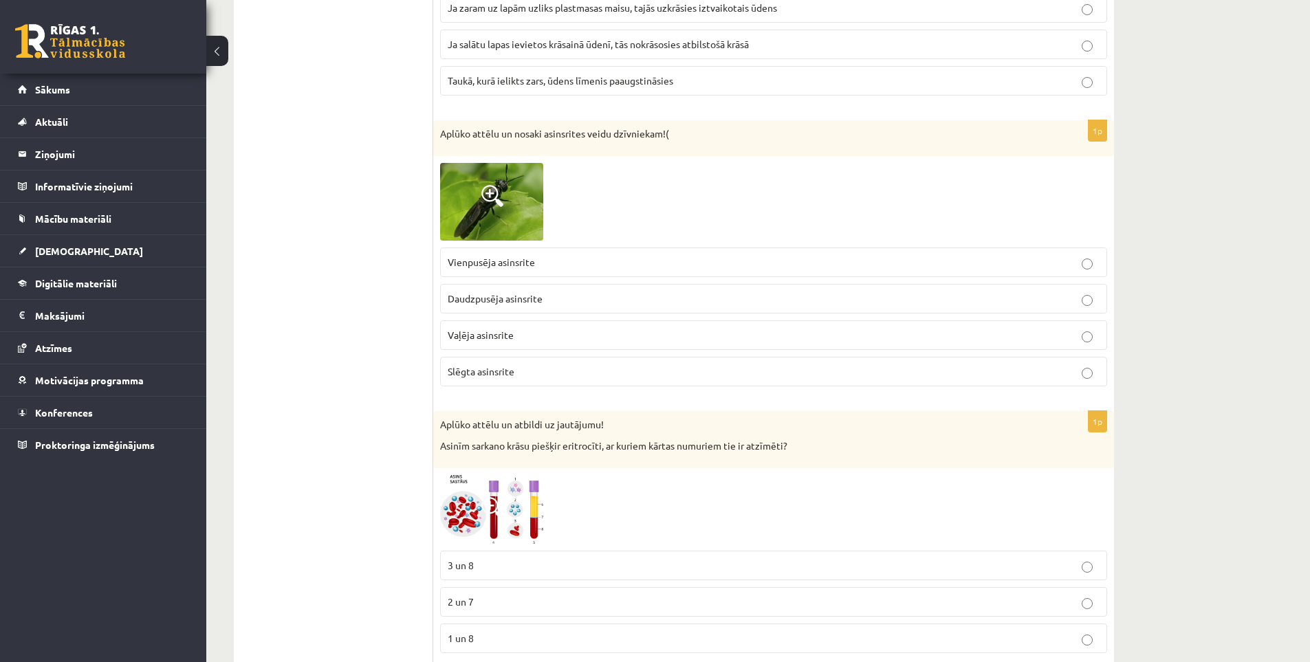
click at [498, 217] on img at bounding box center [491, 202] width 103 height 78
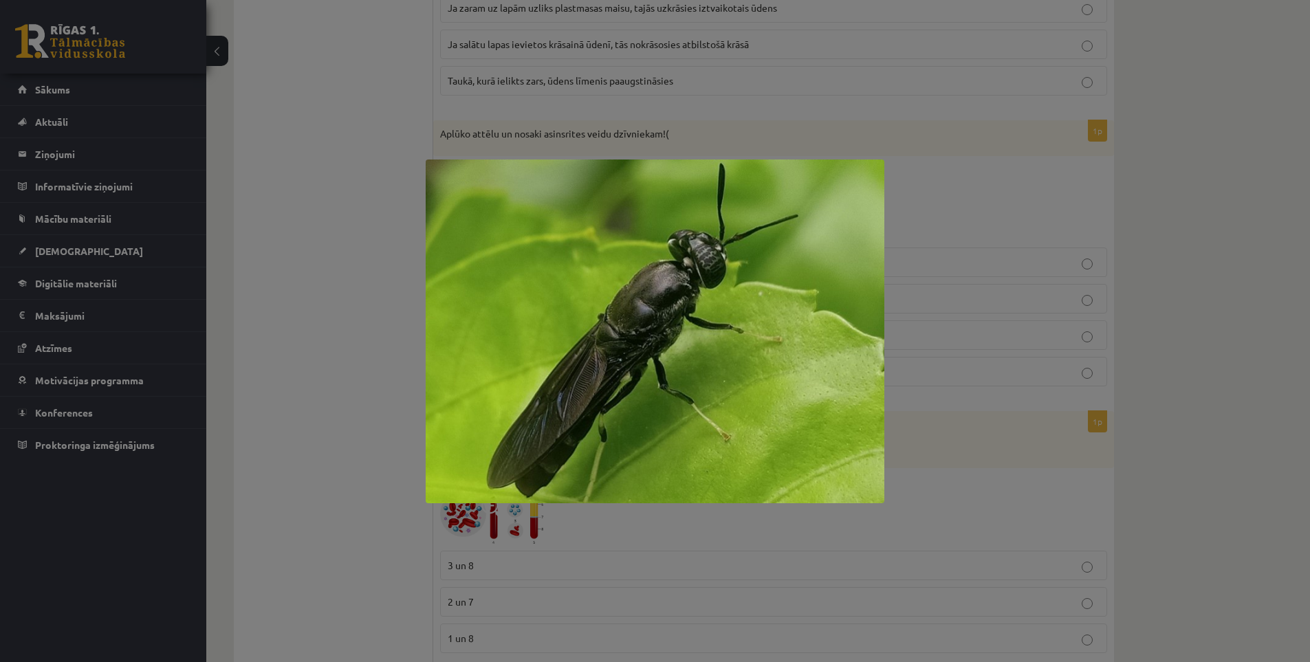
click at [388, 252] on div at bounding box center [655, 331] width 1310 height 662
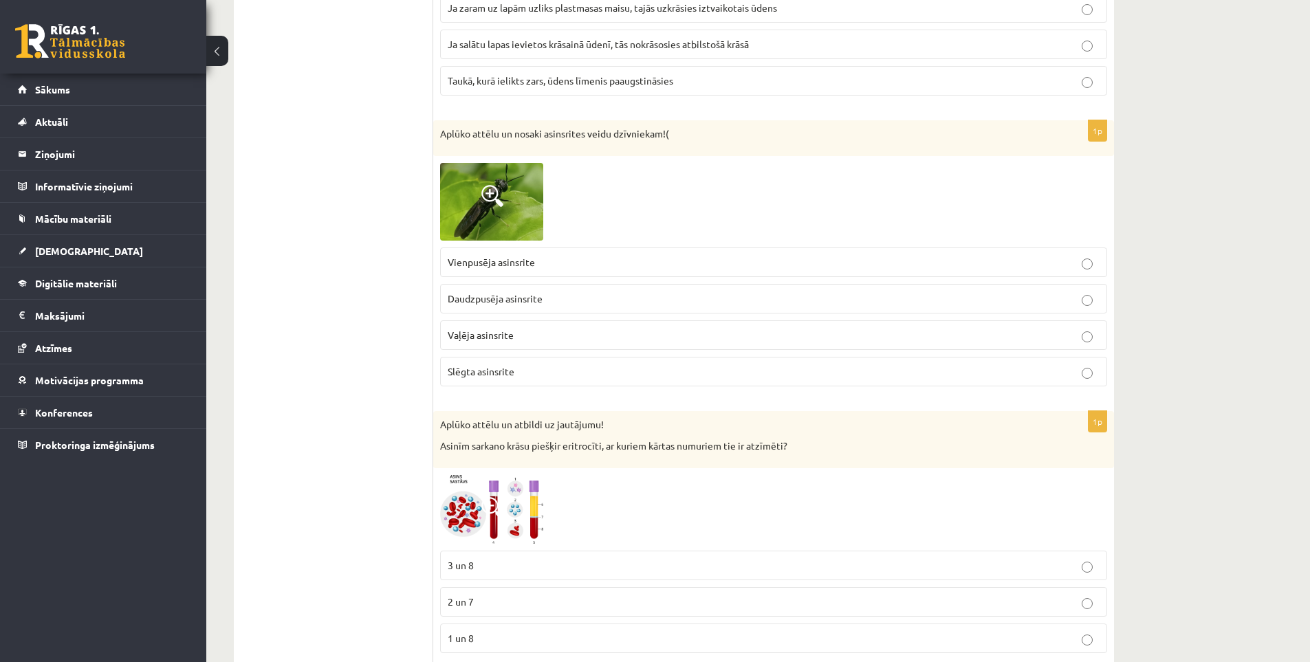
click at [485, 195] on span at bounding box center [492, 196] width 22 height 22
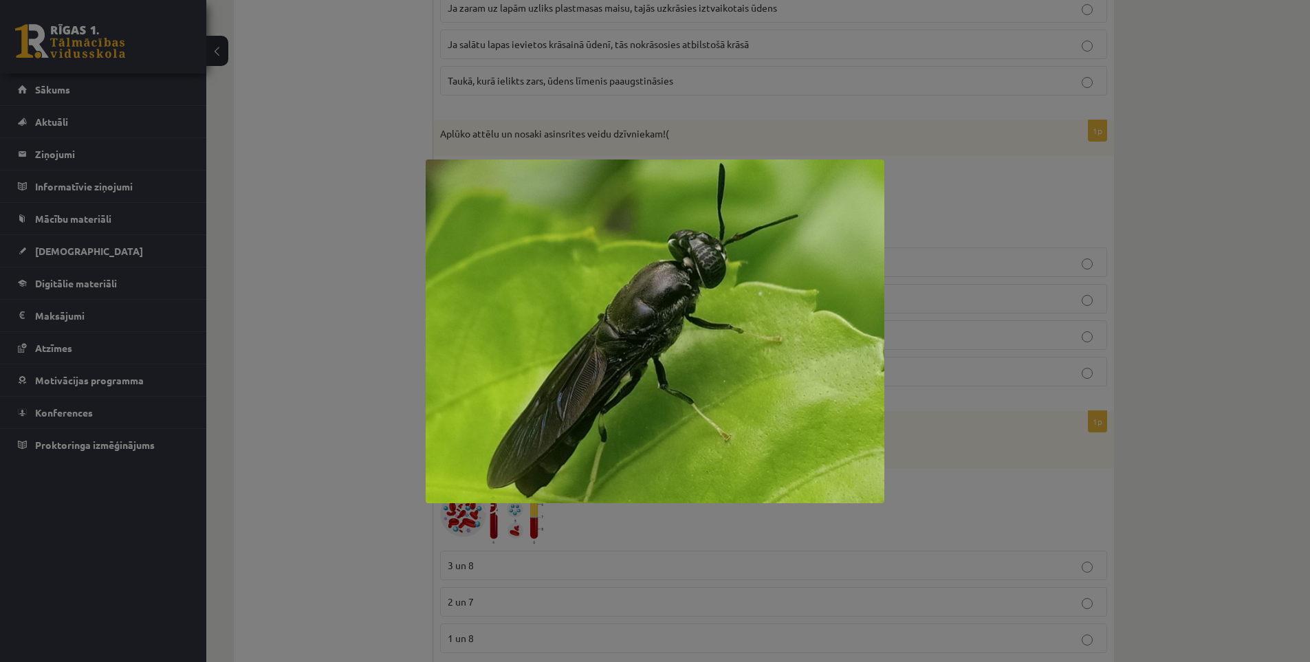
click at [377, 215] on div at bounding box center [655, 331] width 1310 height 662
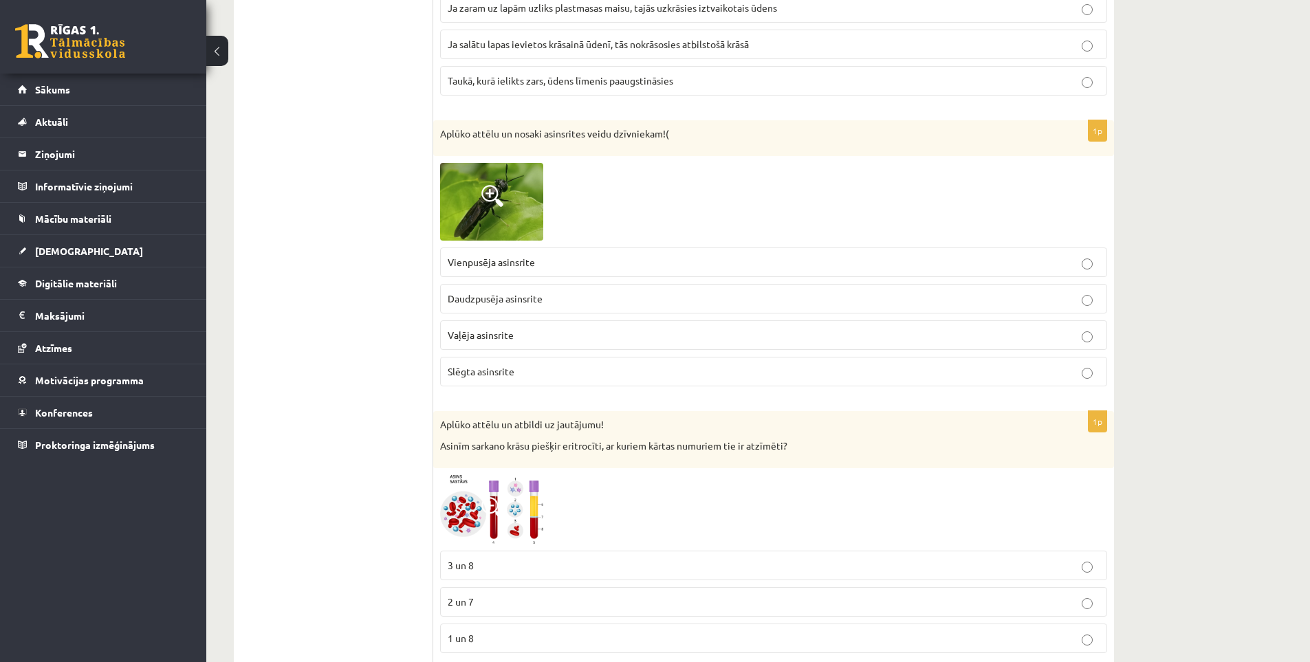
click at [499, 305] on p "Daudzpusēja asinsrite" at bounding box center [774, 299] width 652 height 14
click at [493, 192] on span at bounding box center [492, 196] width 22 height 22
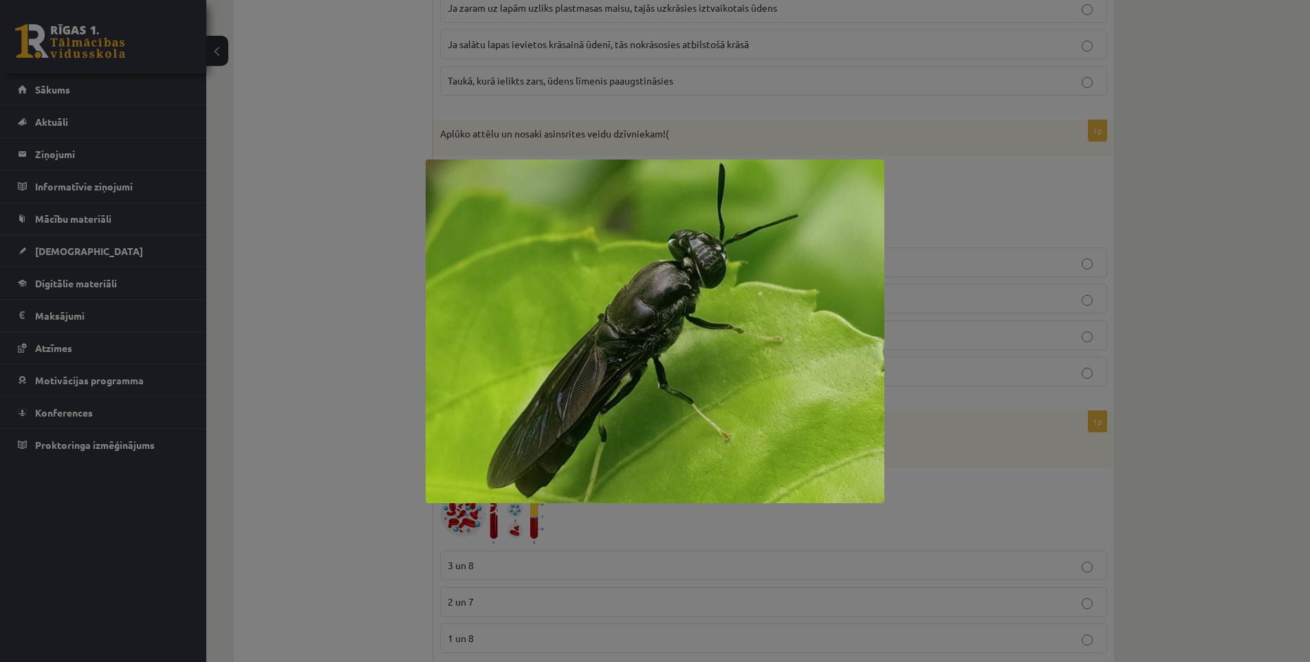
click at [373, 241] on div at bounding box center [655, 331] width 1310 height 662
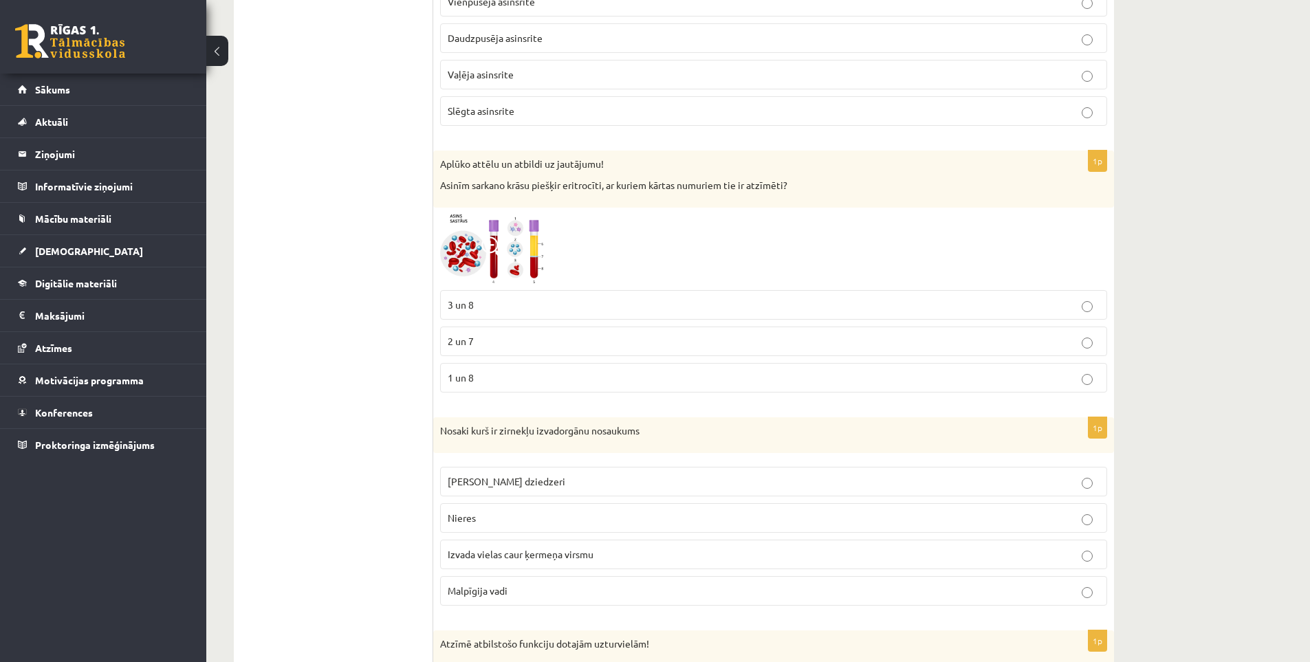
scroll to position [3439, 0]
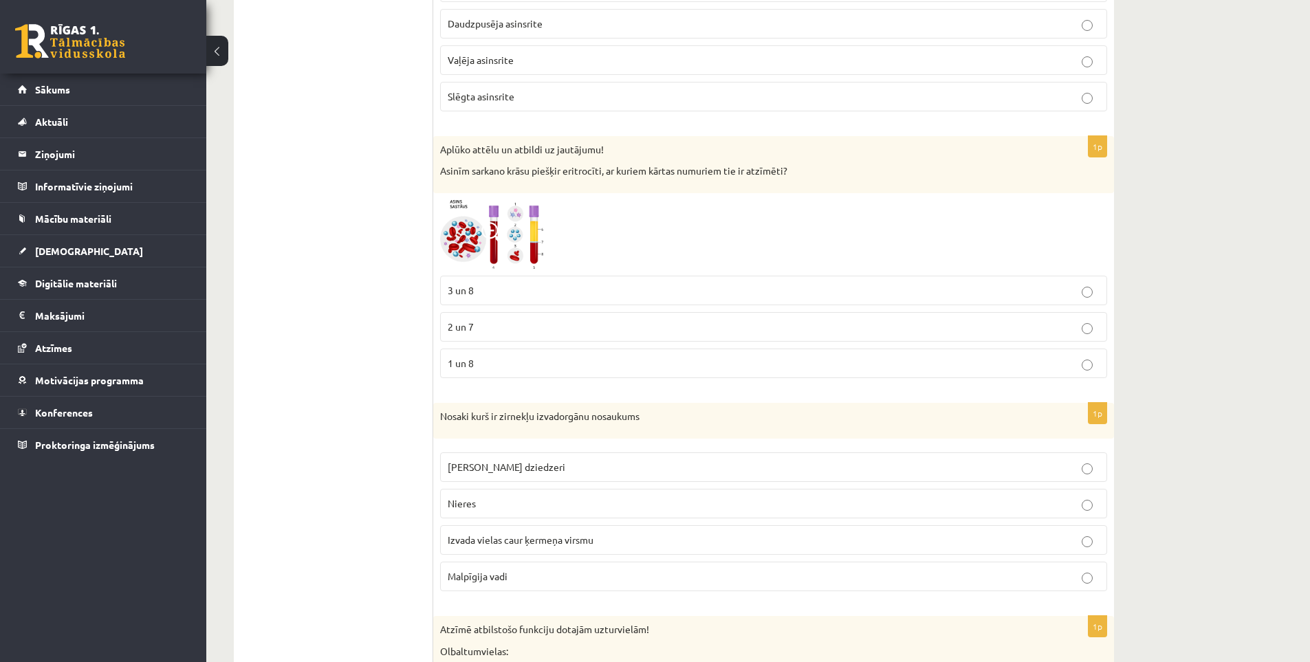
click at [512, 226] on img at bounding box center [491, 234] width 103 height 69
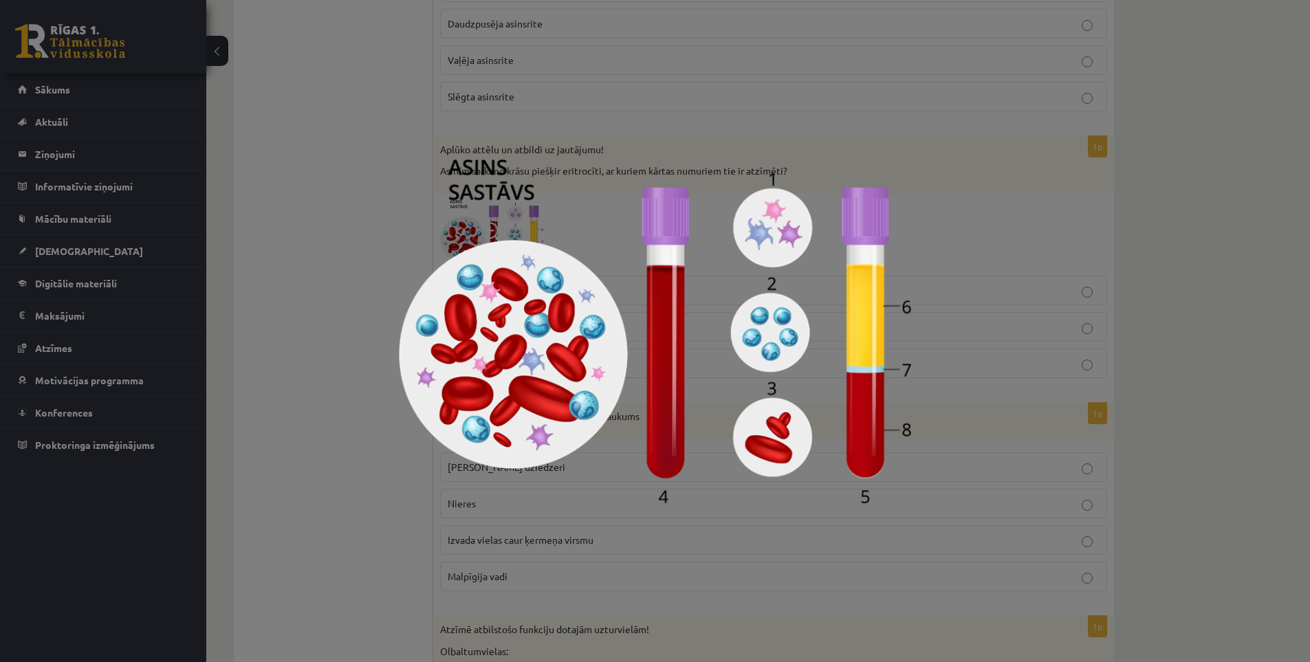
click at [981, 221] on div at bounding box center [655, 331] width 1310 height 662
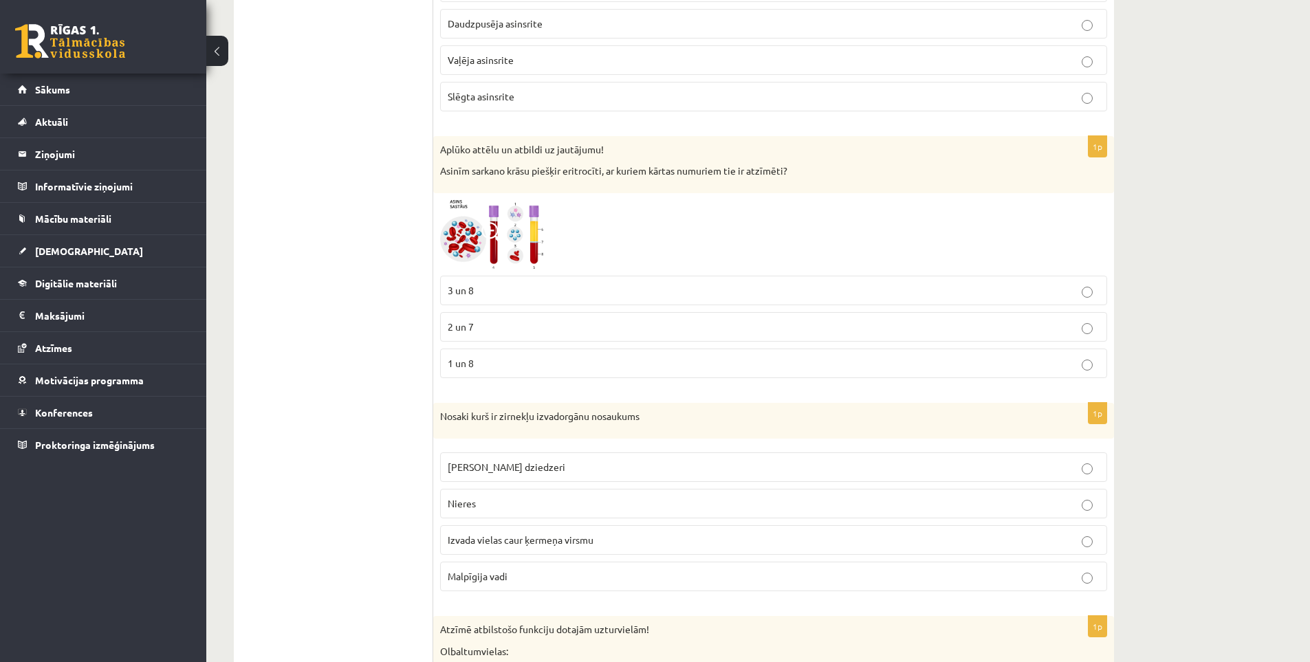
click at [485, 232] on span at bounding box center [492, 233] width 22 height 22
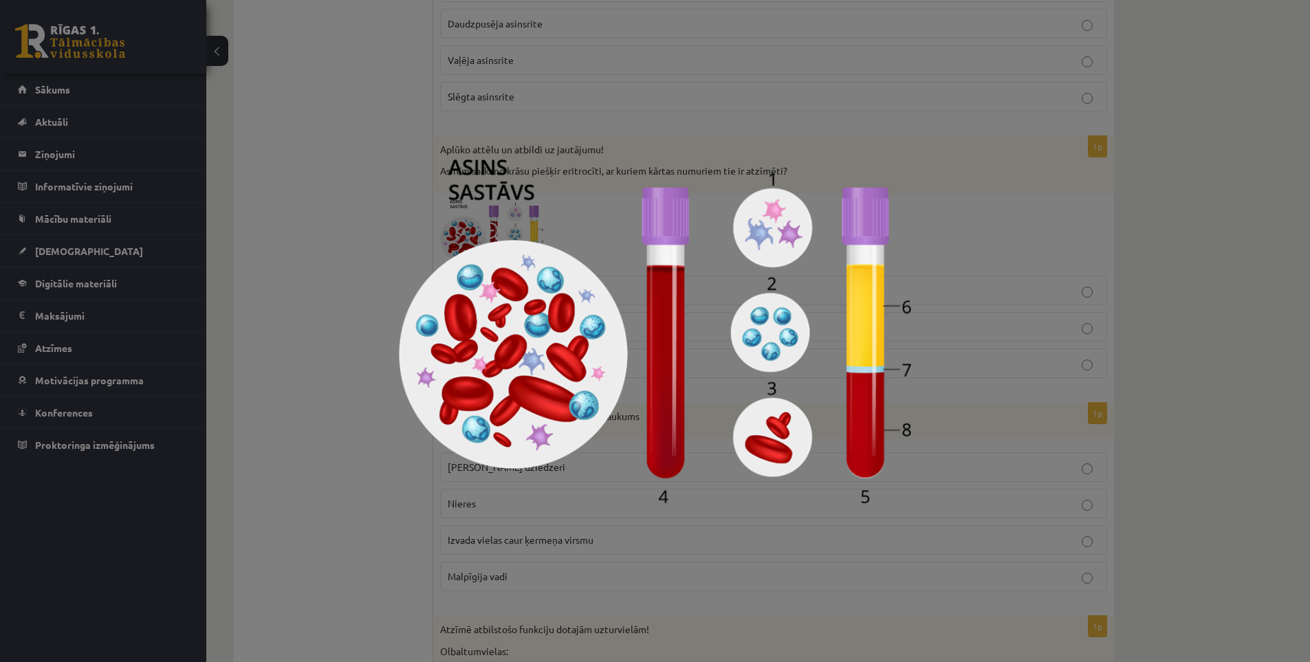
click at [343, 213] on div at bounding box center [655, 331] width 1310 height 662
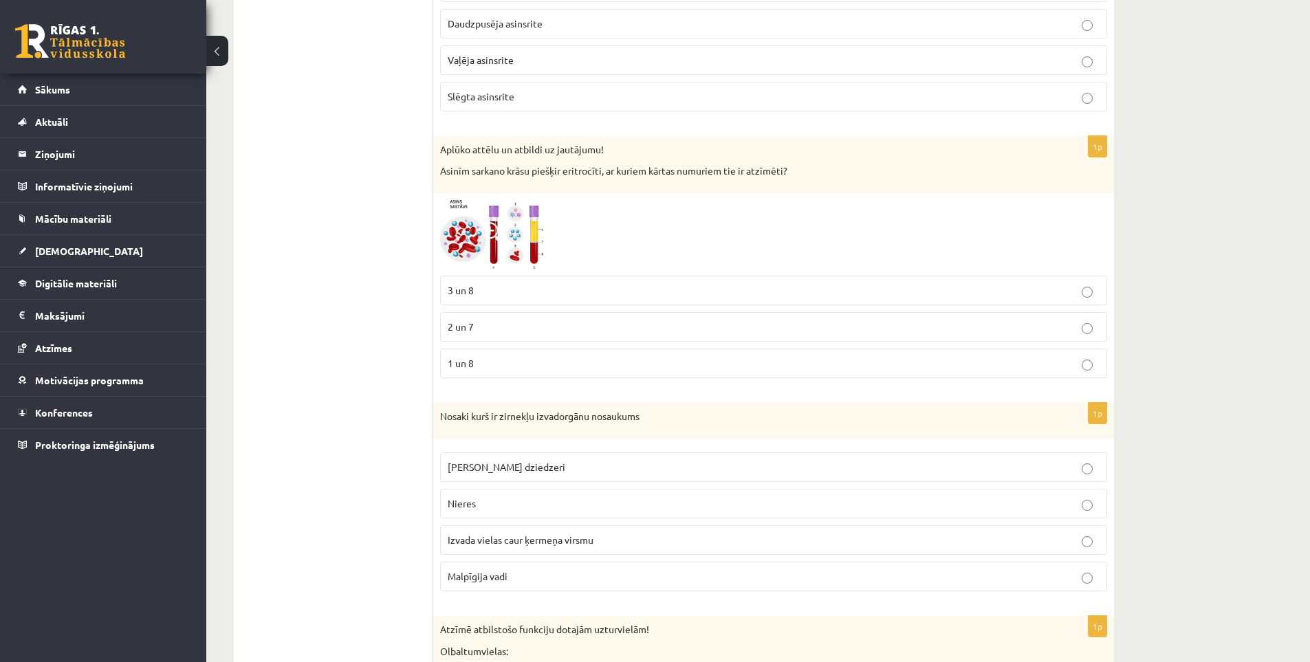
click at [499, 236] on span at bounding box center [492, 233] width 22 height 22
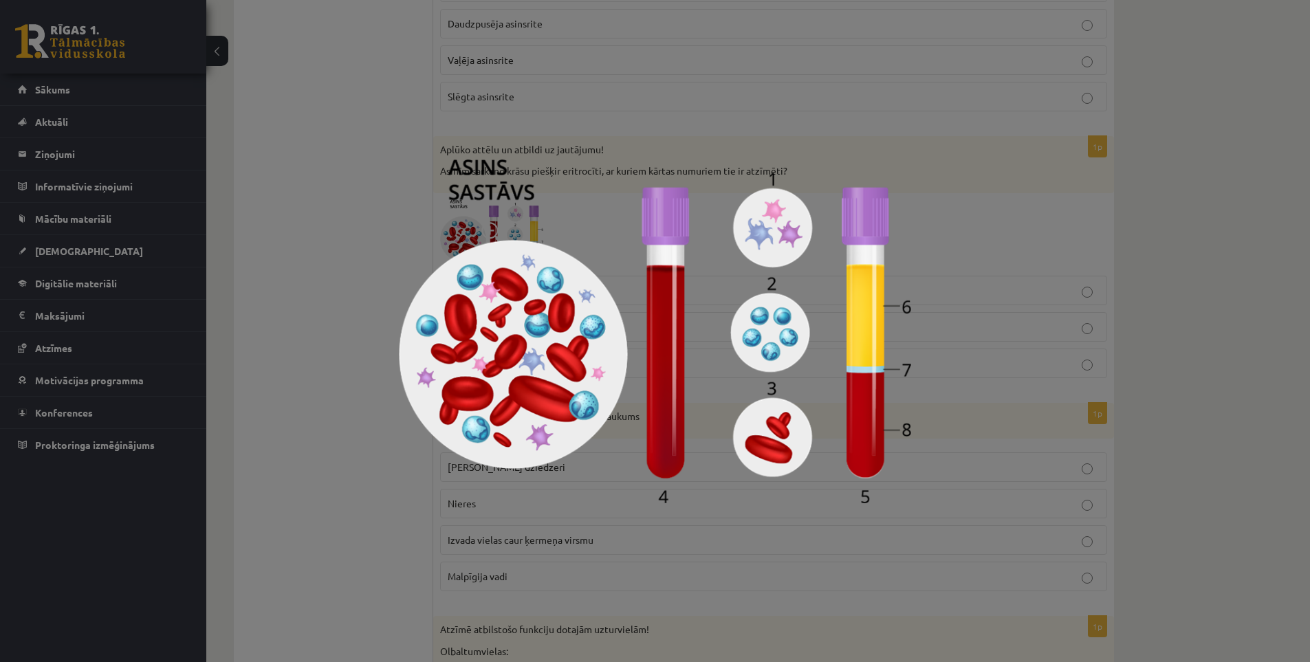
click at [340, 218] on div at bounding box center [655, 331] width 1310 height 662
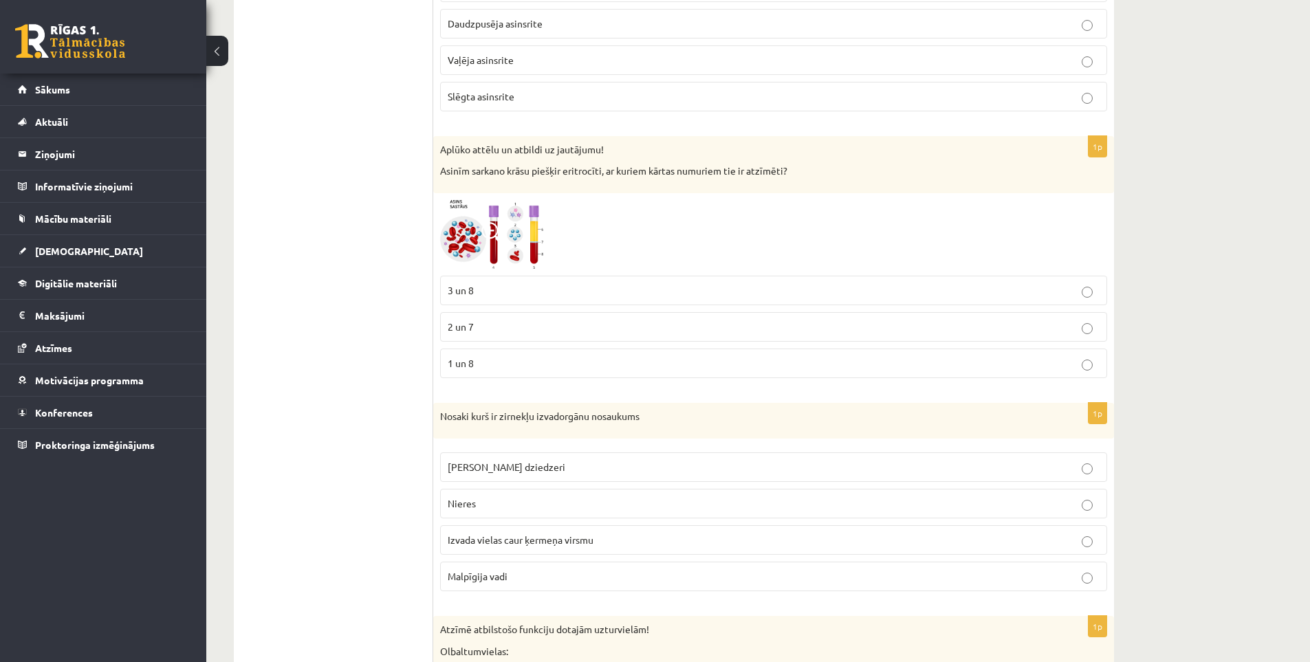
click at [495, 235] on span at bounding box center [492, 233] width 22 height 22
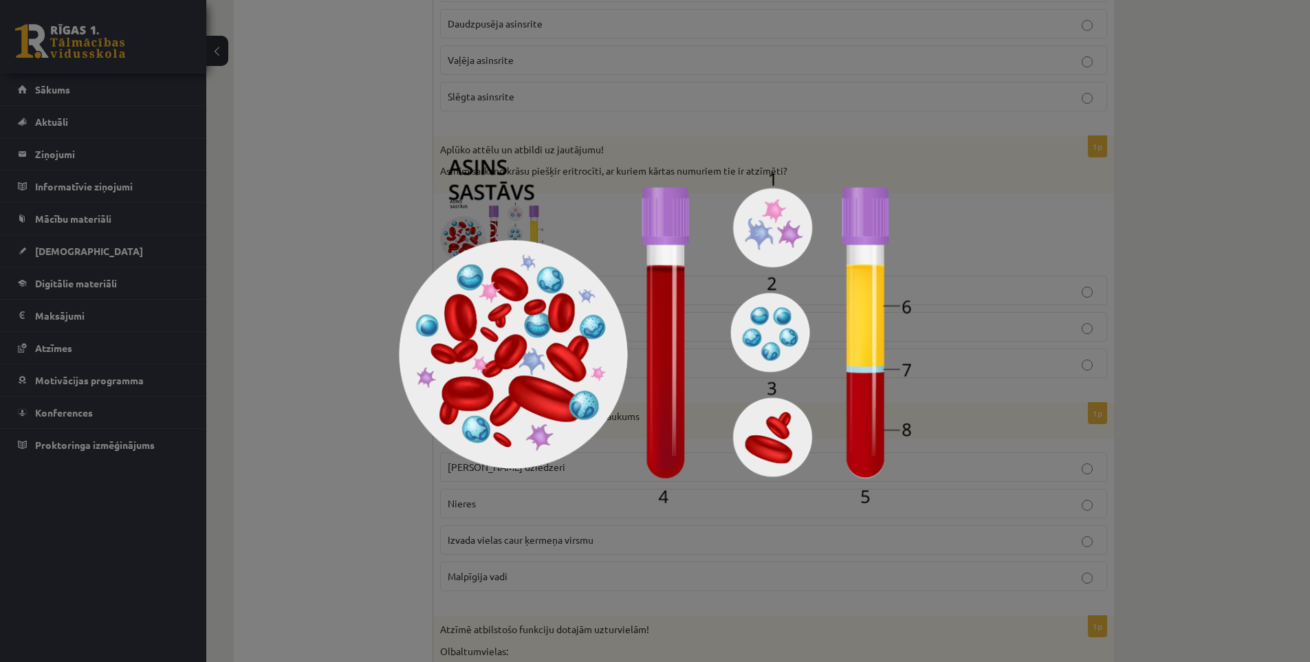
click at [389, 228] on div at bounding box center [655, 331] width 1310 height 662
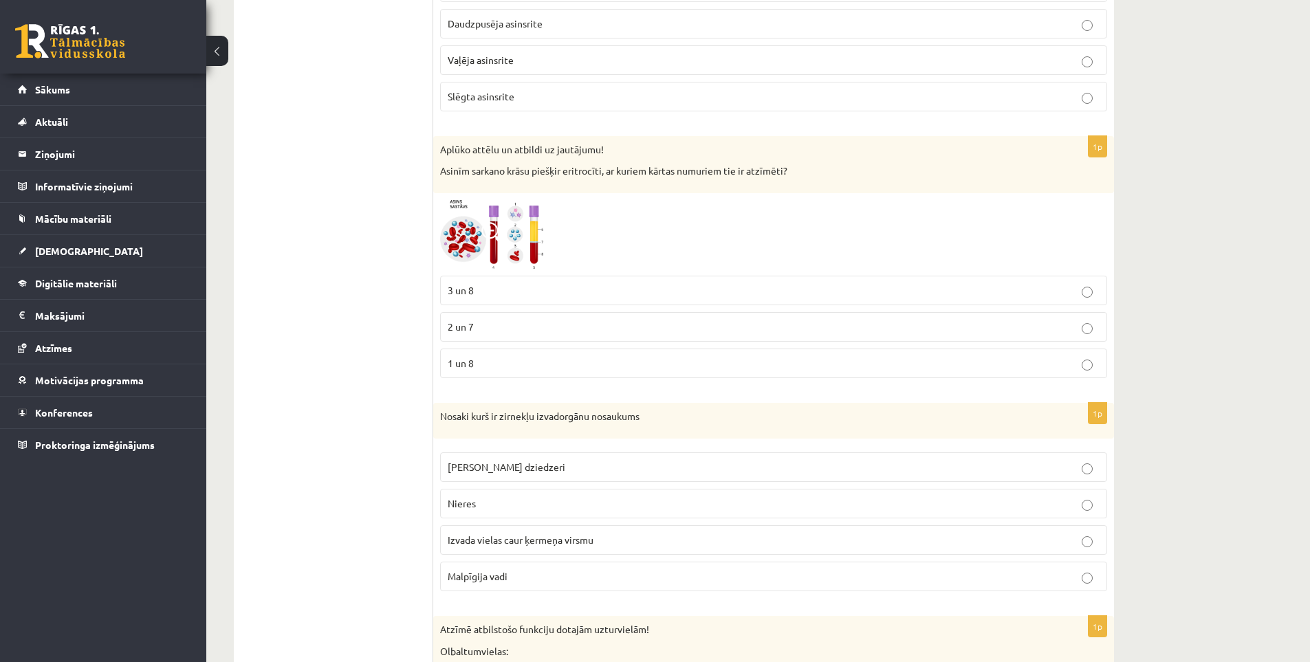
click at [510, 285] on p "3 un 8" at bounding box center [774, 290] width 652 height 14
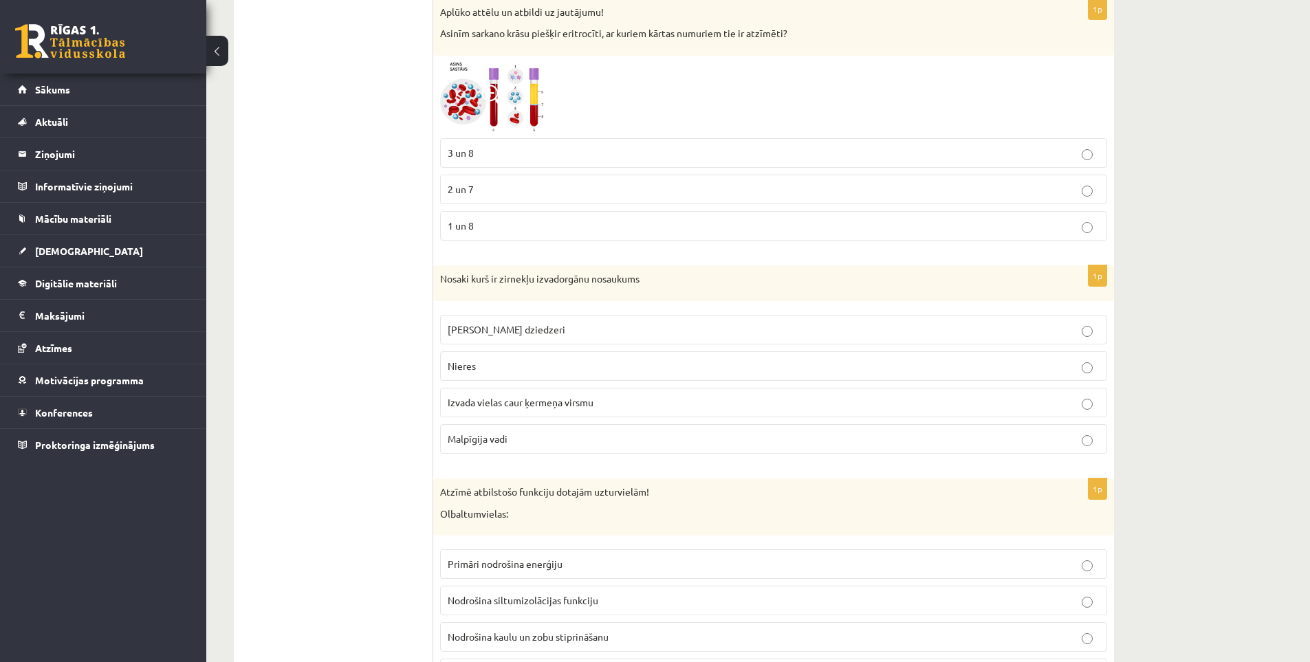
scroll to position [3645, 0]
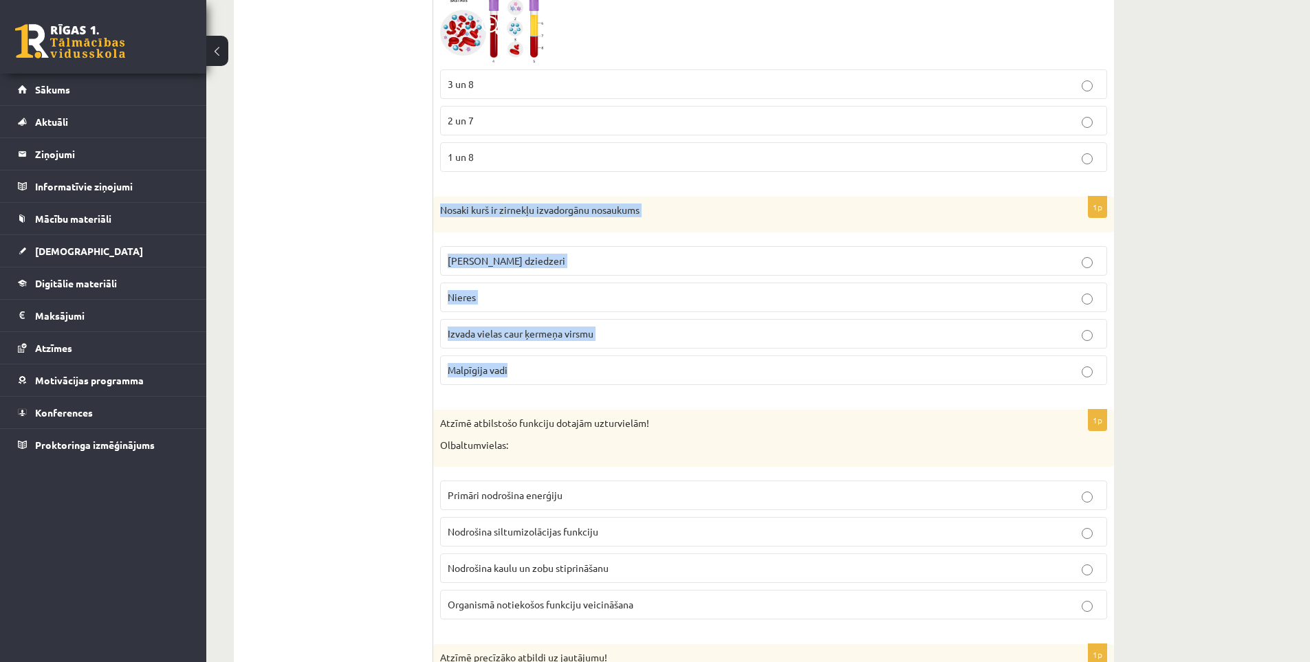
drag, startPoint x: 436, startPoint y: 205, endPoint x: 693, endPoint y: 363, distance: 301.4
click at [693, 363] on div "1p Nosaki kurš ir zirnekļu izvadorgānu nosaukums Zaļie dziedzeri Nieres Izvada …" at bounding box center [773, 296] width 681 height 199
copy div "Nosaki kurš ir zirnekļu izvadorgānu nosaukums Zaļie dziedzeri Nieres Izvada vie…"
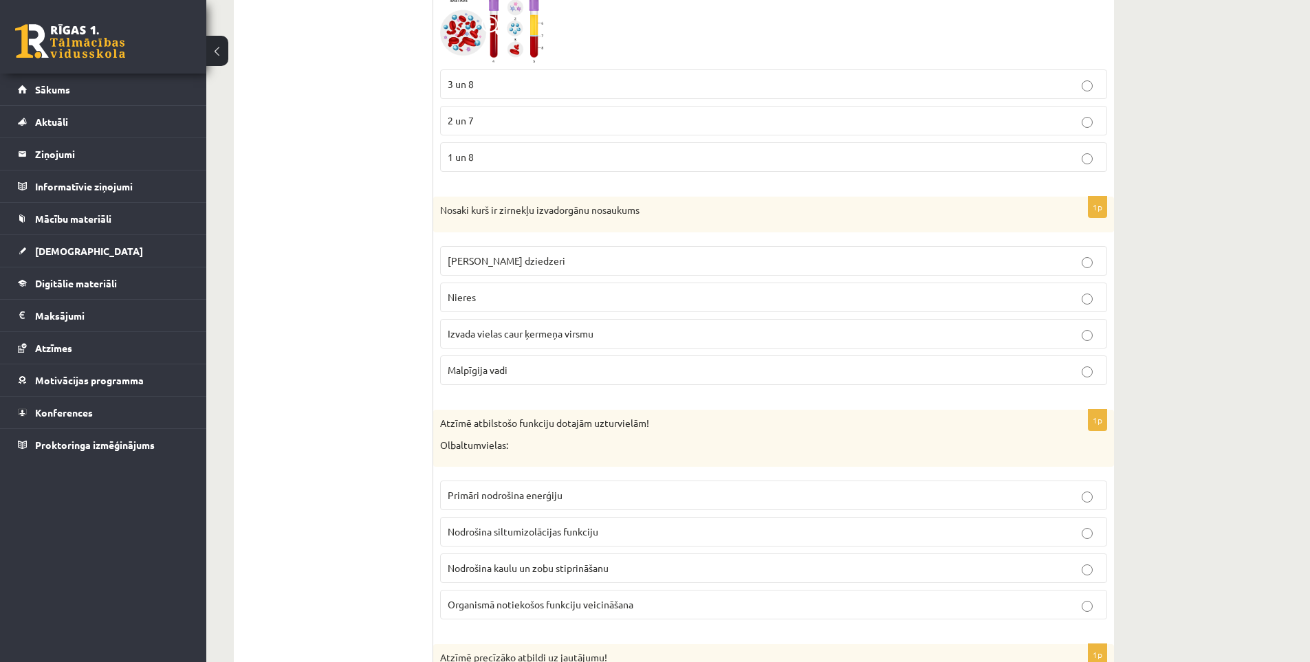
click at [359, 370] on ul "Tests Atgriezeniskā saite – novērtē savu sniegumu" at bounding box center [341, 19] width 186 height 6834
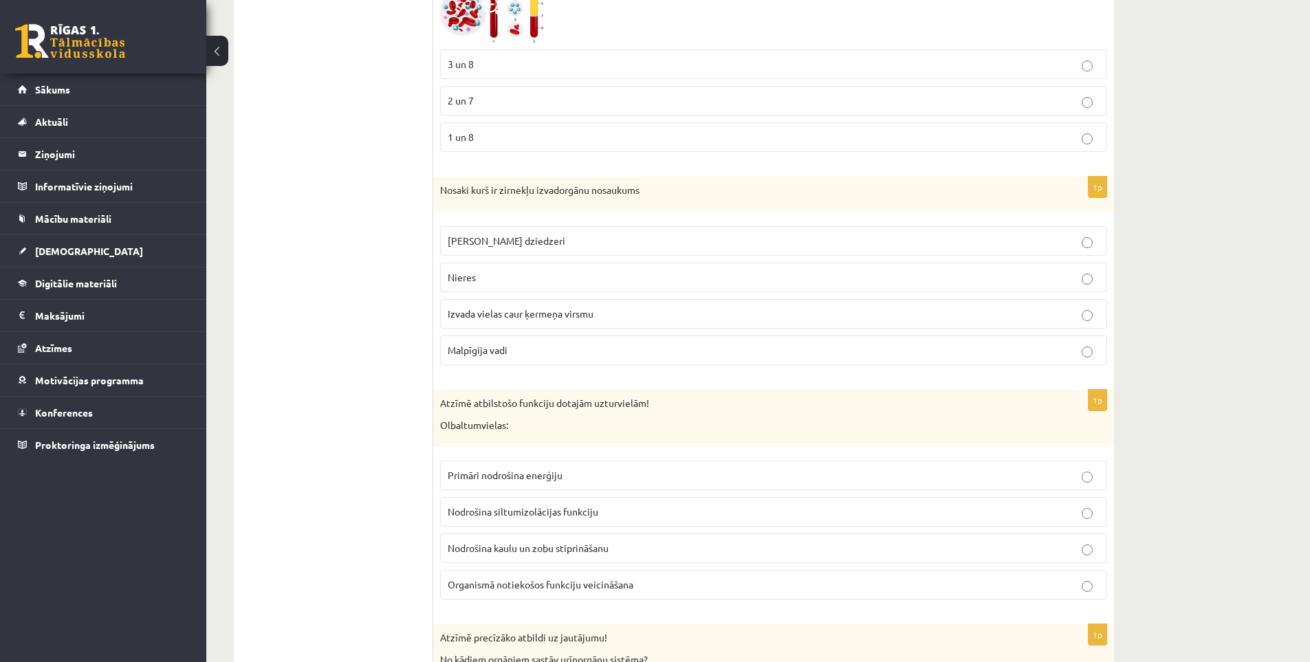
scroll to position [3572, 0]
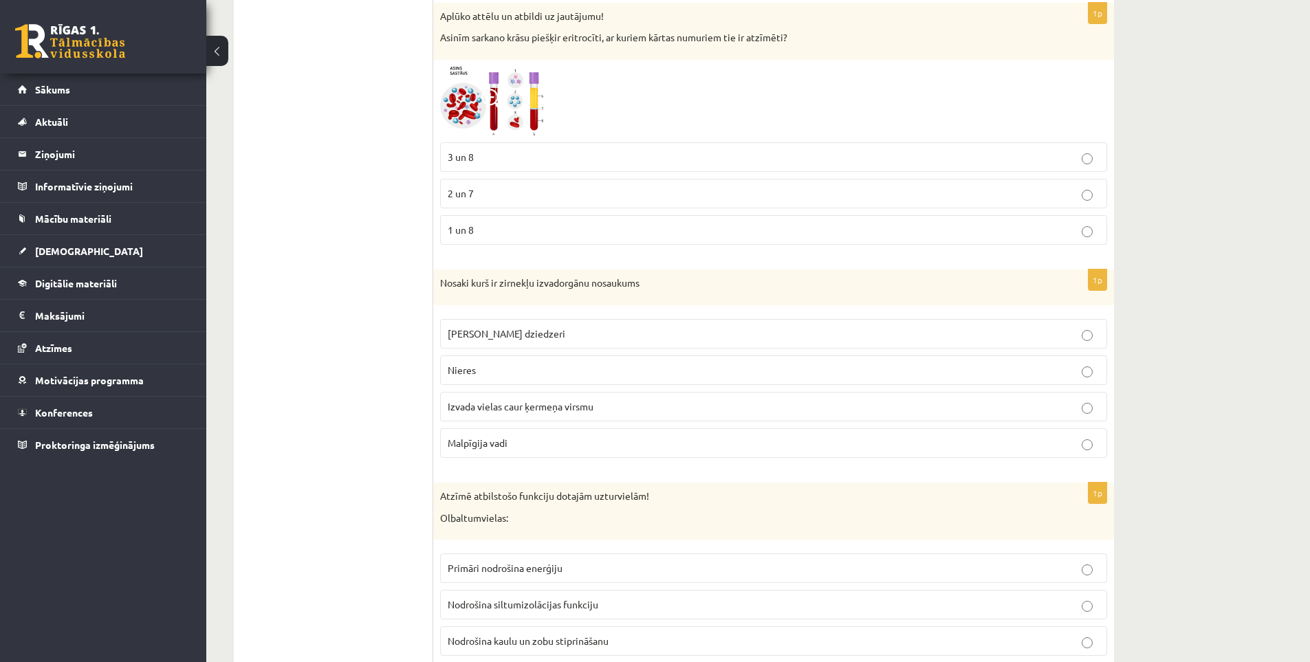
click at [370, 391] on ul "Tests Atgriezeniskā saite – novērtē savu sniegumu" at bounding box center [341, 92] width 186 height 6834
click at [523, 441] on p "Malpīgija vadi" at bounding box center [774, 443] width 652 height 14
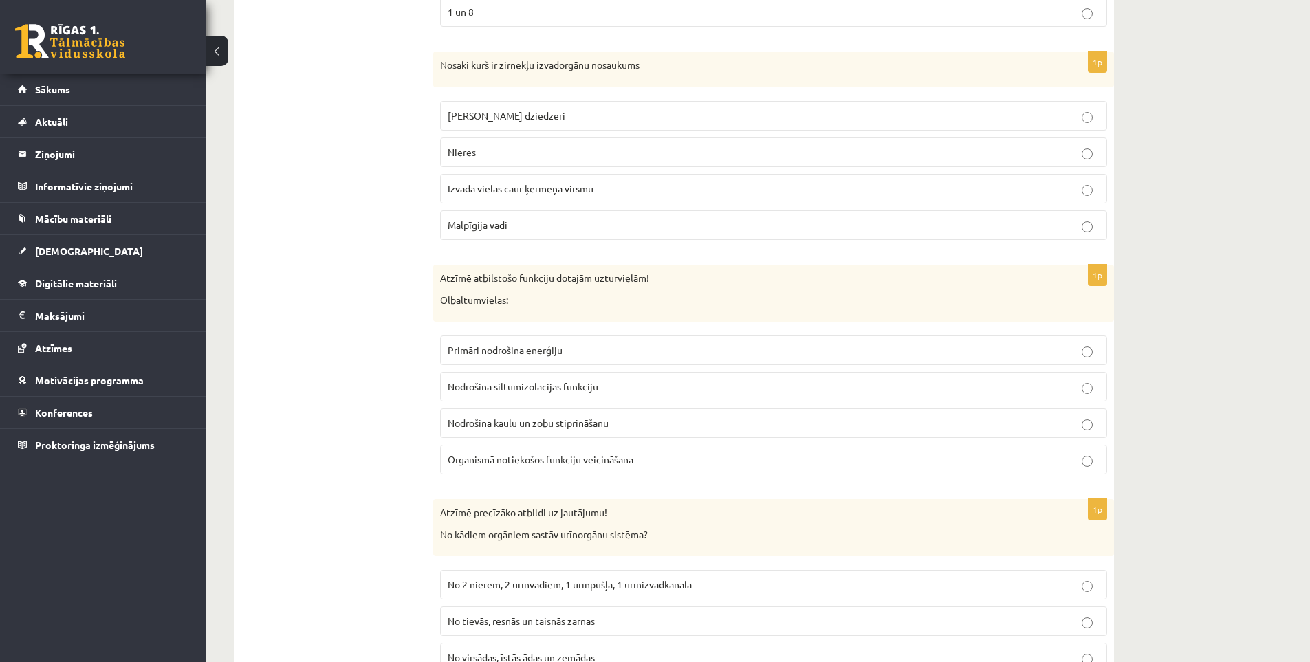
scroll to position [3847, 0]
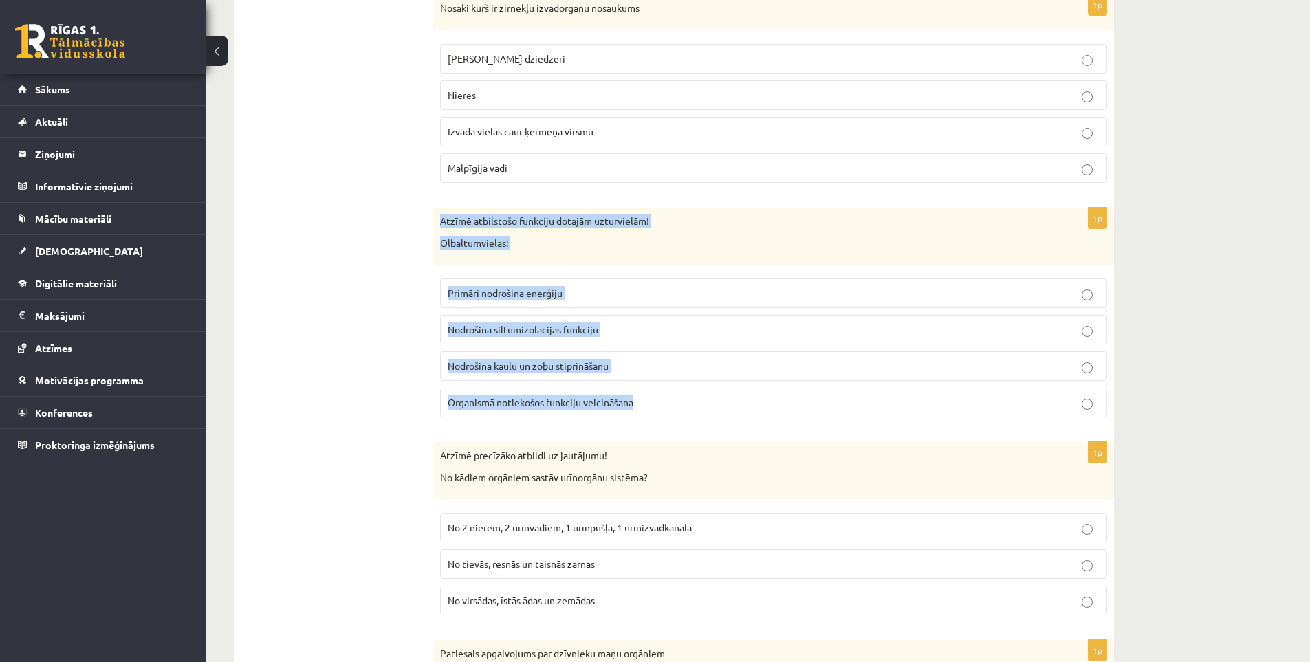
drag, startPoint x: 438, startPoint y: 211, endPoint x: 651, endPoint y: 400, distance: 284.0
click at [651, 400] on div "1p Atzīmē atbilstošo funkciju dotajām uzturvielām! Olbaltumvielas: Primāri nodr…" at bounding box center [773, 318] width 681 height 221
copy div "Atzīmē atbilstošo funkciju dotajām uzturvielām! Olbaltumvielas: Primāri nodroši…"
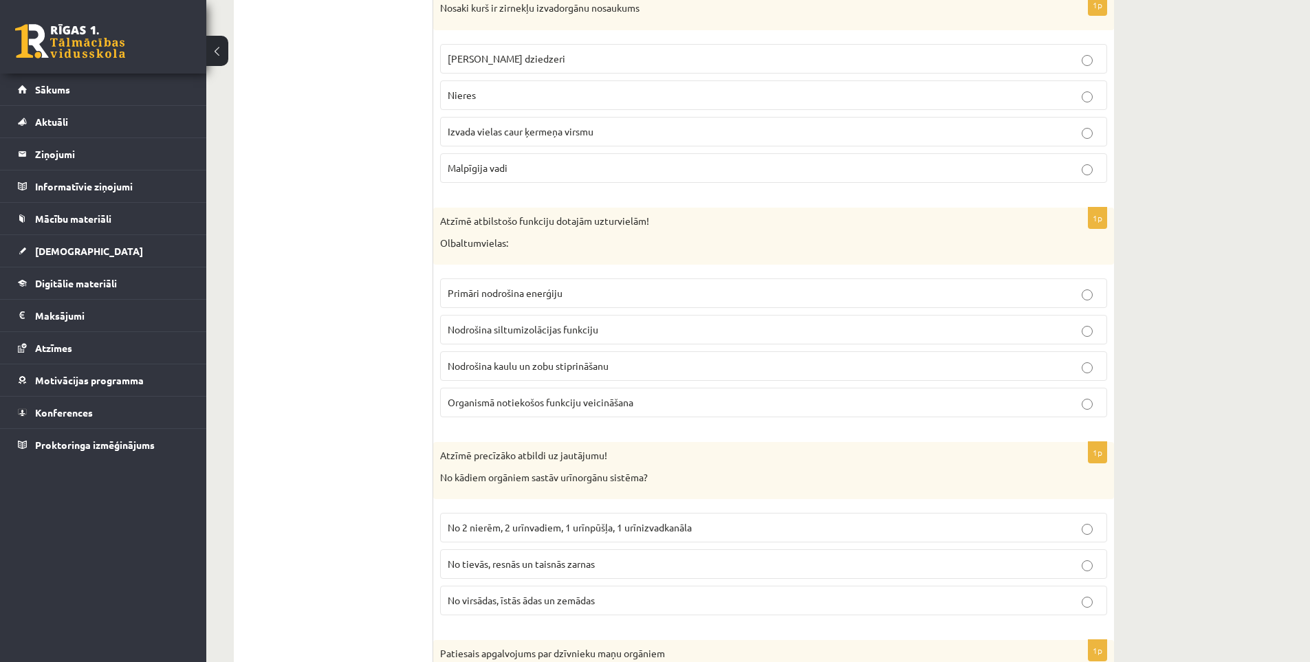
click at [520, 414] on label "Organismā notiekošos funkciju veicināšana" at bounding box center [773, 403] width 667 height 30
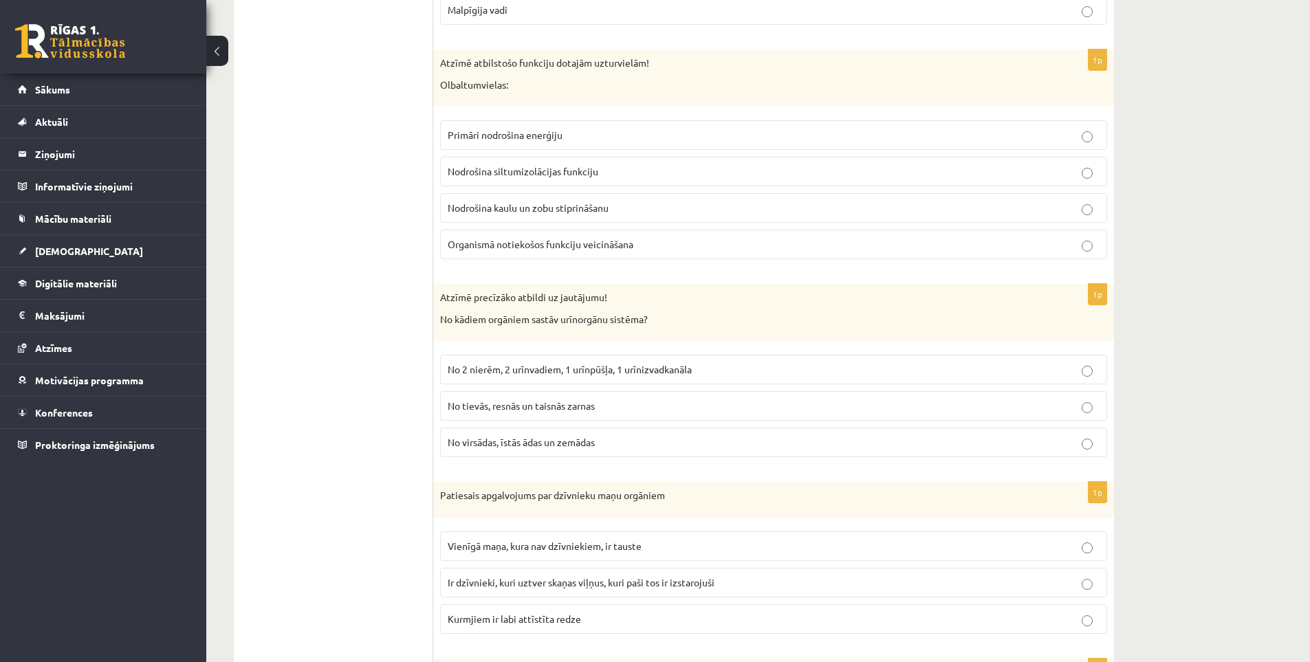
scroll to position [4053, 0]
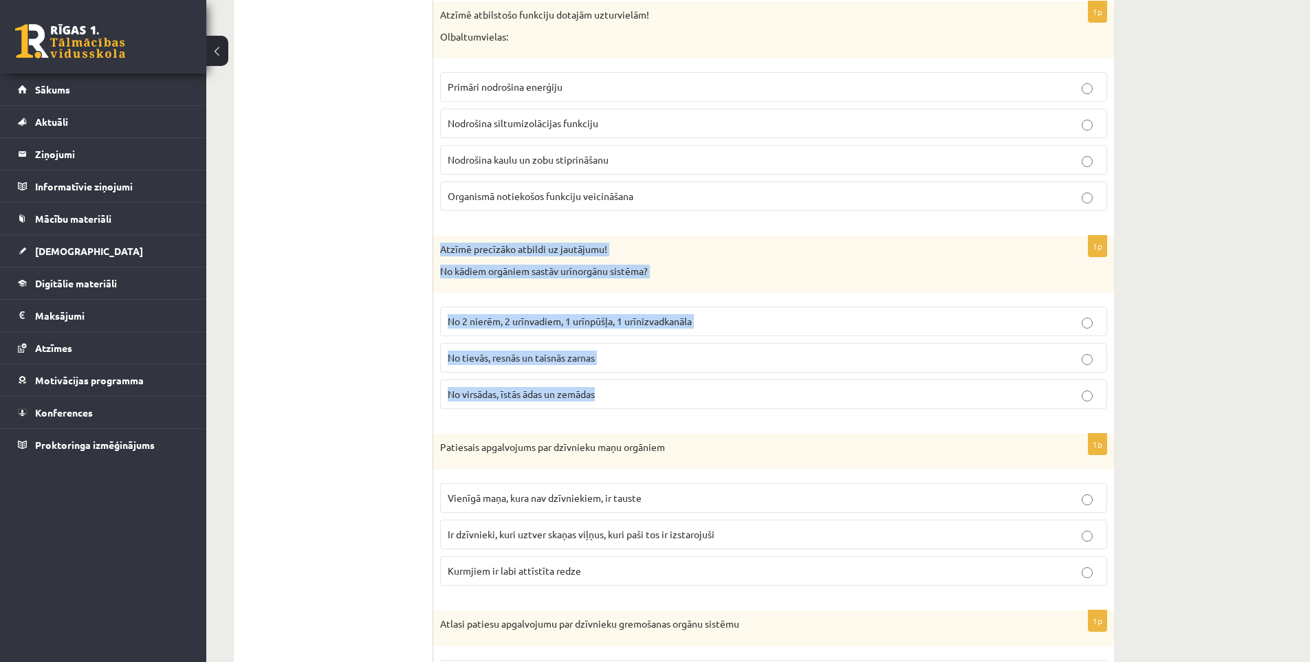
drag, startPoint x: 445, startPoint y: 243, endPoint x: 659, endPoint y: 420, distance: 277.5
click at [659, 420] on div "1p Atzīmē precīzāko atbildi uz jautājumu! No kādiem orgāniem sastāv urīnorgānu …" at bounding box center [773, 328] width 681 height 184
copy div "Atzīmē precīzāko atbildi uz jautājumu! No kādiem orgāniem sastāv urīnorgānu sis…"
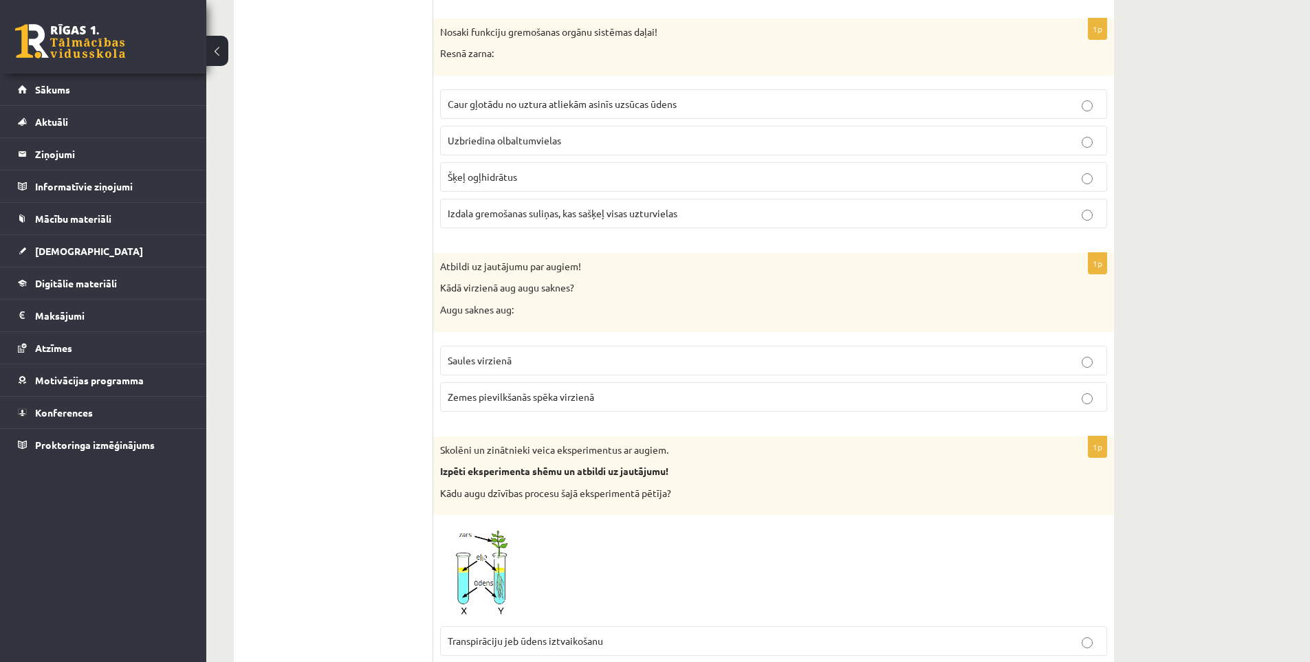
scroll to position [0, 0]
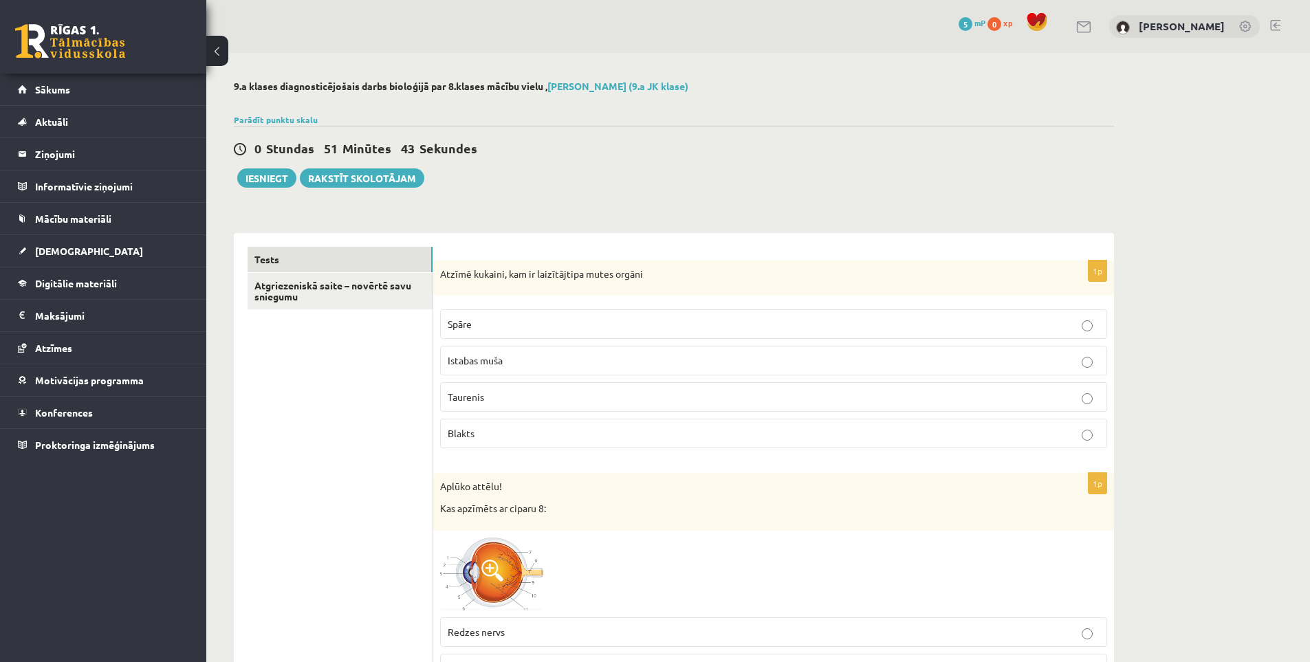
drag, startPoint x: 306, startPoint y: 445, endPoint x: 355, endPoint y: -60, distance: 507.1
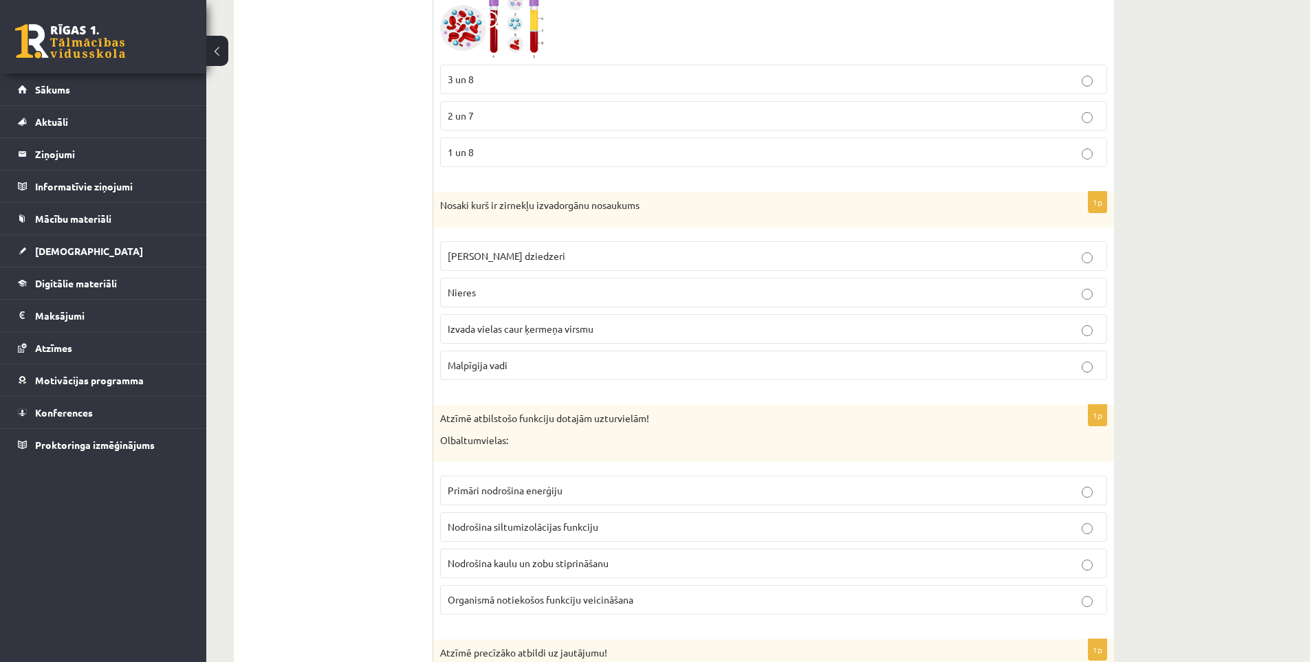
drag, startPoint x: 484, startPoint y: 276, endPoint x: 481, endPoint y: 353, distance: 77.8
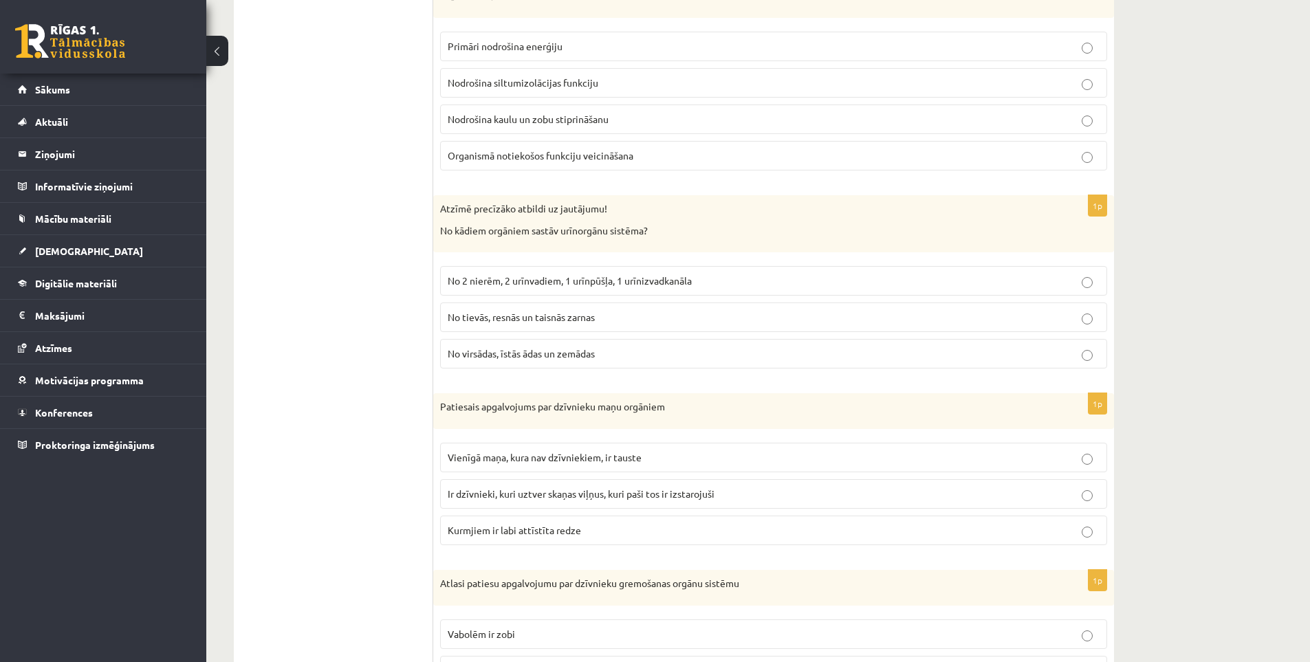
scroll to position [4062, 0]
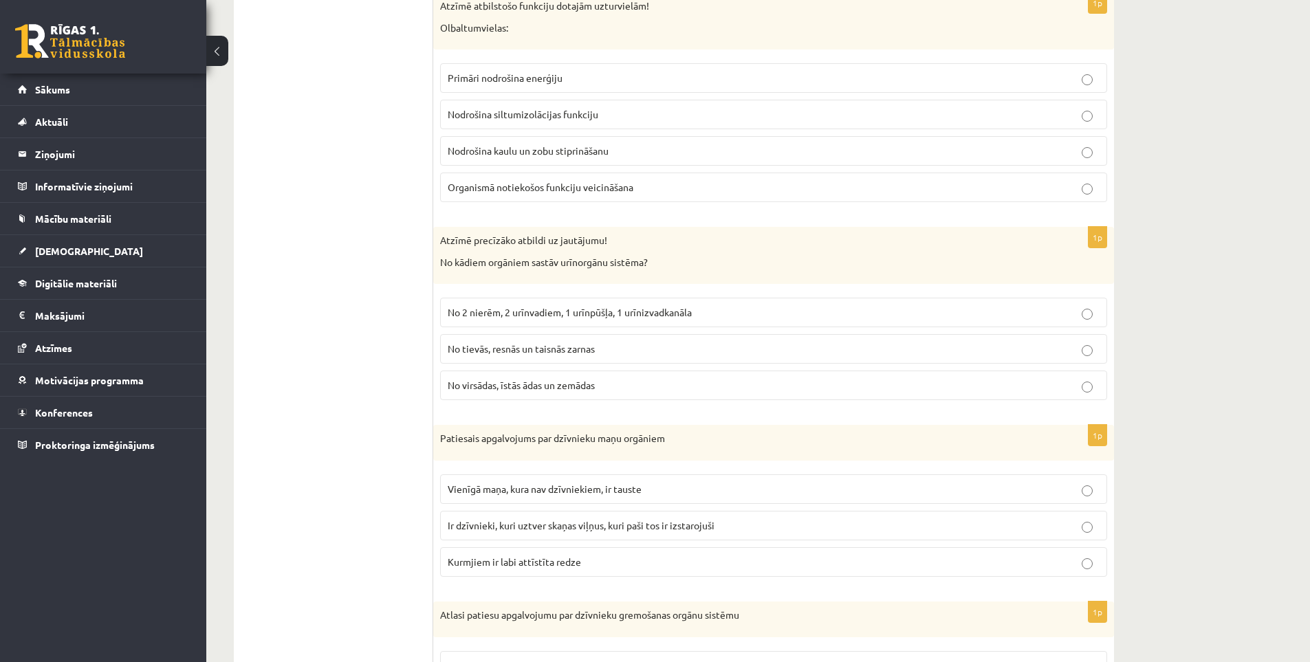
click at [516, 317] on span "No 2 nierēm, 2 urīnvadiem, 1 urīnpūšļa, 1 urīnizvadkanāla" at bounding box center [570, 312] width 244 height 12
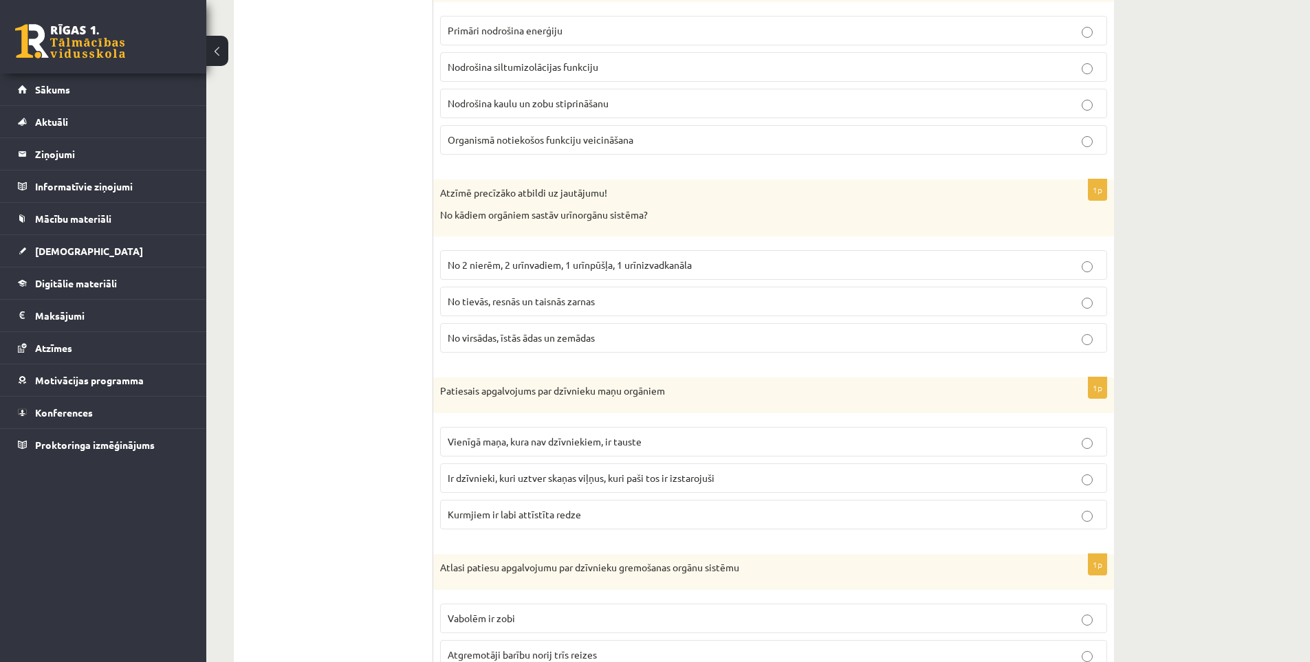
scroll to position [4131, 0]
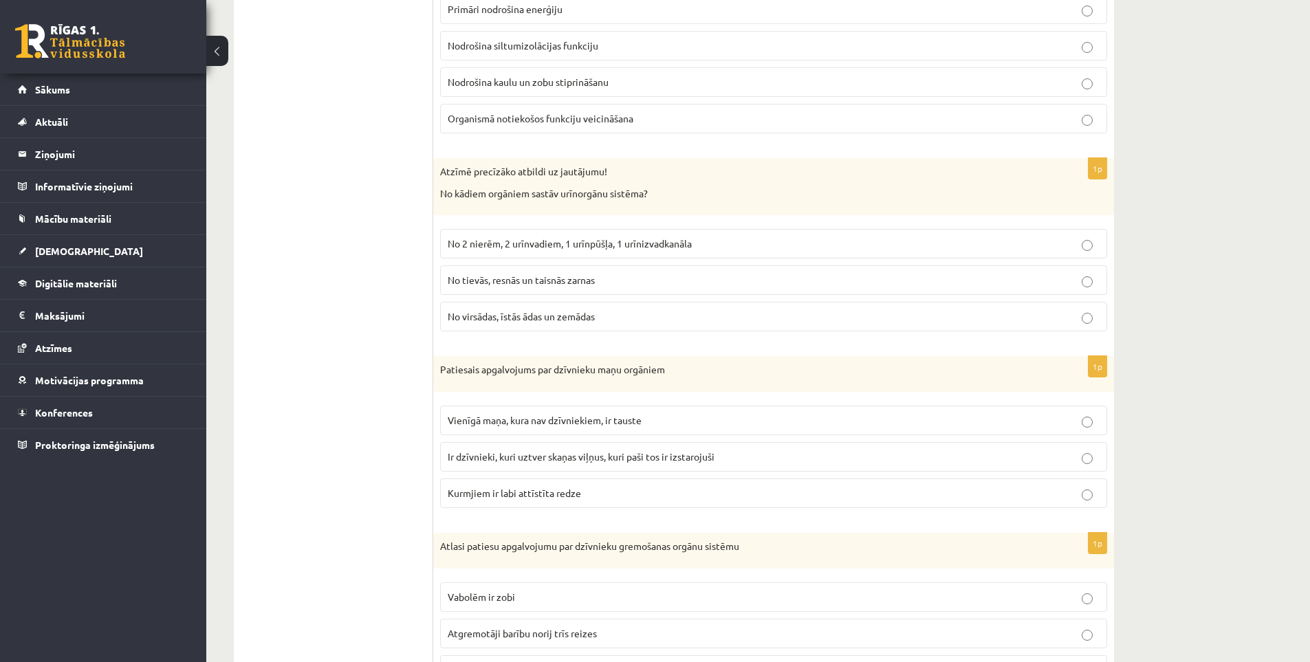
drag, startPoint x: 446, startPoint y: 367, endPoint x: 675, endPoint y: 501, distance: 265.0
click at [672, 501] on label "Kurmjiem ir labi attīstīta redze" at bounding box center [773, 494] width 667 height 30
click at [681, 506] on label "Kurmjiem ir labi attīstīta redze" at bounding box center [773, 494] width 667 height 30
click at [695, 501] on label "Kurmjiem ir labi attīstīta redze" at bounding box center [773, 494] width 667 height 30
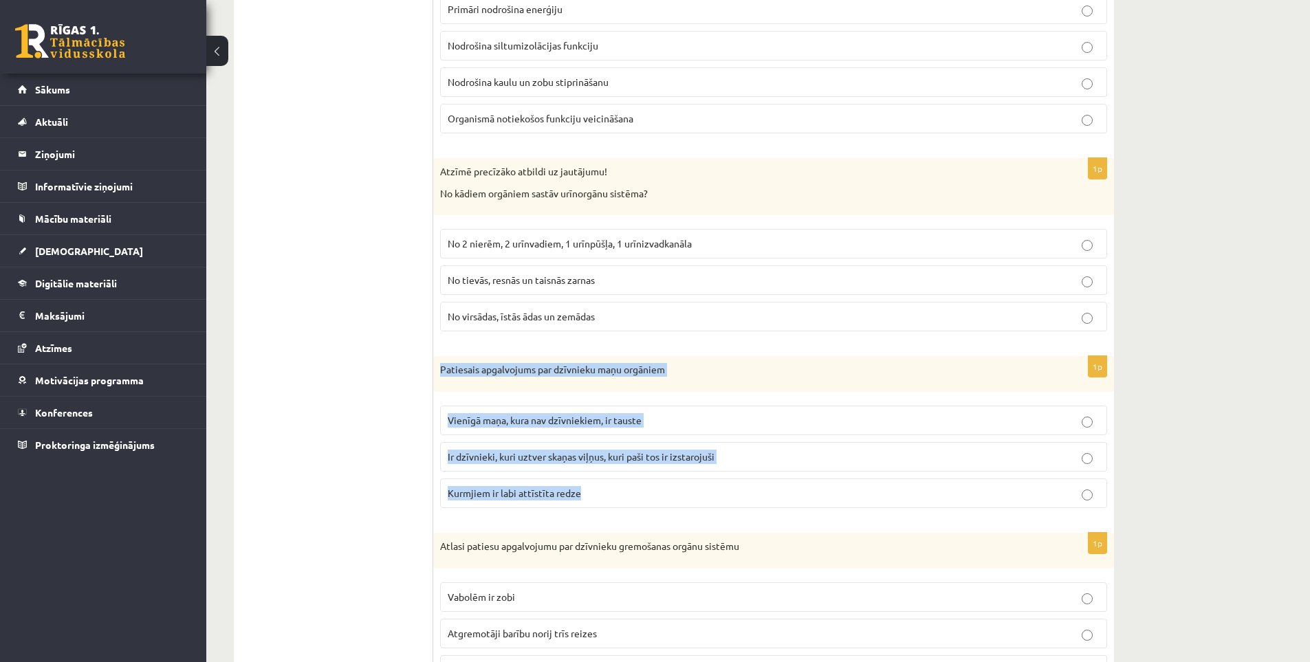
drag, startPoint x: 594, startPoint y: 490, endPoint x: 441, endPoint y: 380, distance: 188.3
click at [441, 380] on div "1p Patiesais apgalvojums par dzīvnieku maņu orgāniem Vienīgā maņa, kura nav dzī…" at bounding box center [773, 437] width 681 height 163
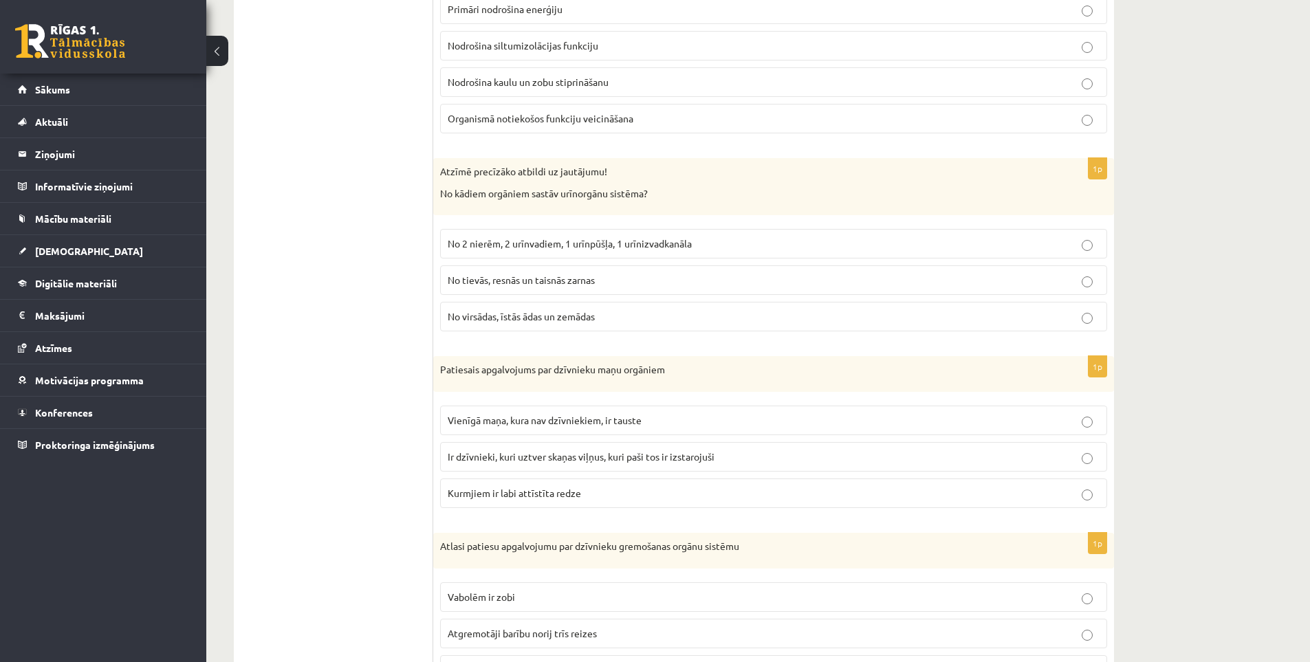
click at [530, 459] on span "Ir dzīvnieki, kuri uztver skaņas viļņus, kuri paši tos ir izstarojuši" at bounding box center [581, 456] width 267 height 12
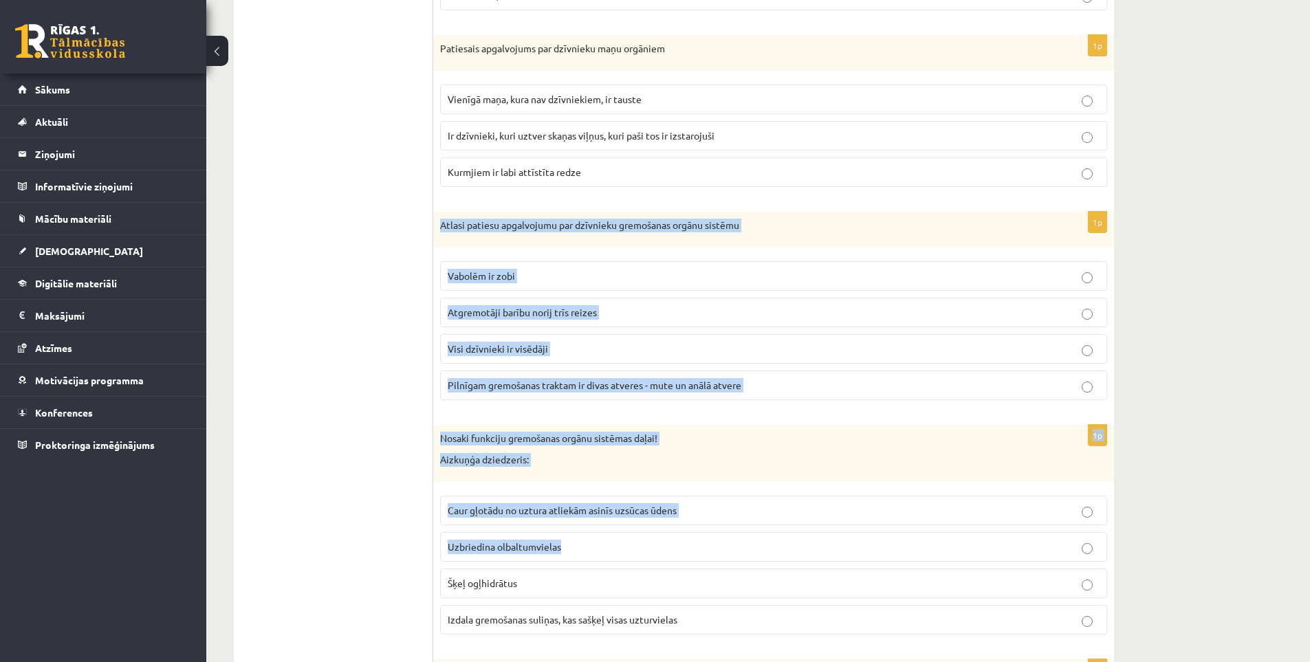
scroll to position [4475, 0]
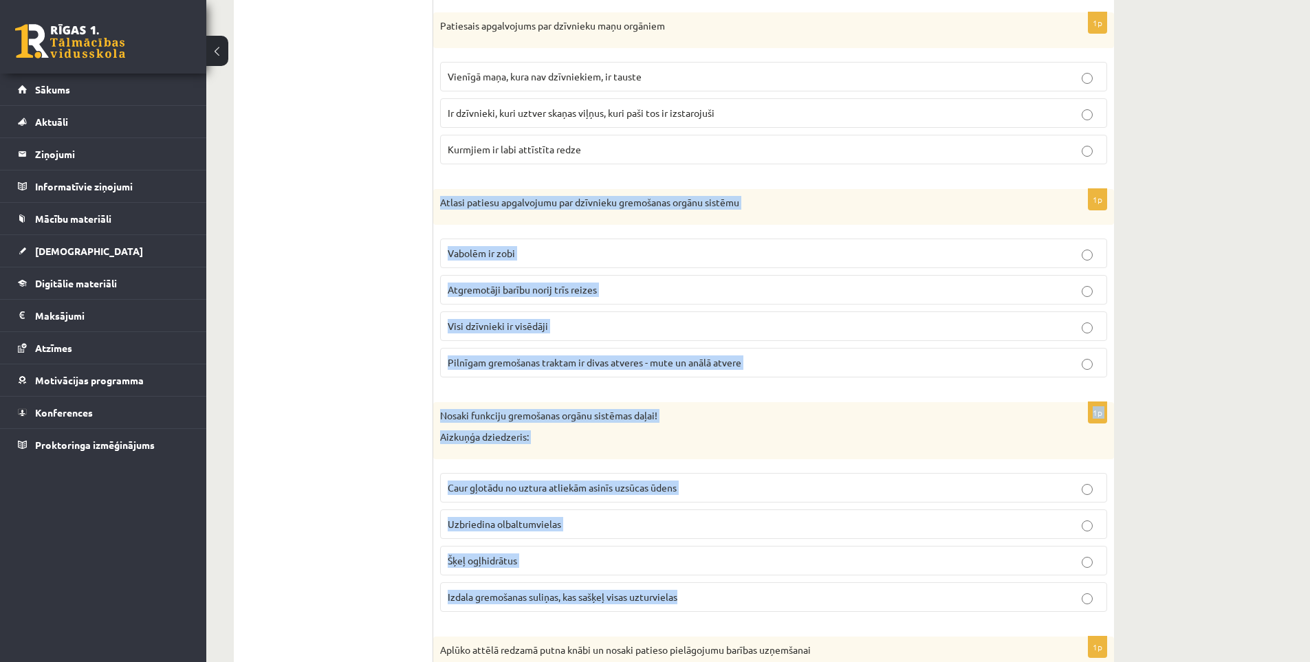
drag, startPoint x: 437, startPoint y: 268, endPoint x: 867, endPoint y: 590, distance: 537.4
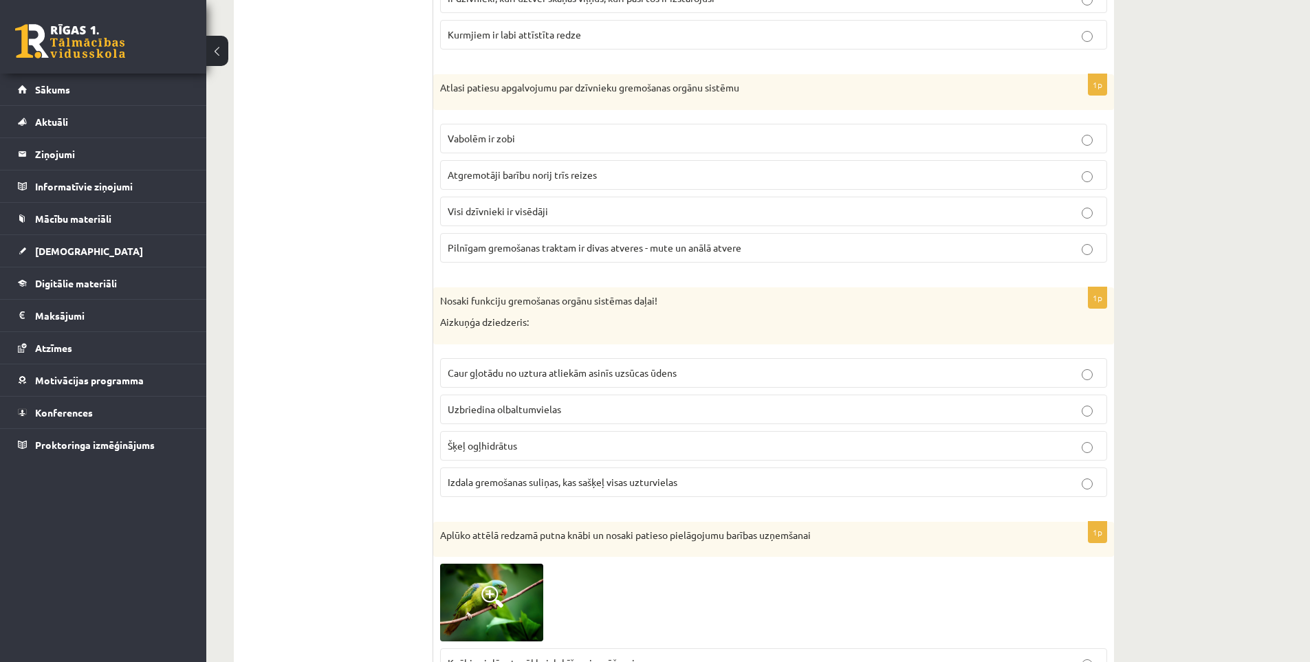
scroll to position [4612, 0]
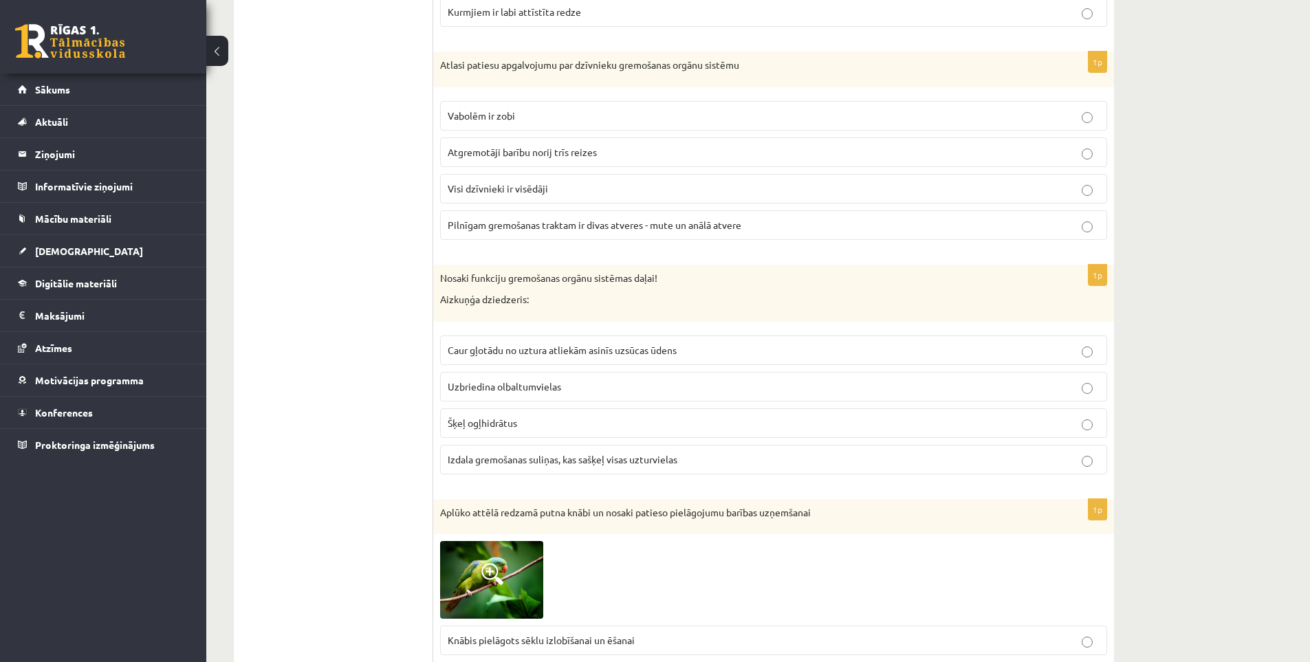
drag, startPoint x: 480, startPoint y: 230, endPoint x: 459, endPoint y: 239, distance: 22.8
click at [480, 230] on span "Pilnīgam gremošanas traktam ir divas atveres - mute un anālā atvere" at bounding box center [595, 225] width 294 height 12
click at [492, 422] on span "Šķeļ ogļhidrātus" at bounding box center [482, 423] width 69 height 12
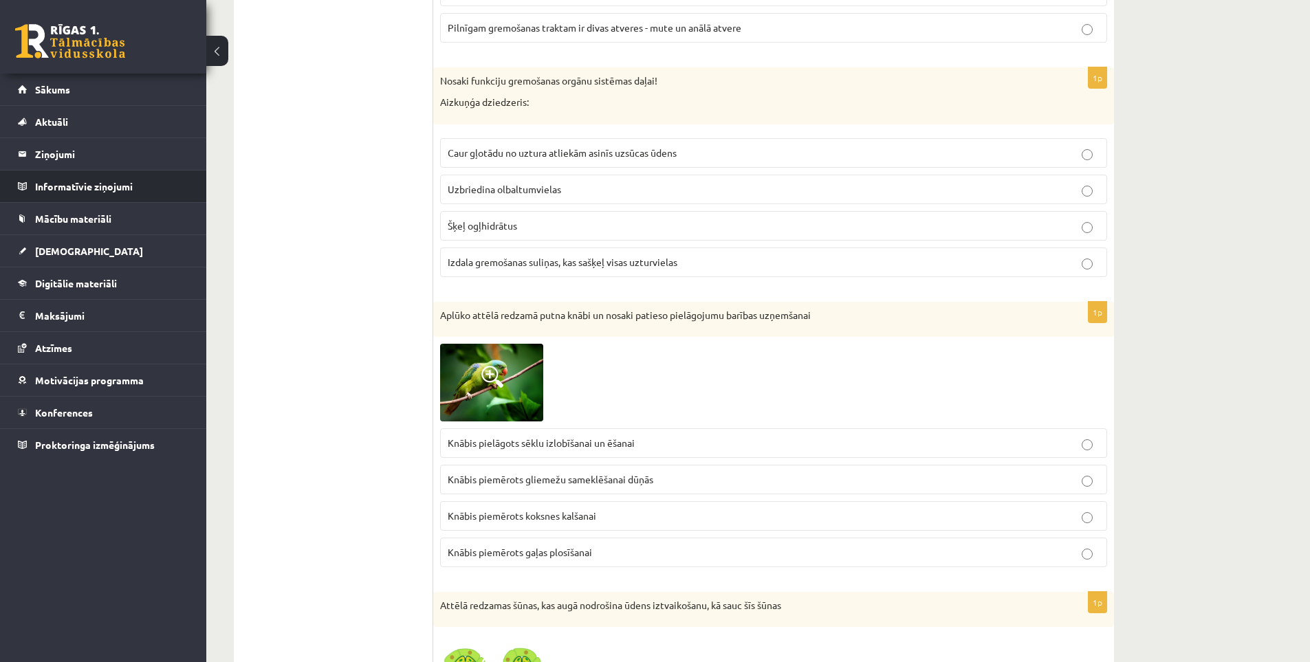
scroll to position [4819, 0]
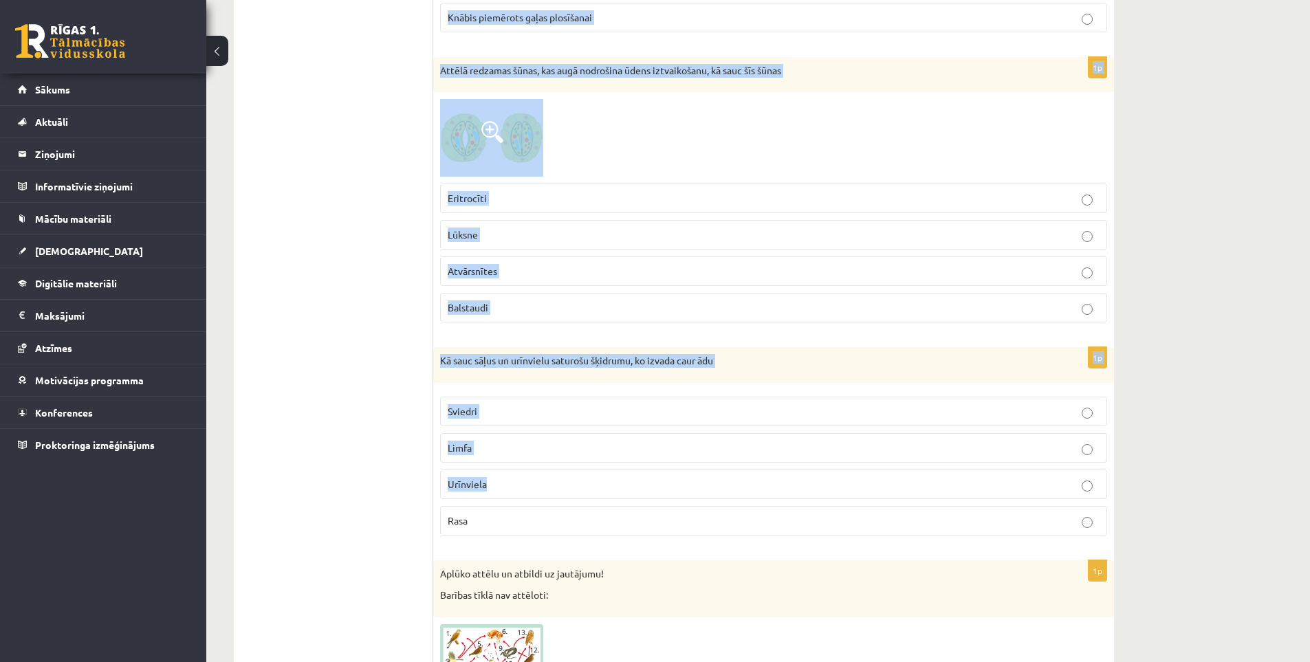
scroll to position [5369, 0]
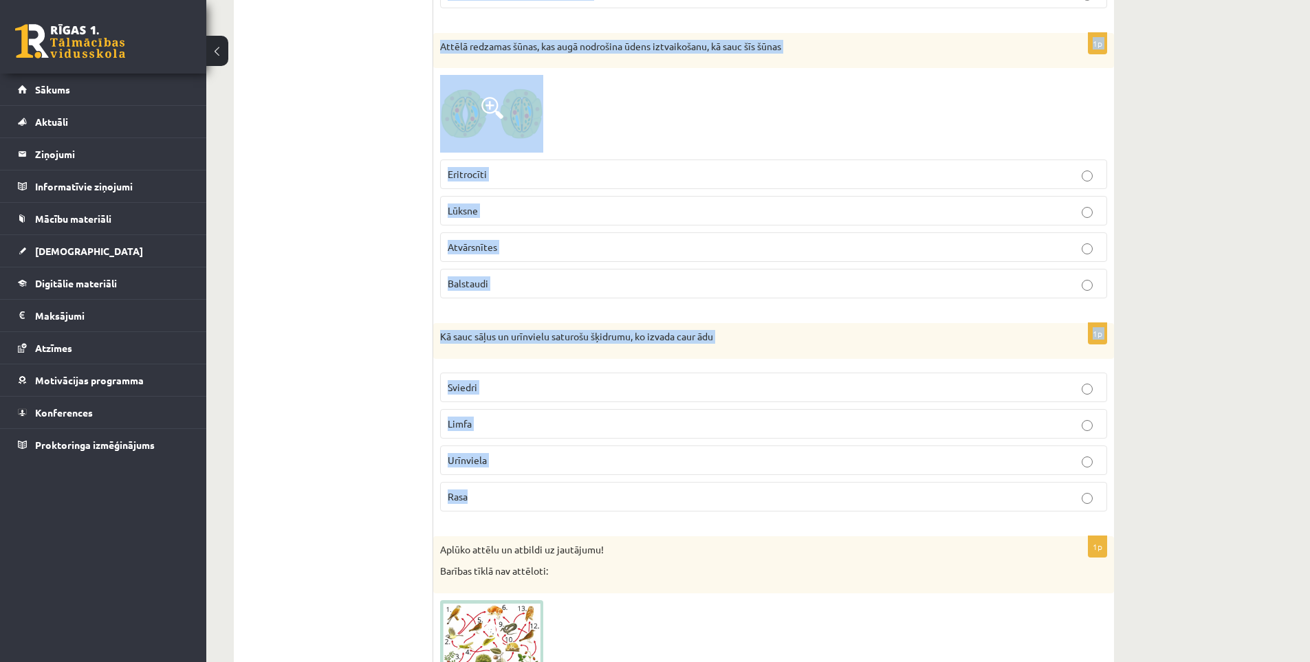
drag, startPoint x: 435, startPoint y: 166, endPoint x: 848, endPoint y: 487, distance: 522.9
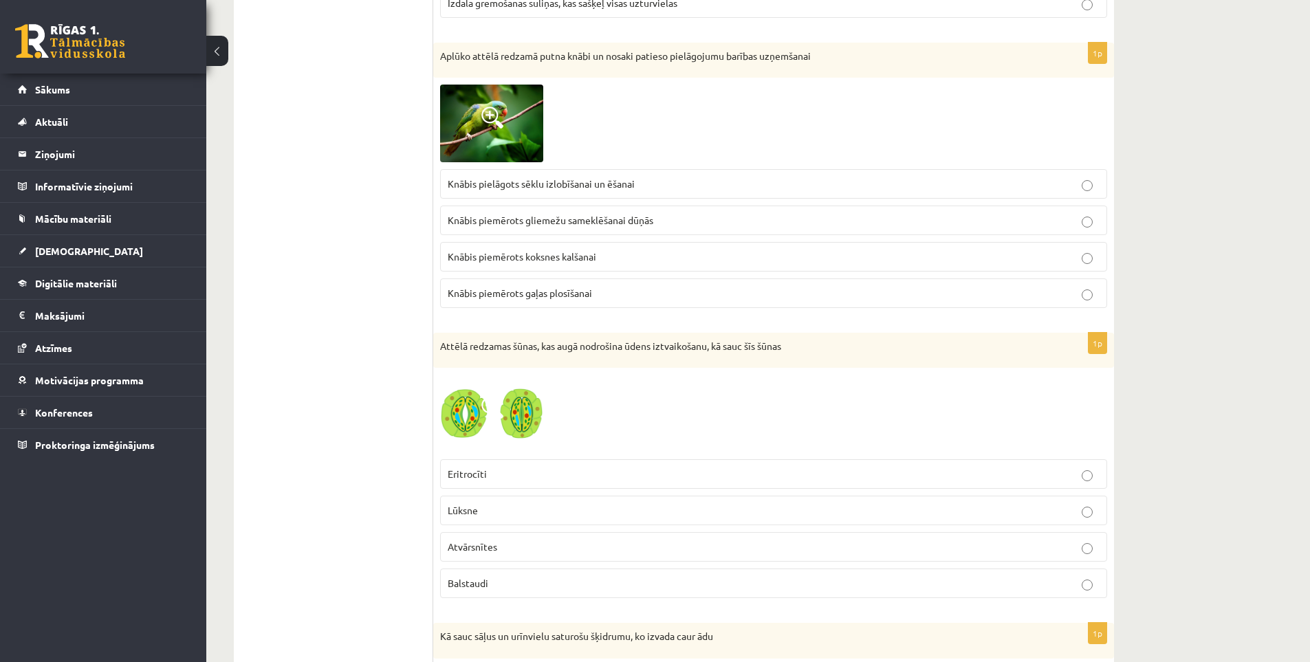
scroll to position [5094, 0]
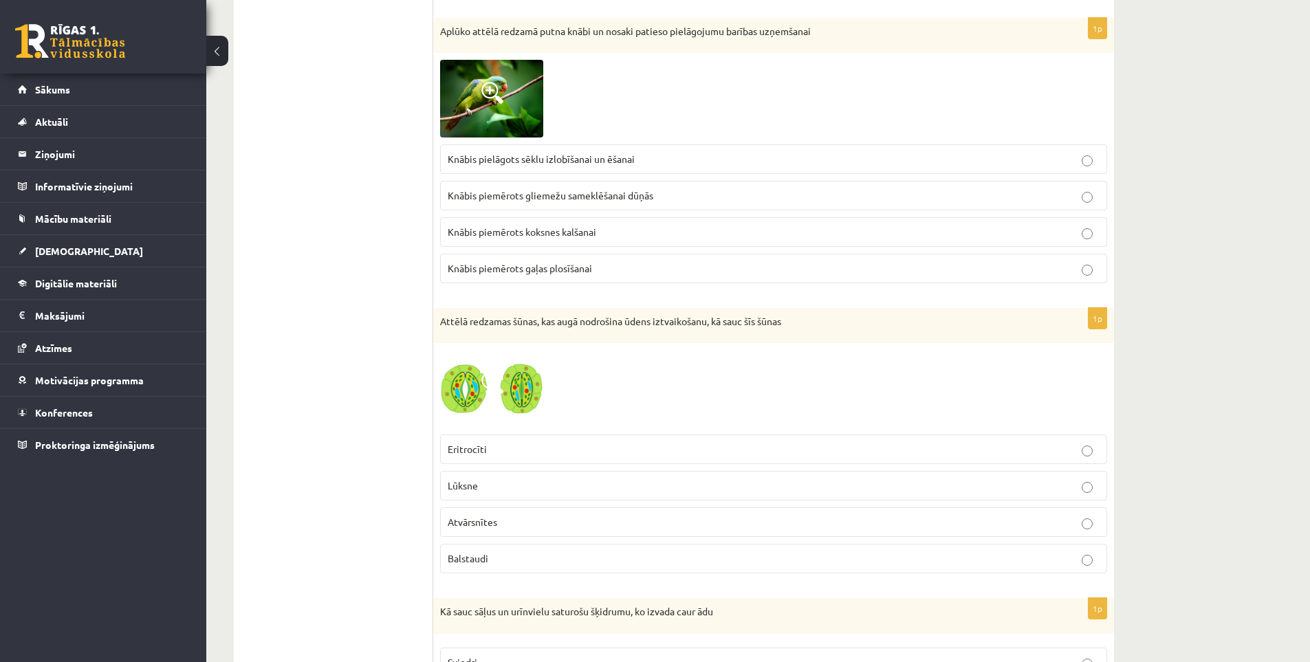
drag, startPoint x: 510, startPoint y: 531, endPoint x: 494, endPoint y: 517, distance: 21.0
click at [510, 531] on label "Atvārsnītes" at bounding box center [773, 523] width 667 height 30
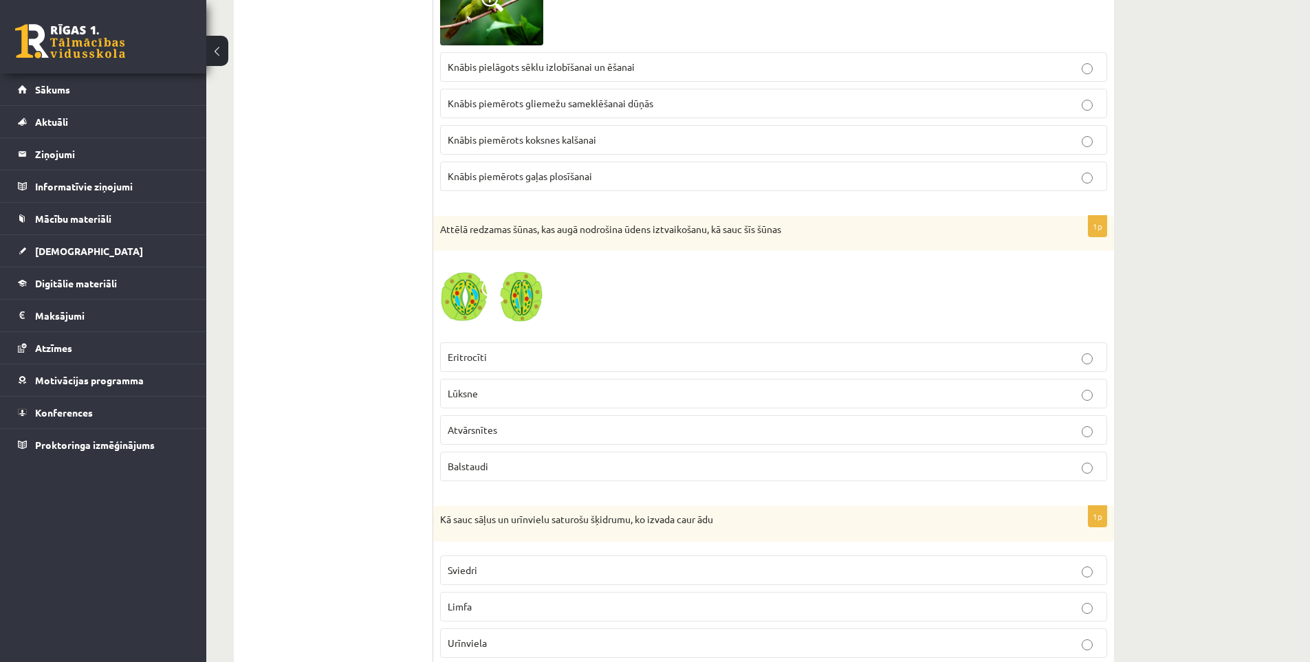
scroll to position [5369, 0]
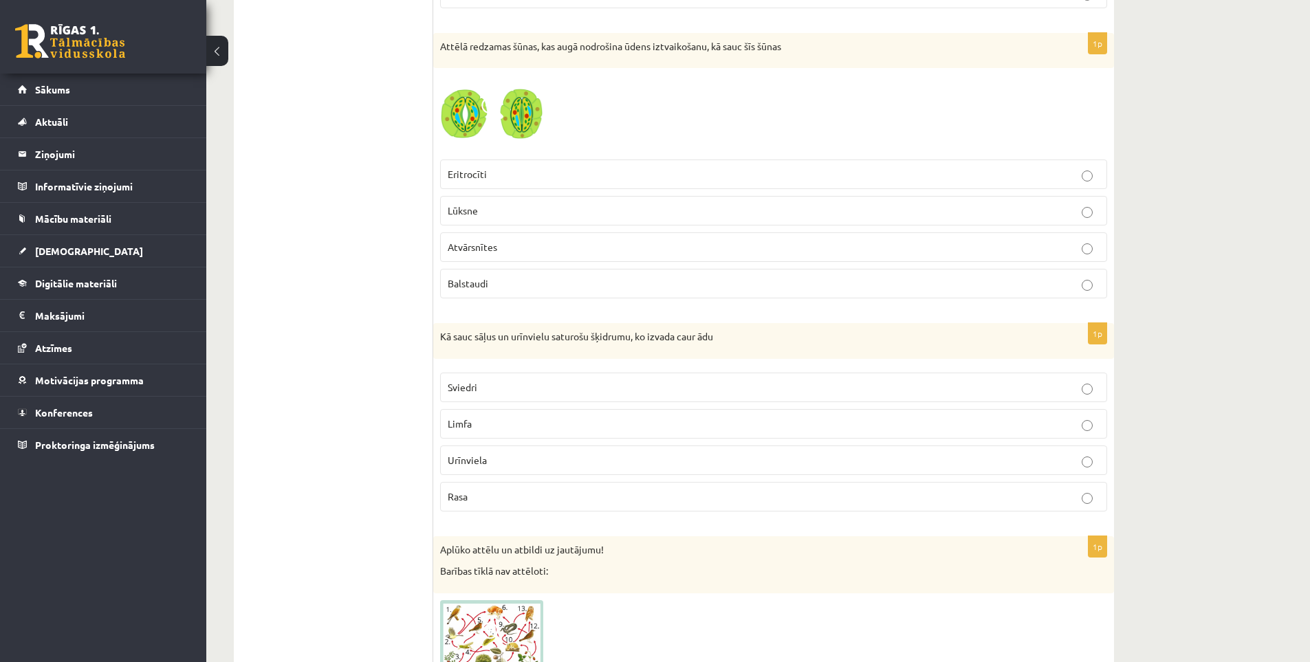
click at [484, 389] on p "Sviedri" at bounding box center [774, 387] width 652 height 14
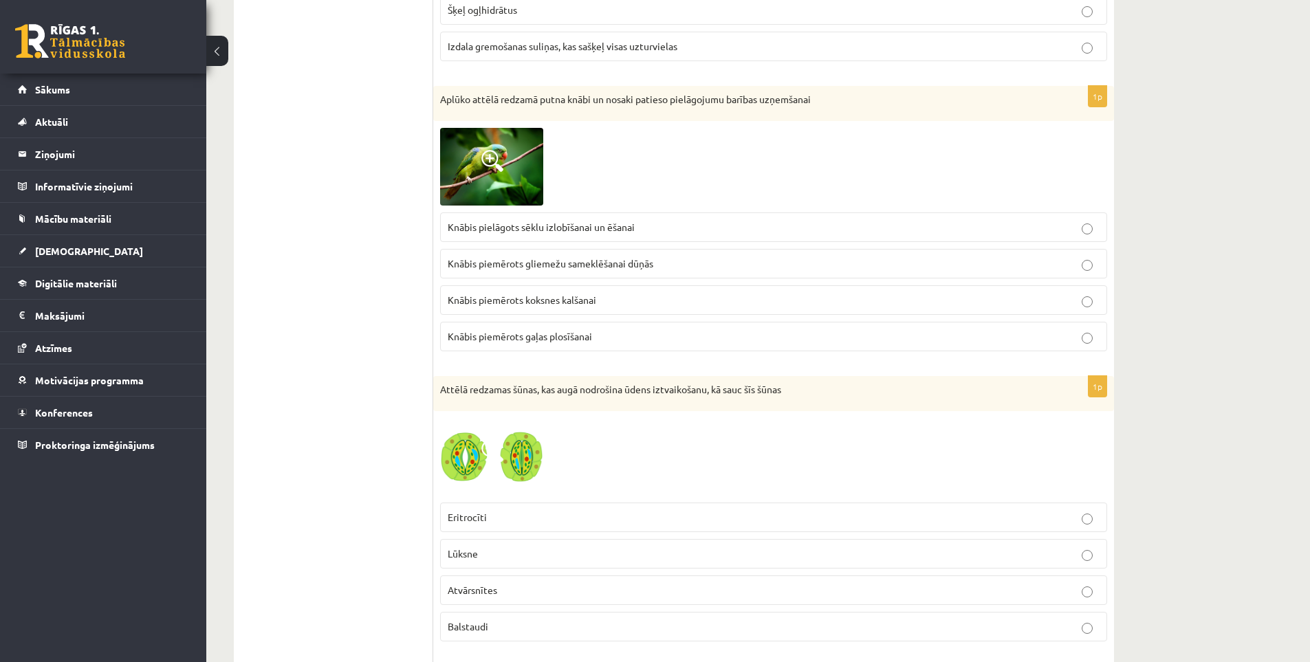
scroll to position [5025, 0]
click at [492, 163] on span at bounding box center [492, 162] width 22 height 22
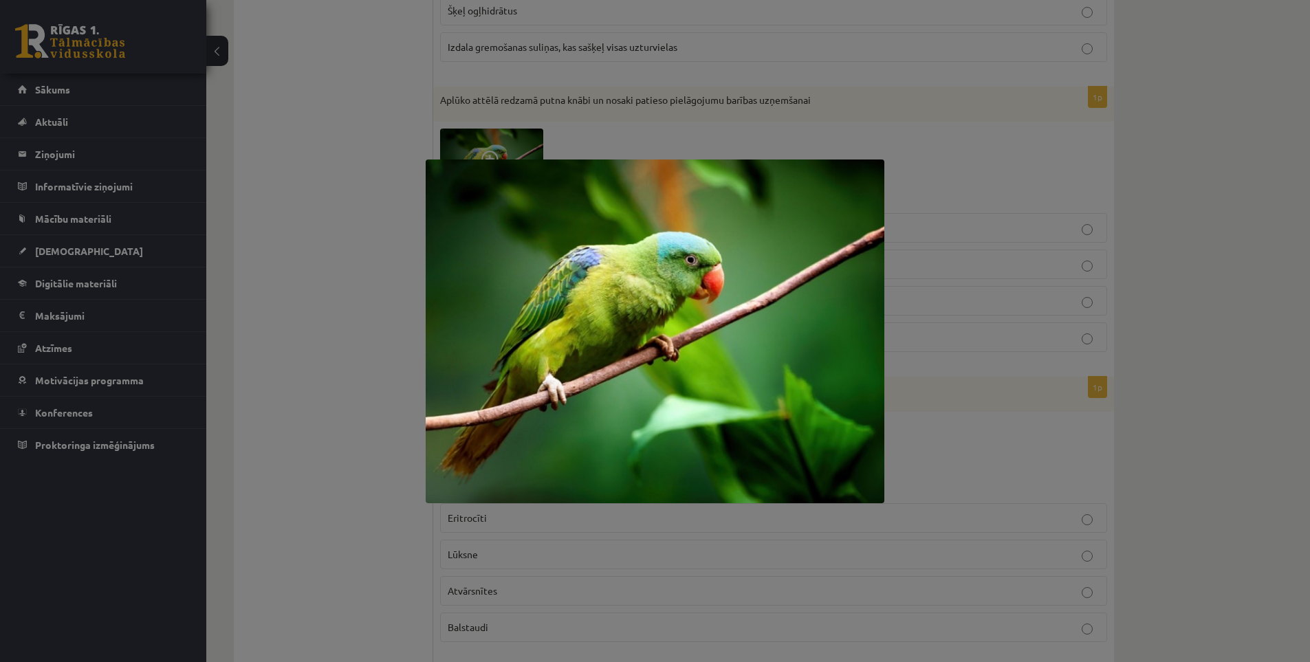
click at [391, 174] on div at bounding box center [655, 331] width 1310 height 662
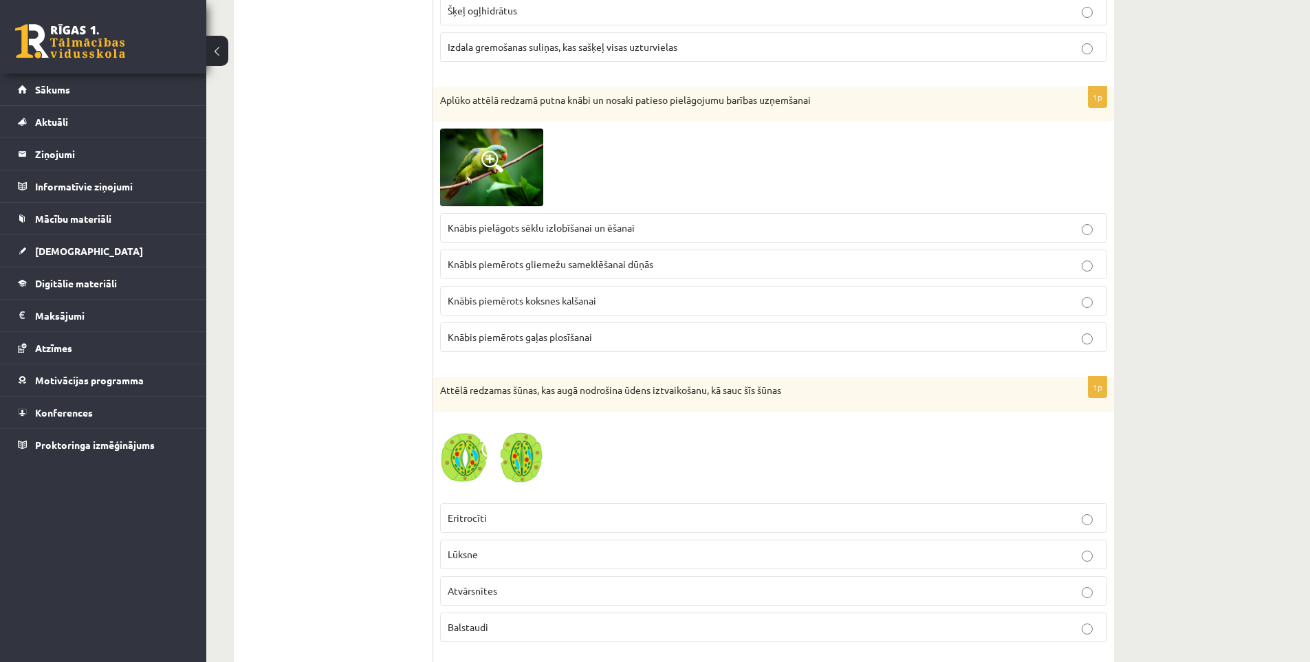
click at [458, 162] on img at bounding box center [491, 167] width 103 height 77
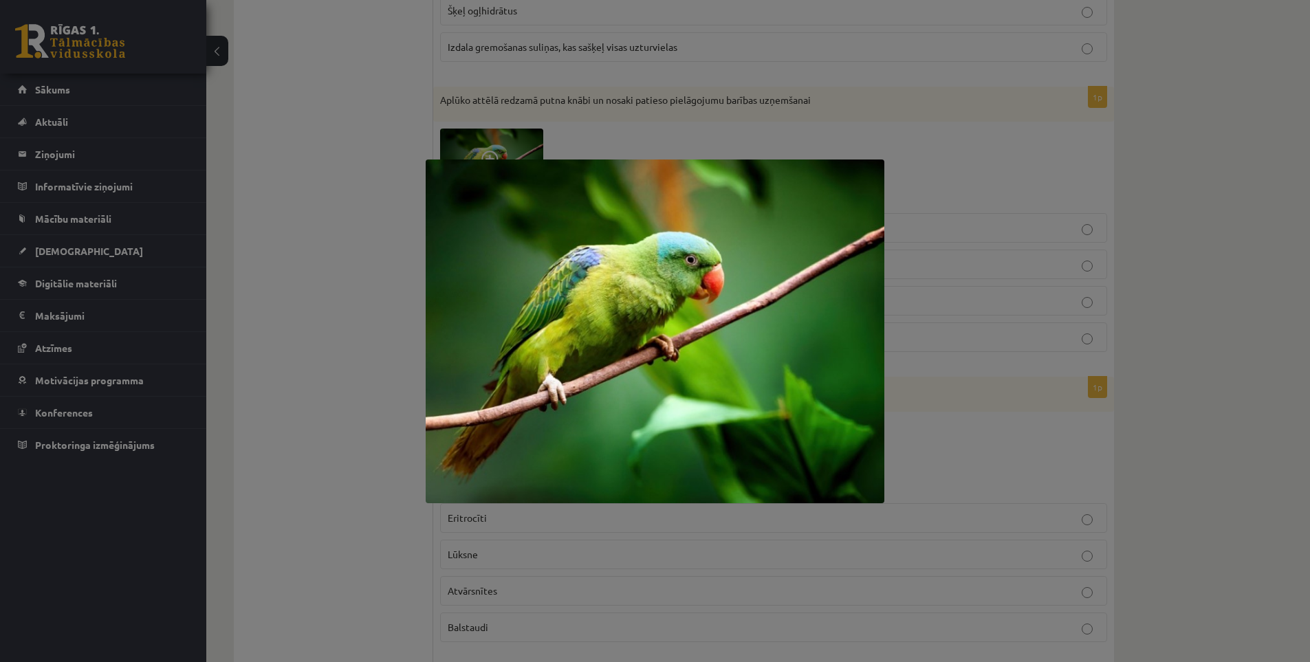
click at [367, 215] on div at bounding box center [655, 331] width 1310 height 662
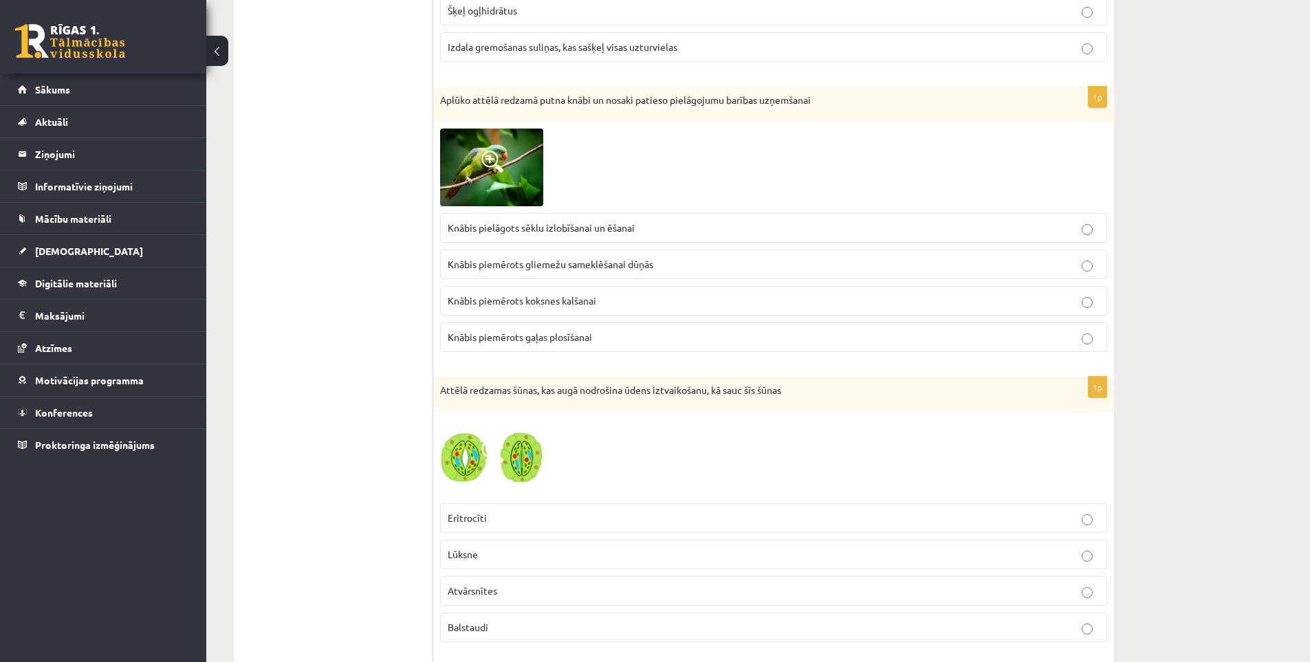
drag, startPoint x: 624, startPoint y: 230, endPoint x: 614, endPoint y: 230, distance: 9.6
click at [622, 230] on span "Knābis pielāgots sēklu izlobīšanai un ēšanai" at bounding box center [541, 227] width 187 height 12
click at [483, 167] on span at bounding box center [492, 162] width 22 height 22
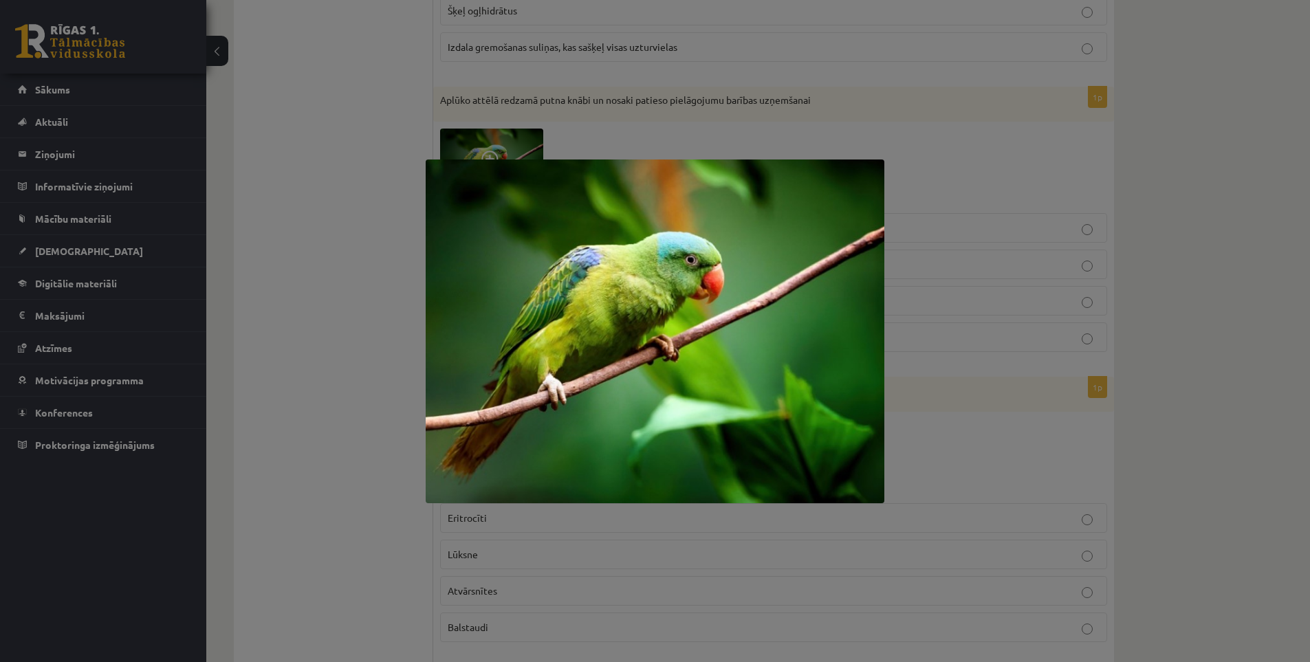
click at [386, 204] on div at bounding box center [655, 331] width 1310 height 662
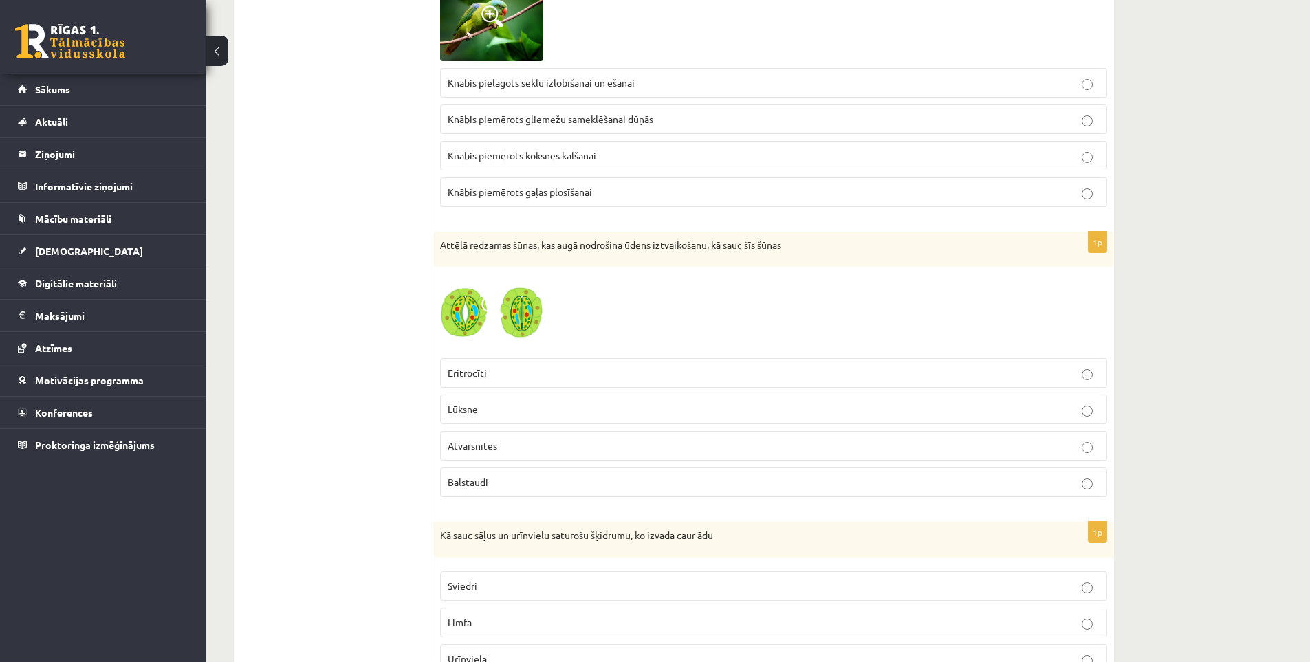
scroll to position [4956, 0]
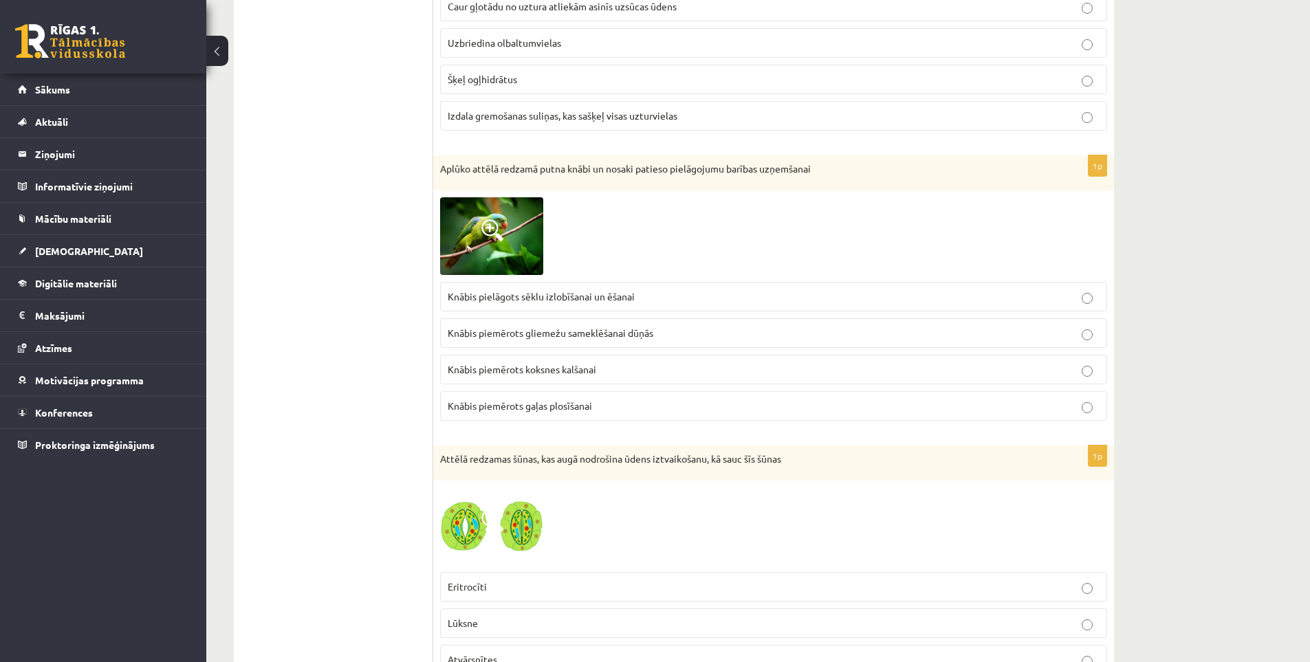
click at [514, 234] on img at bounding box center [491, 235] width 103 height 77
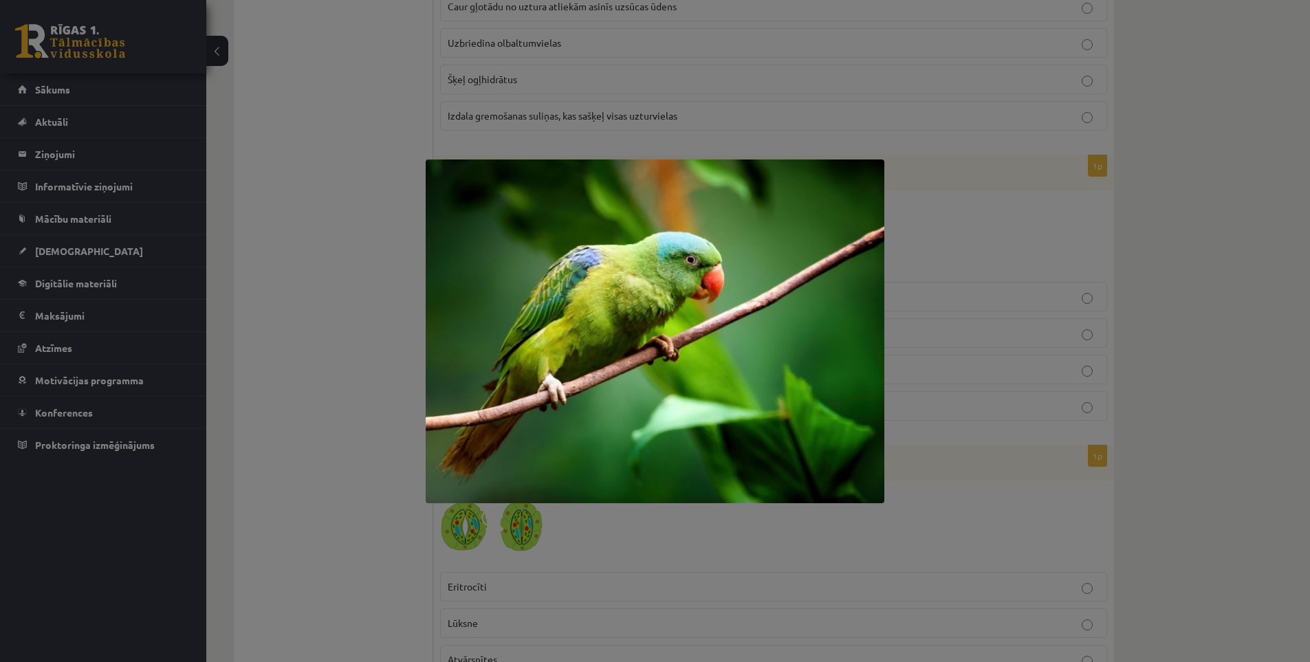
click at [376, 250] on div at bounding box center [655, 331] width 1310 height 662
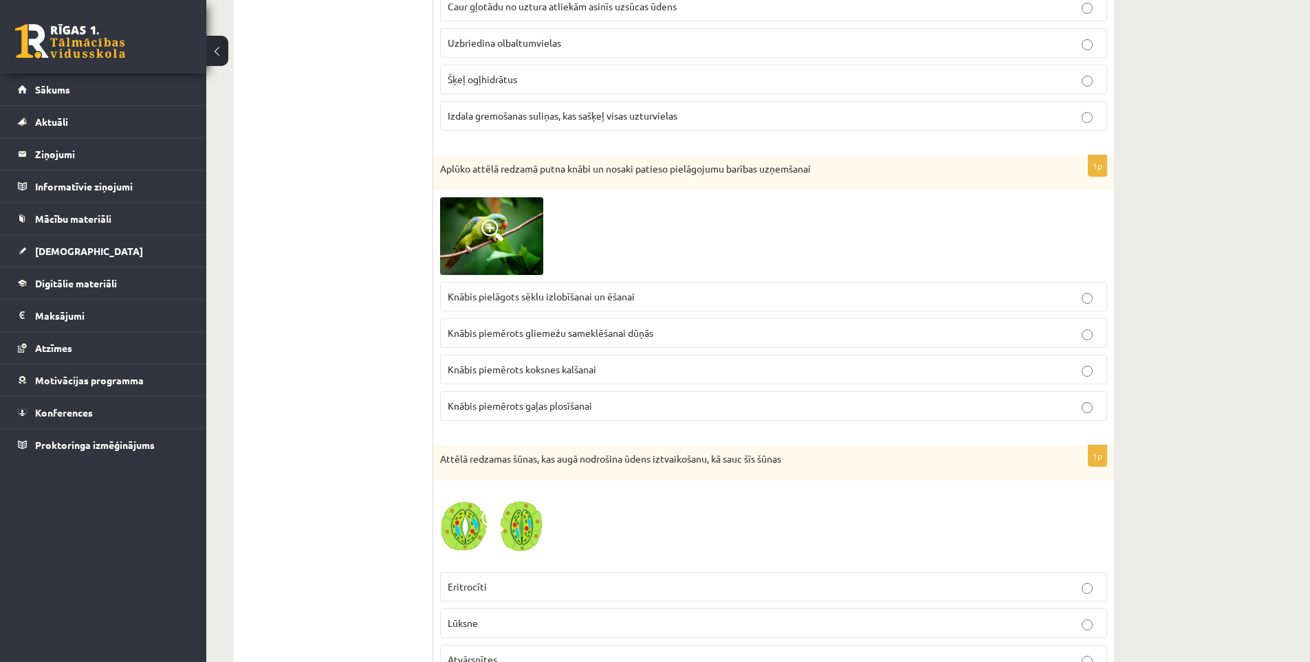
click at [505, 239] on img at bounding box center [491, 235] width 103 height 77
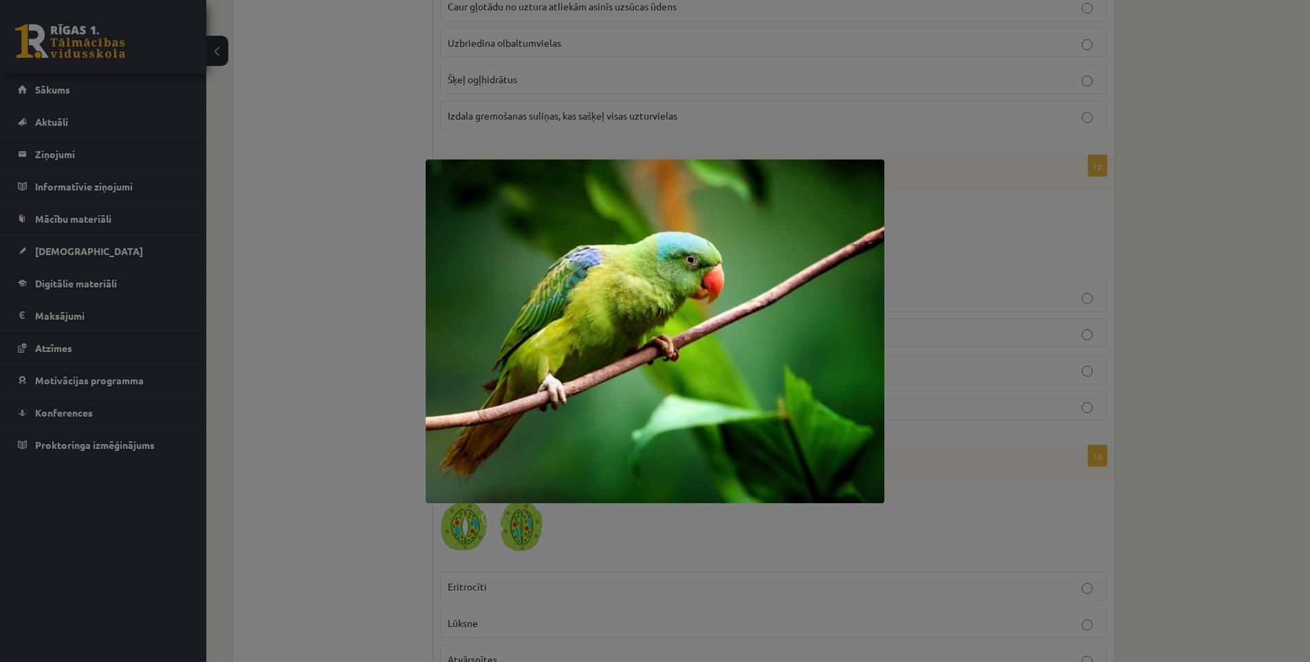
click at [356, 237] on div at bounding box center [655, 331] width 1310 height 662
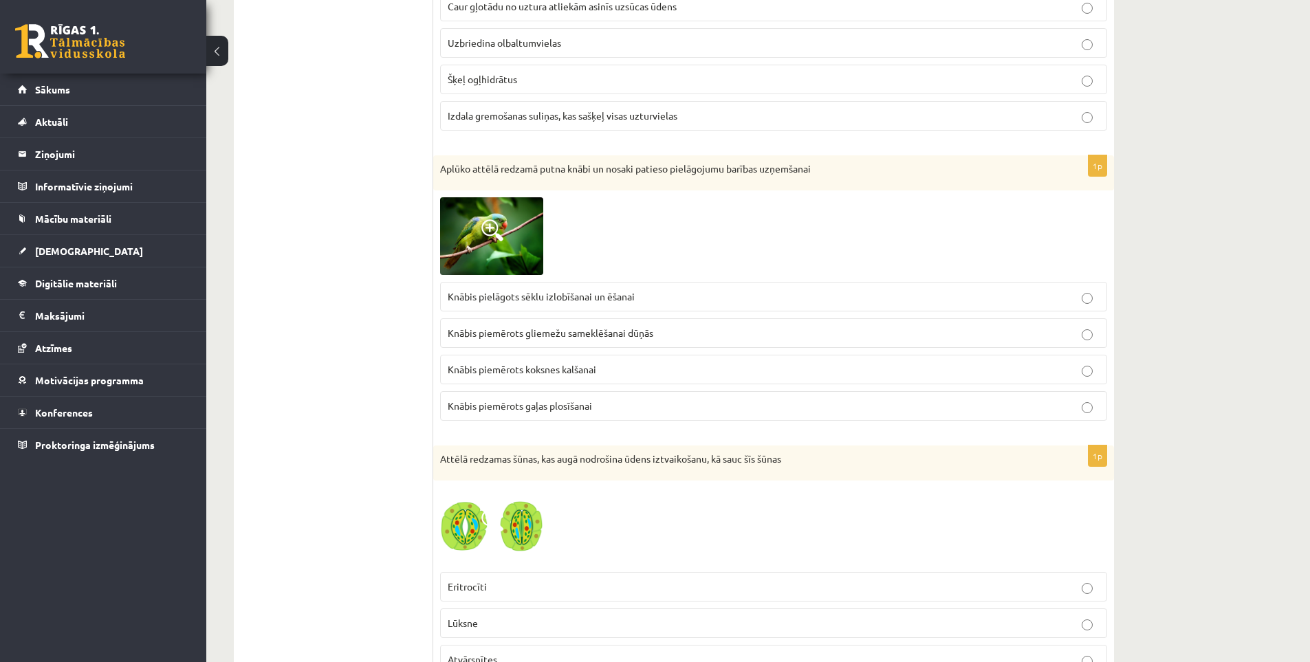
click at [653, 338] on span "Knābis piemērots gliemežu sameklēšanai dūņās" at bounding box center [551, 333] width 206 height 12
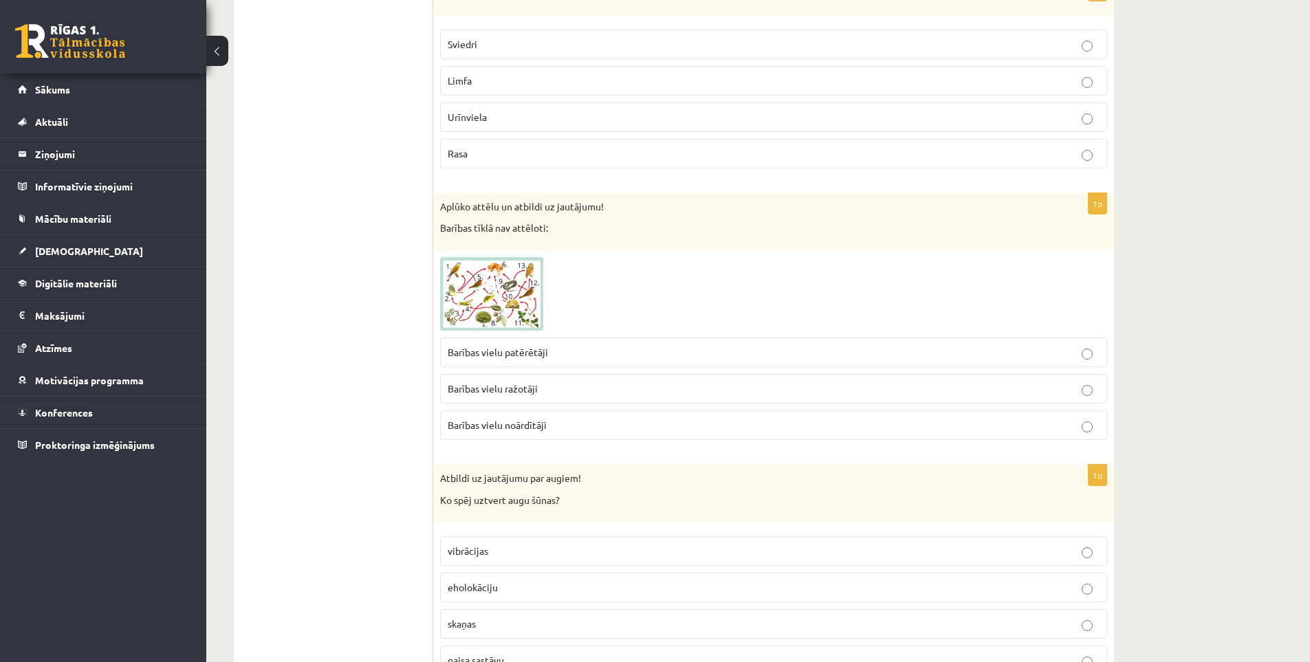
scroll to position [5713, 0]
click at [481, 282] on img at bounding box center [491, 294] width 103 height 74
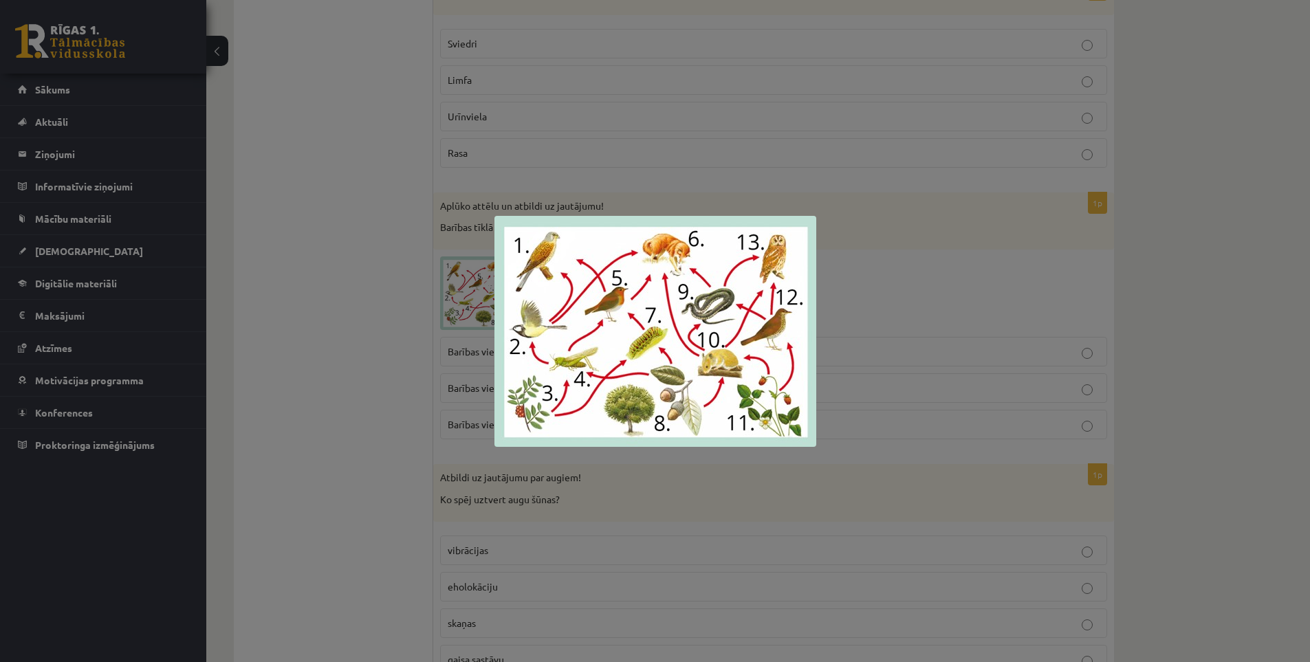
click at [372, 279] on div at bounding box center [655, 331] width 1310 height 662
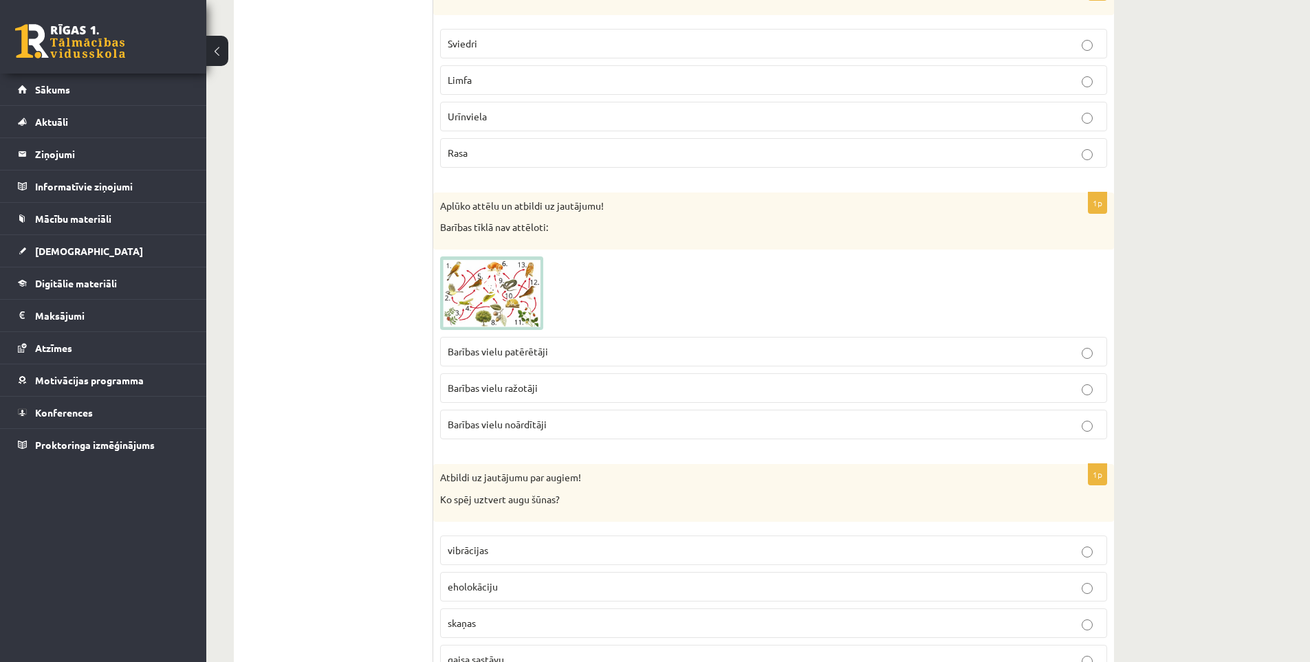
click at [517, 393] on span "Barības vielu ražotāji" at bounding box center [493, 388] width 90 height 12
click at [499, 415] on label "Barības vielu noārdītāji" at bounding box center [773, 425] width 667 height 30
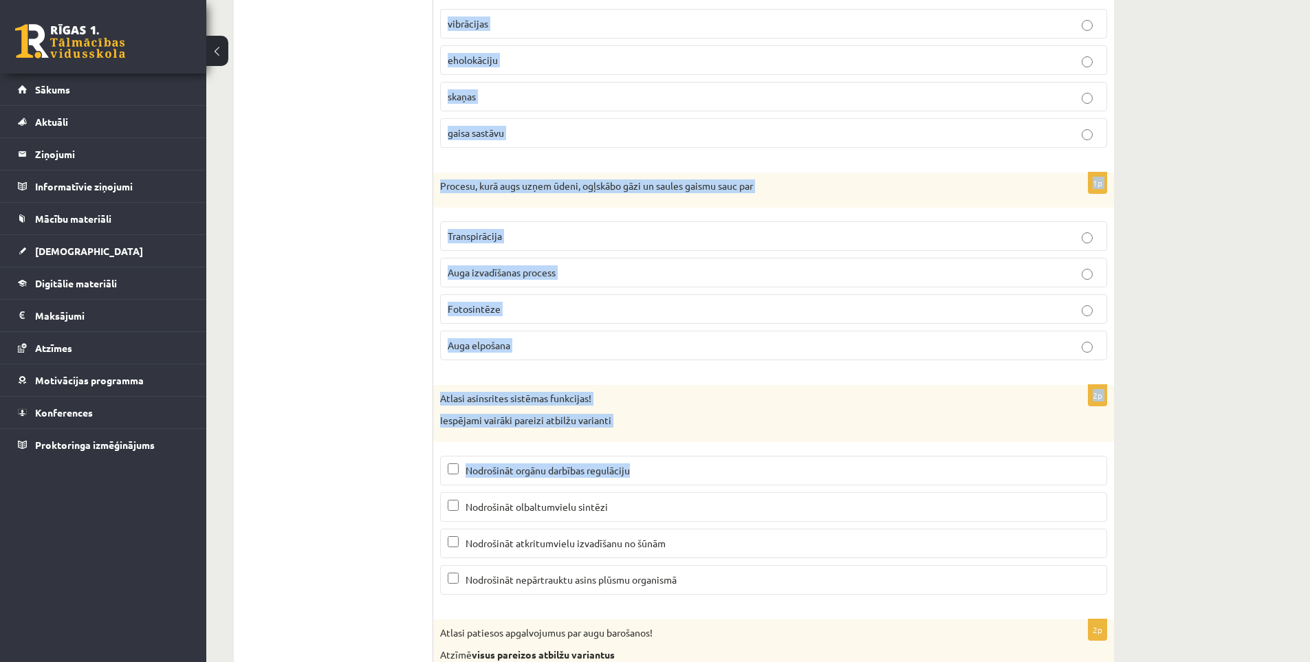
scroll to position [6263, 0]
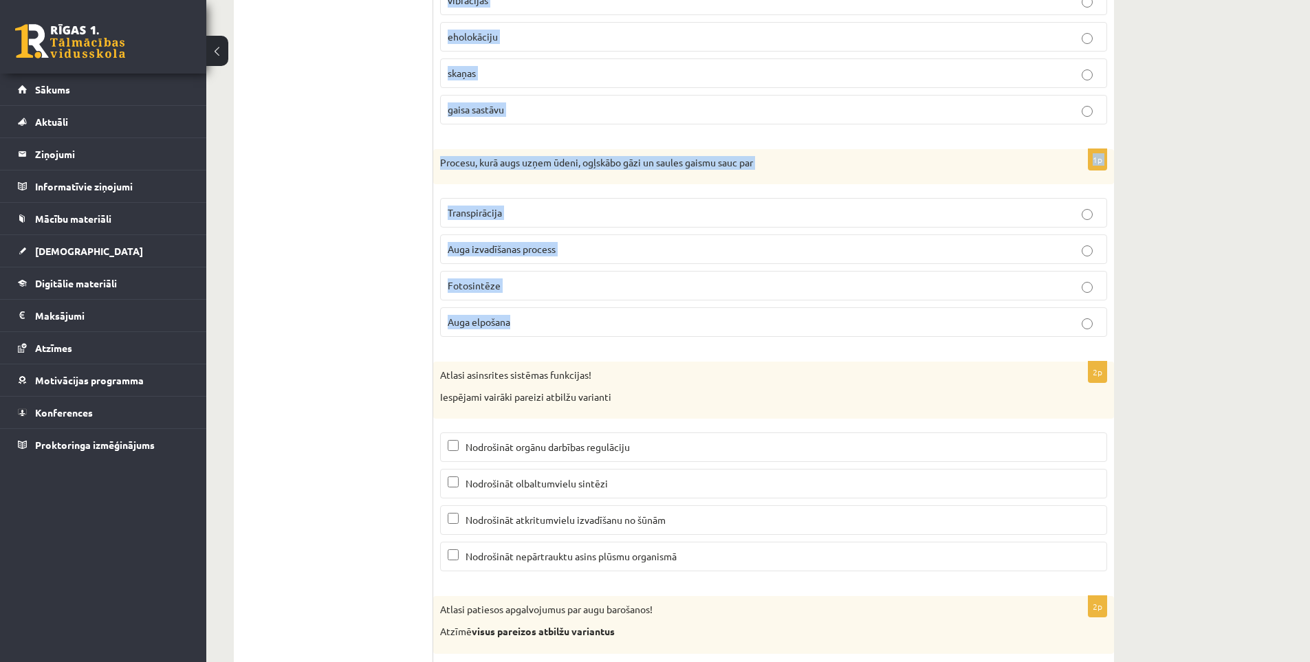
drag, startPoint x: 477, startPoint y: 131, endPoint x: 650, endPoint y: 331, distance: 264.8
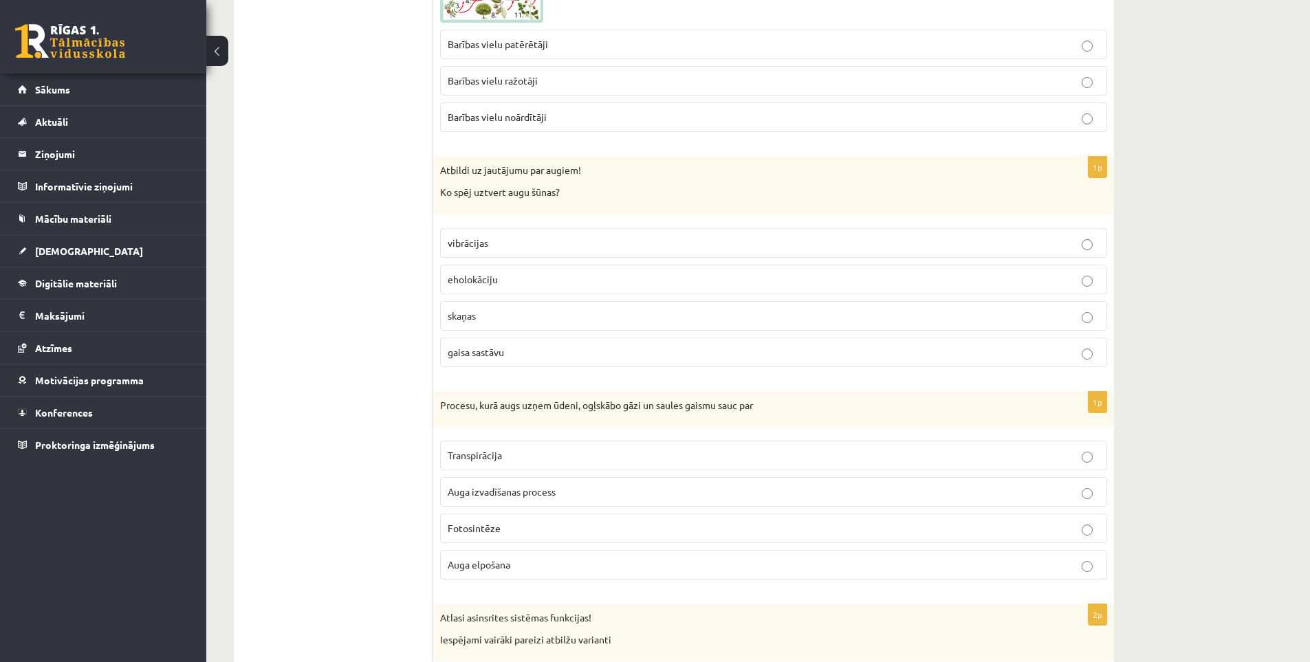
scroll to position [5988, 0]
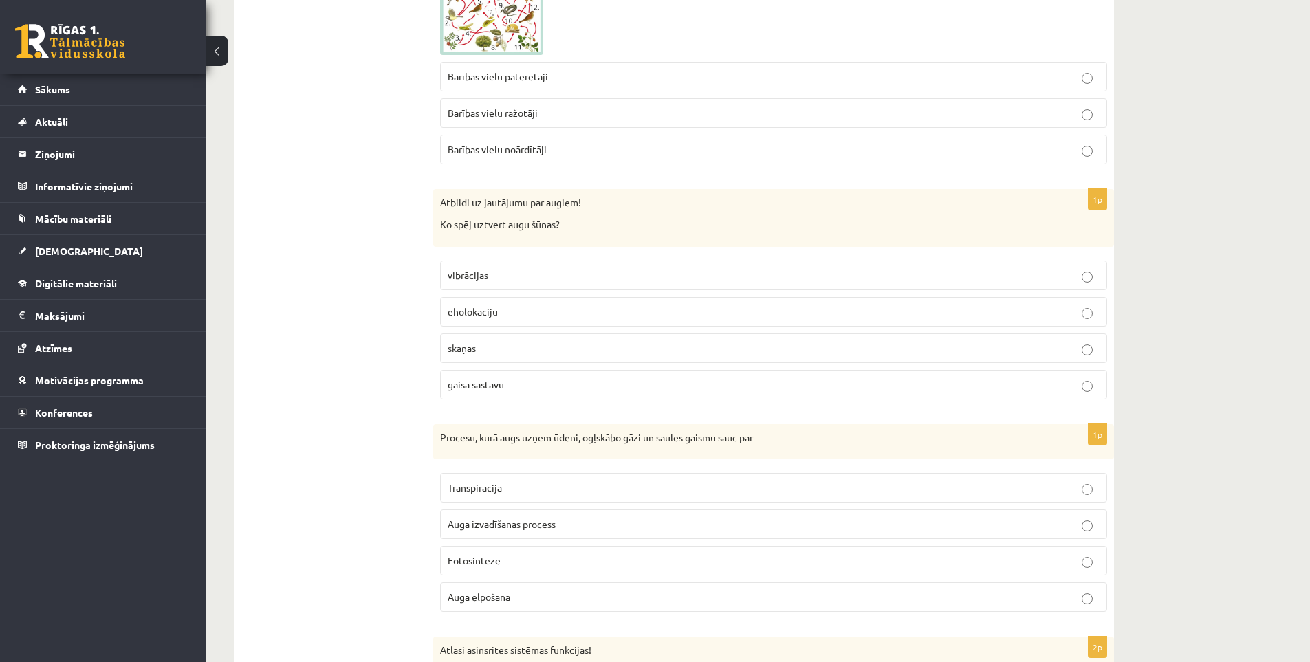
click at [512, 380] on p "gaisa sastāvu" at bounding box center [774, 385] width 652 height 14
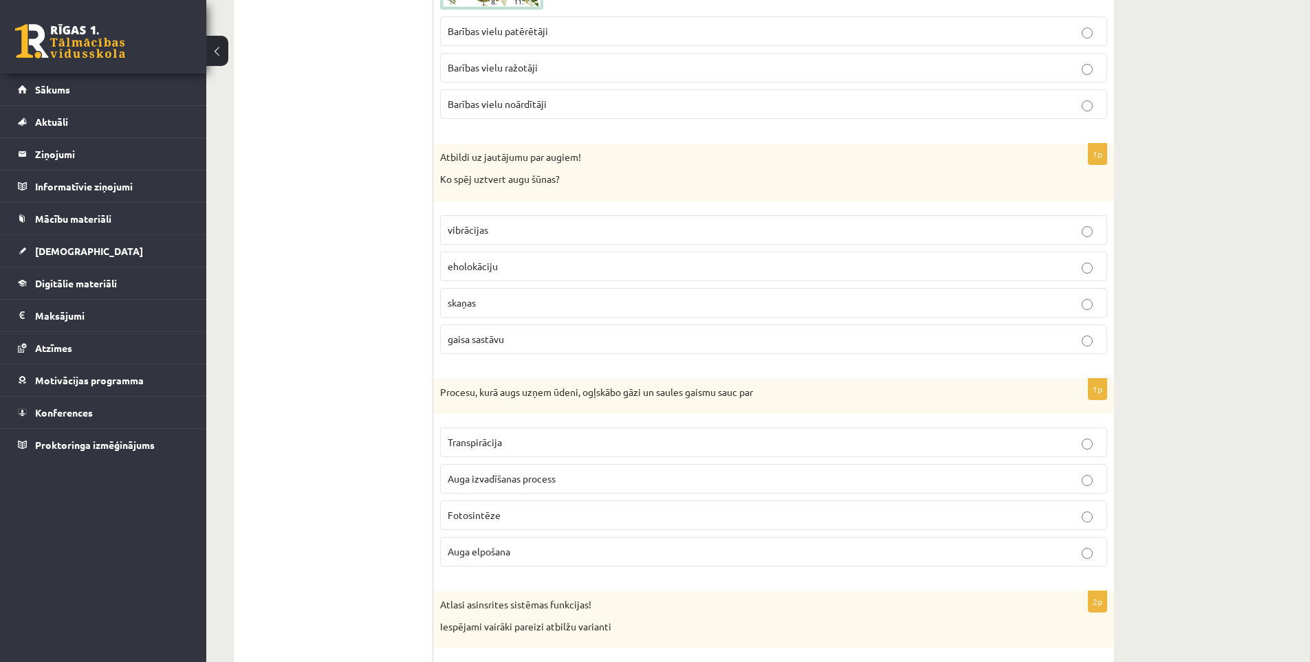
scroll to position [6125, 0]
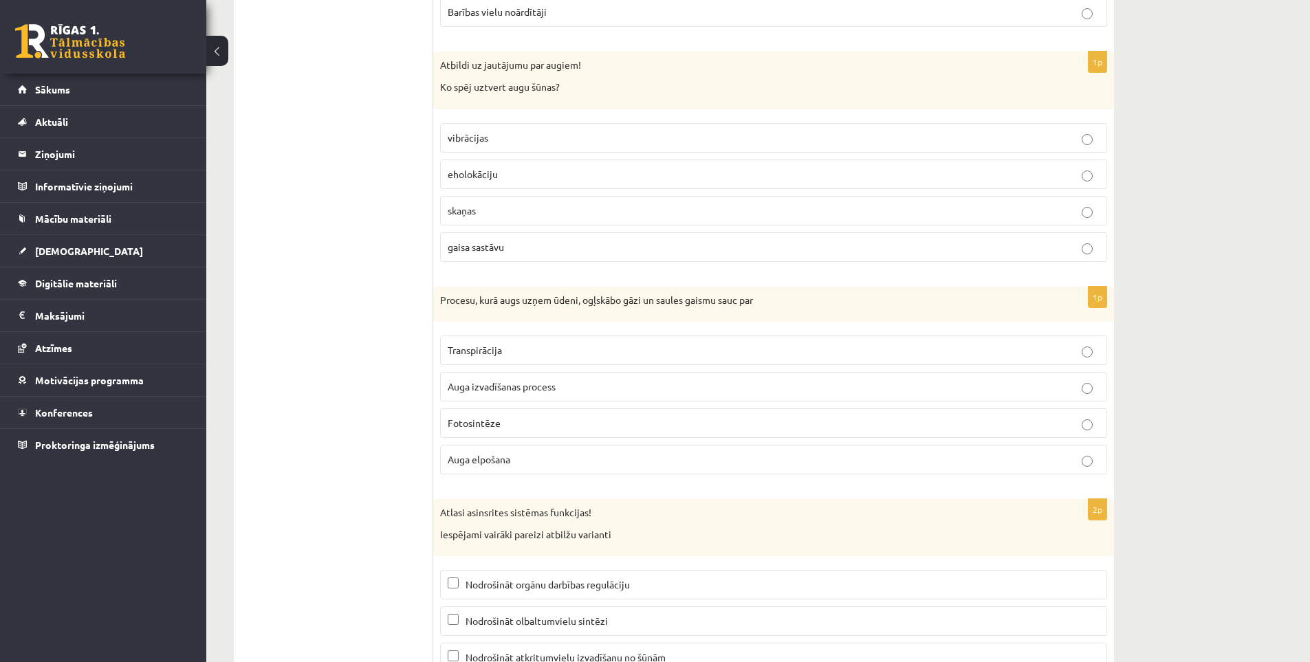
click at [539, 426] on p "Fotosintēze" at bounding box center [774, 423] width 652 height 14
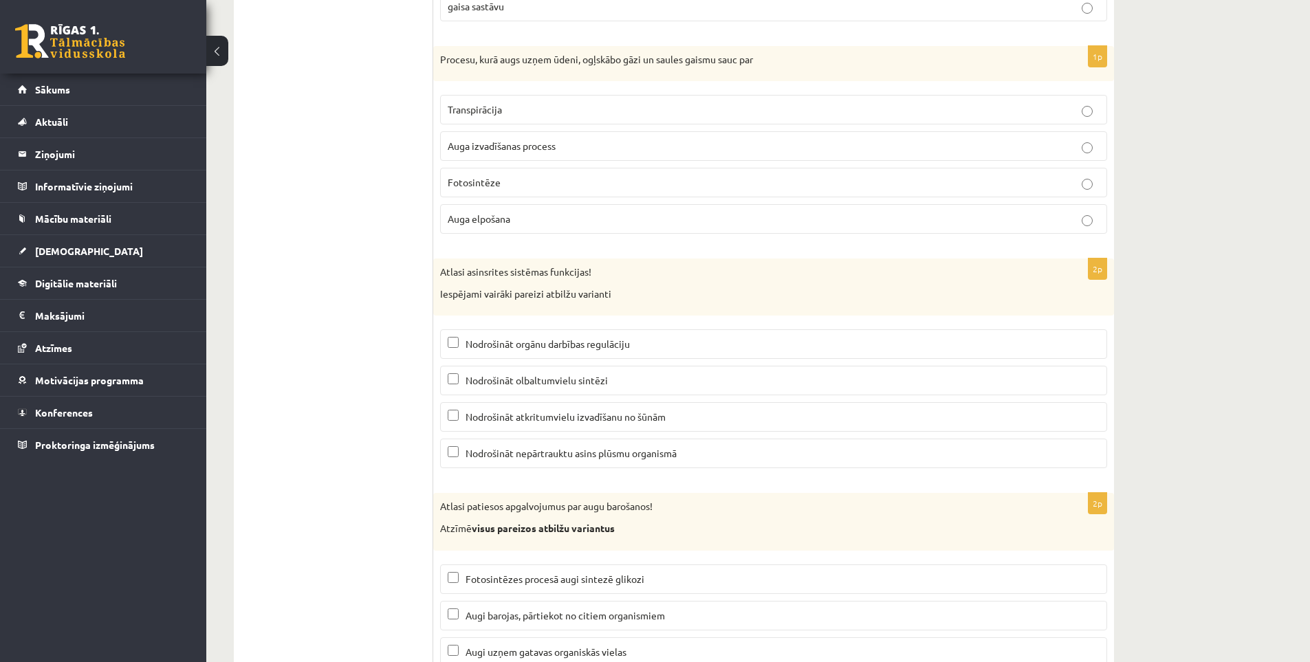
scroll to position [6401, 0]
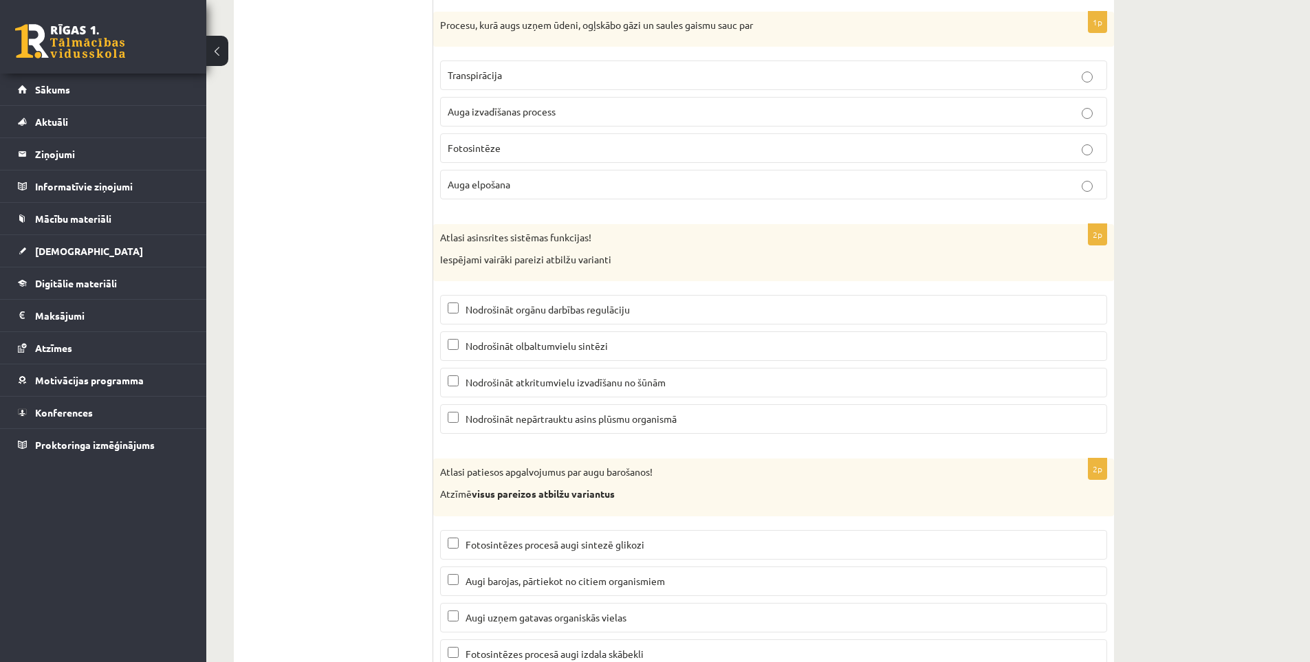
drag, startPoint x: 432, startPoint y: 231, endPoint x: 629, endPoint y: 246, distance: 197.2
click at [629, 246] on div "Atlasi asinsrites sistēmas funkcijas! Iespējami vairāki pareizi atbilžu varianti" at bounding box center [773, 252] width 681 height 57
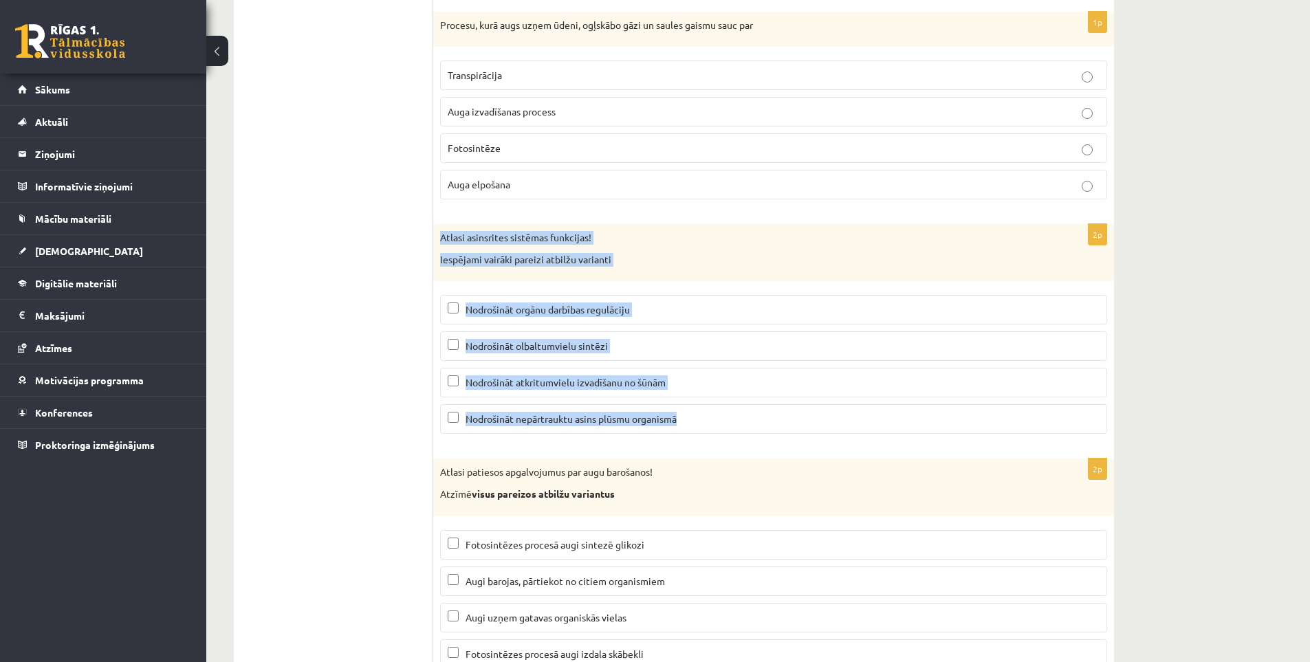
drag, startPoint x: 437, startPoint y: 235, endPoint x: 717, endPoint y: 424, distance: 337.8
click at [717, 424] on div "2p Atlasi asinsrites sistēmas funkcijas! Iespējami vairāki pareizi atbilžu vari…" at bounding box center [773, 334] width 681 height 221
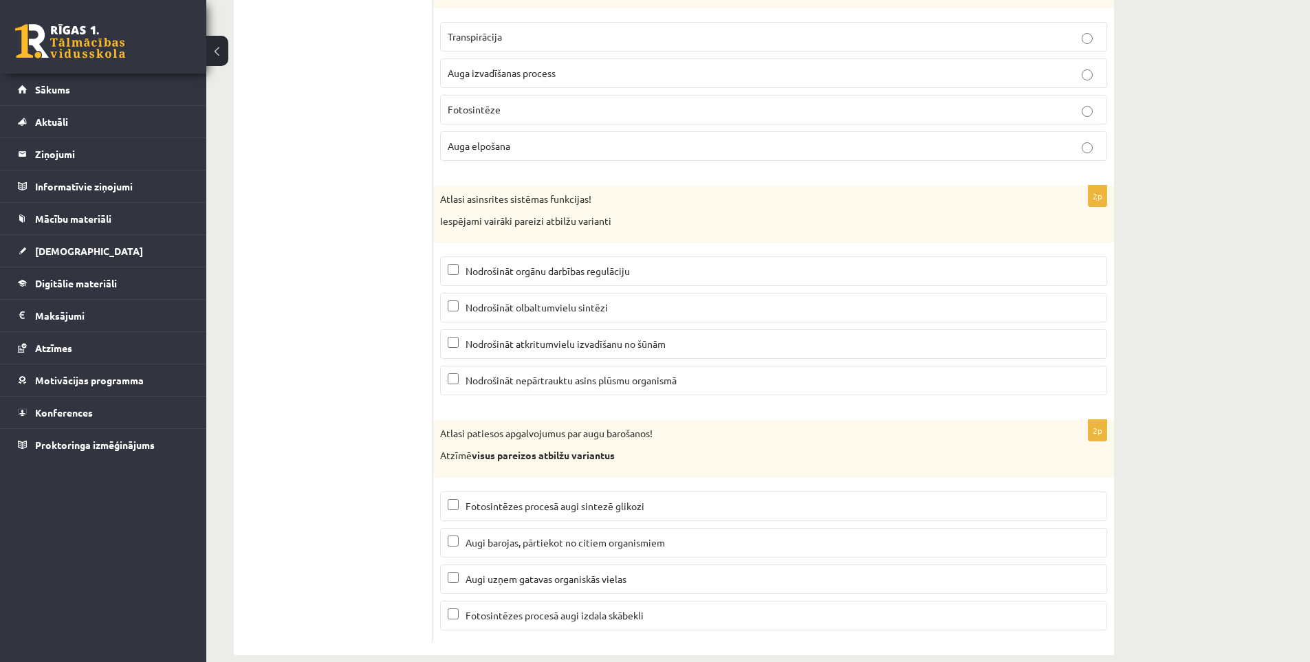
scroll to position [6460, 0]
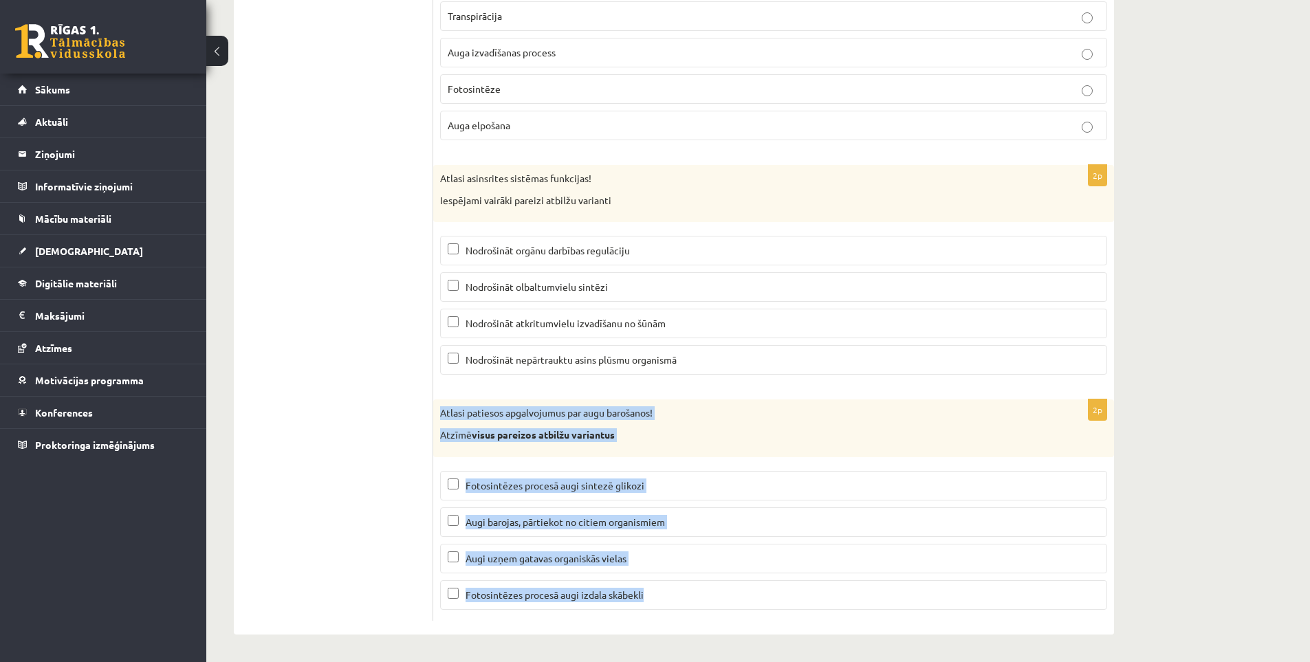
drag, startPoint x: 440, startPoint y: 411, endPoint x: 710, endPoint y: 582, distance: 320.0
click at [710, 582] on div "2p Atlasi patiesos apgalvojumus par augu barošanos! Atzīmē visus pareizos atbil…" at bounding box center [773, 510] width 681 height 221
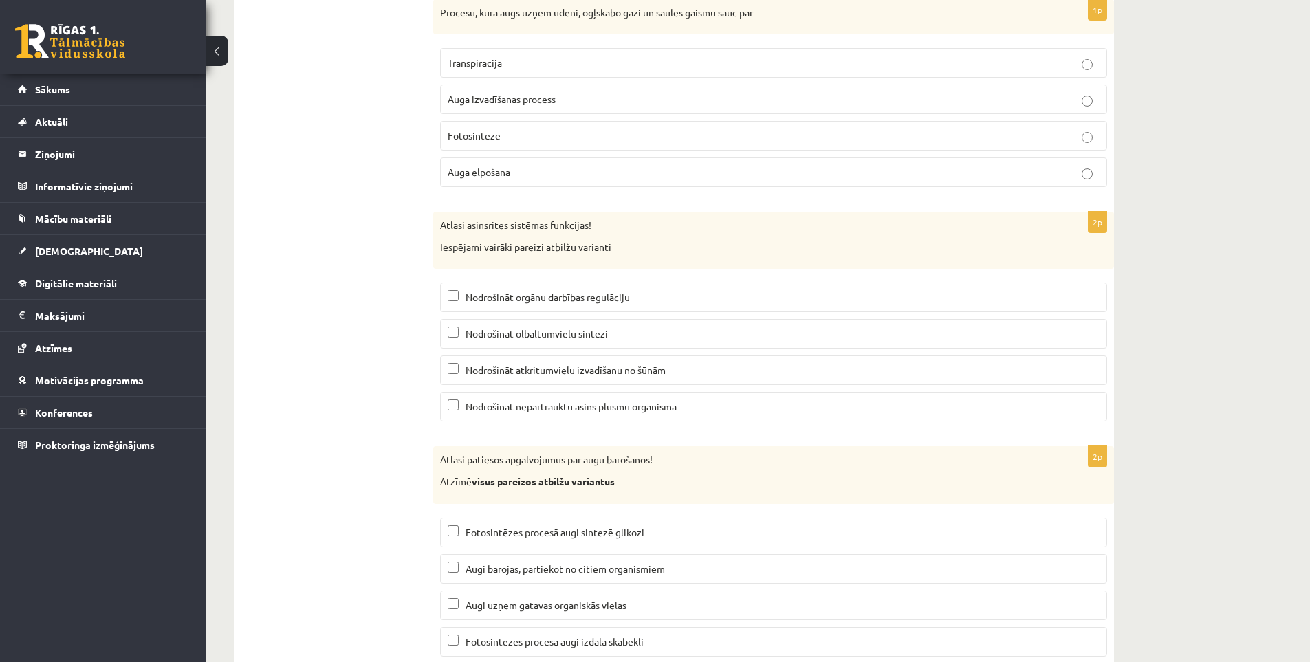
scroll to position [6392, 0]
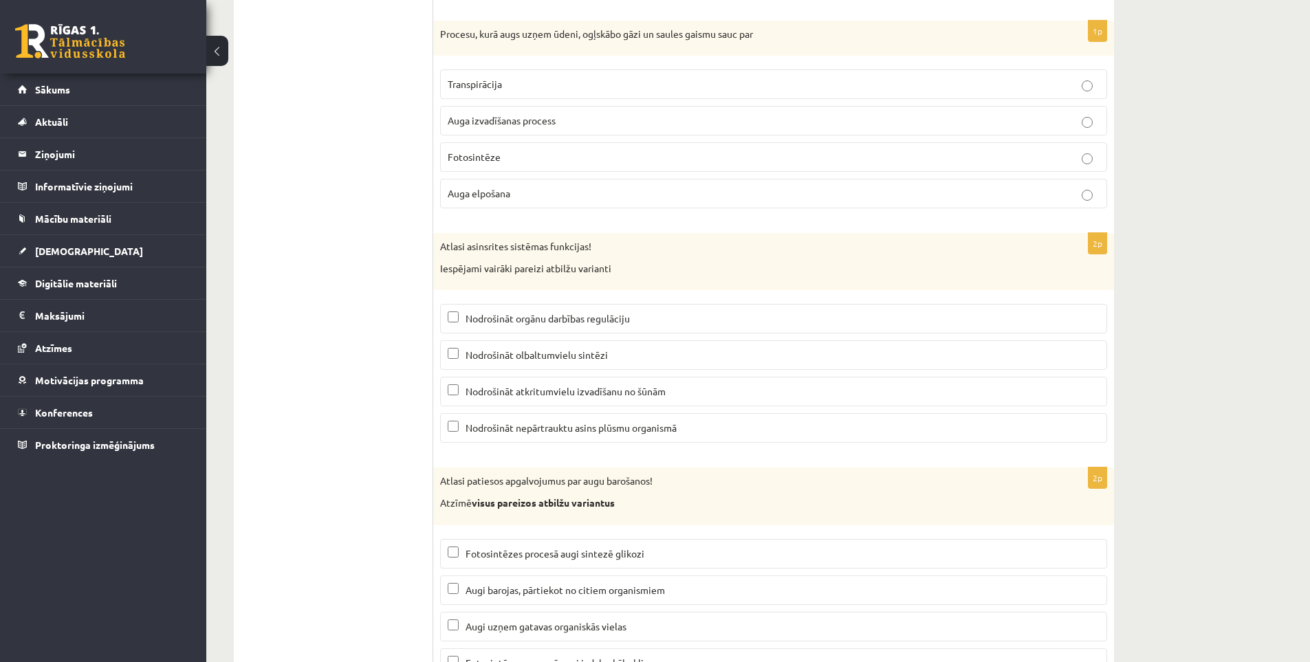
click at [550, 395] on span "Nodrošināt atkritumvielu izvadīšanu no šūnām" at bounding box center [566, 391] width 200 height 12
click at [569, 424] on span "Nodrošināt nepārtrauktu asins plūsmu organismā" at bounding box center [571, 428] width 211 height 12
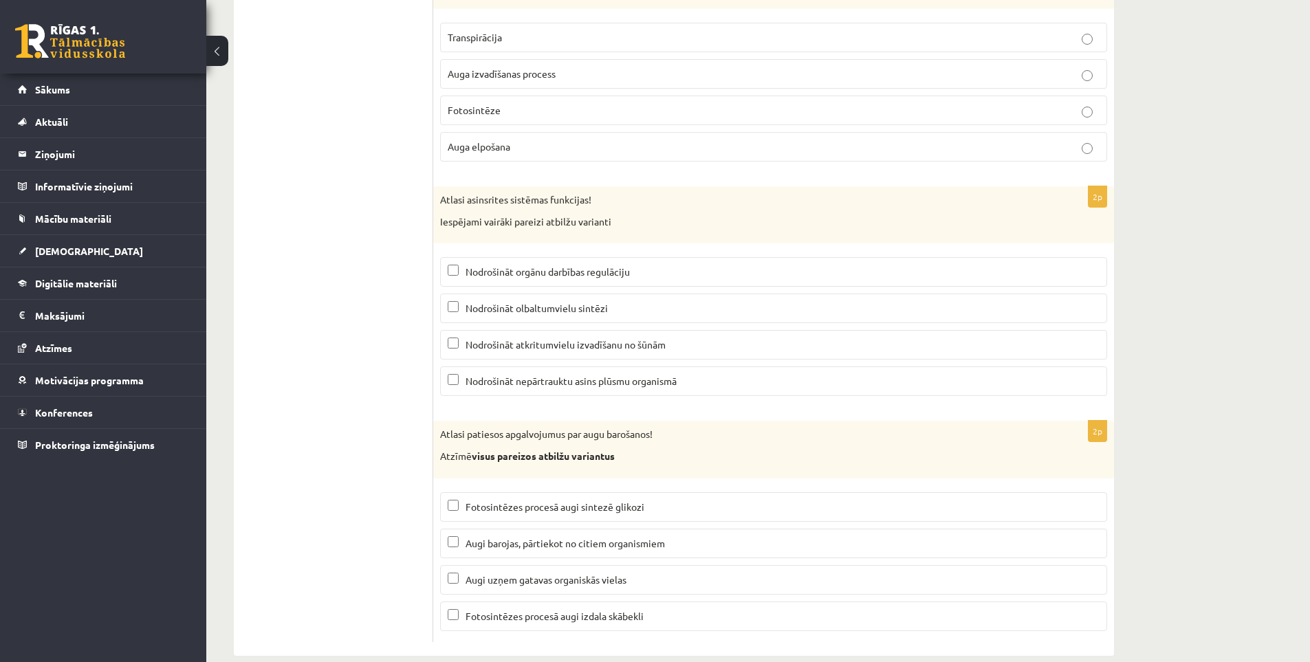
scroll to position [6460, 0]
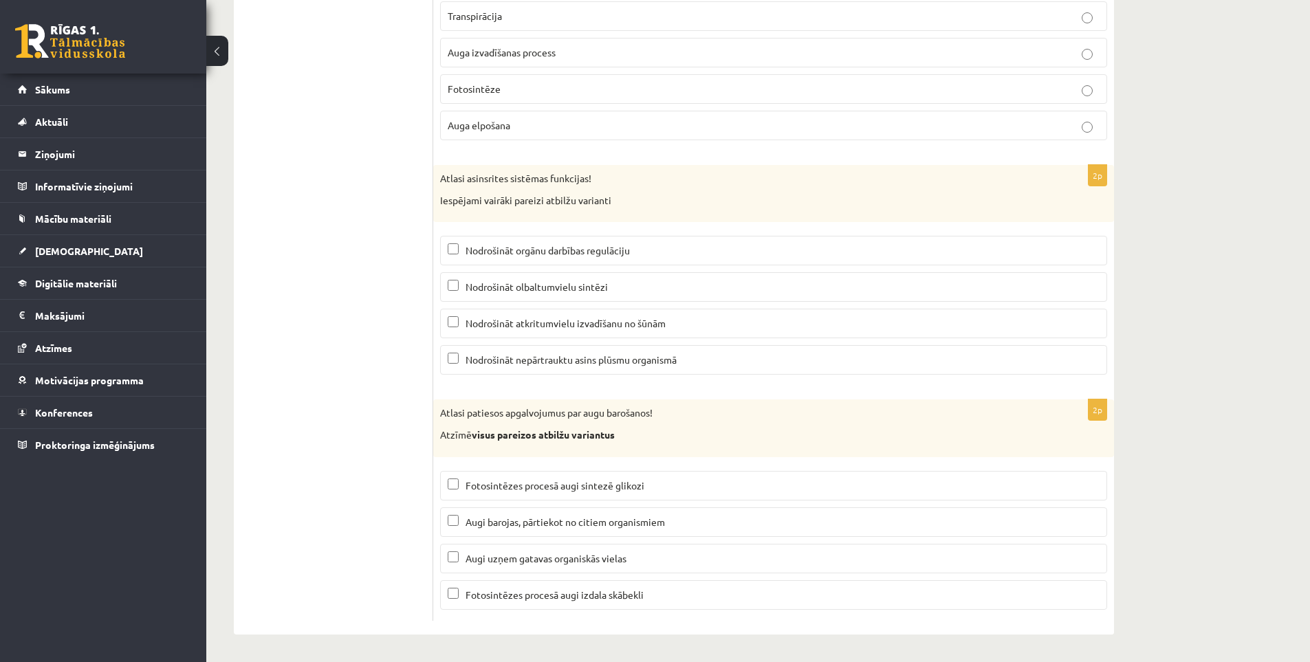
click at [501, 486] on span "Fotosintēzes procesā augi sintezē glikozi" at bounding box center [555, 485] width 179 height 12
drag, startPoint x: 523, startPoint y: 589, endPoint x: 400, endPoint y: 488, distance: 158.8
click at [522, 589] on span "Fotosintēzes procesā augi izdala skābekli" at bounding box center [555, 595] width 178 height 12
click at [465, 590] on p "Fotosintēzes procesā augi izdala skābekli" at bounding box center [774, 595] width 652 height 14
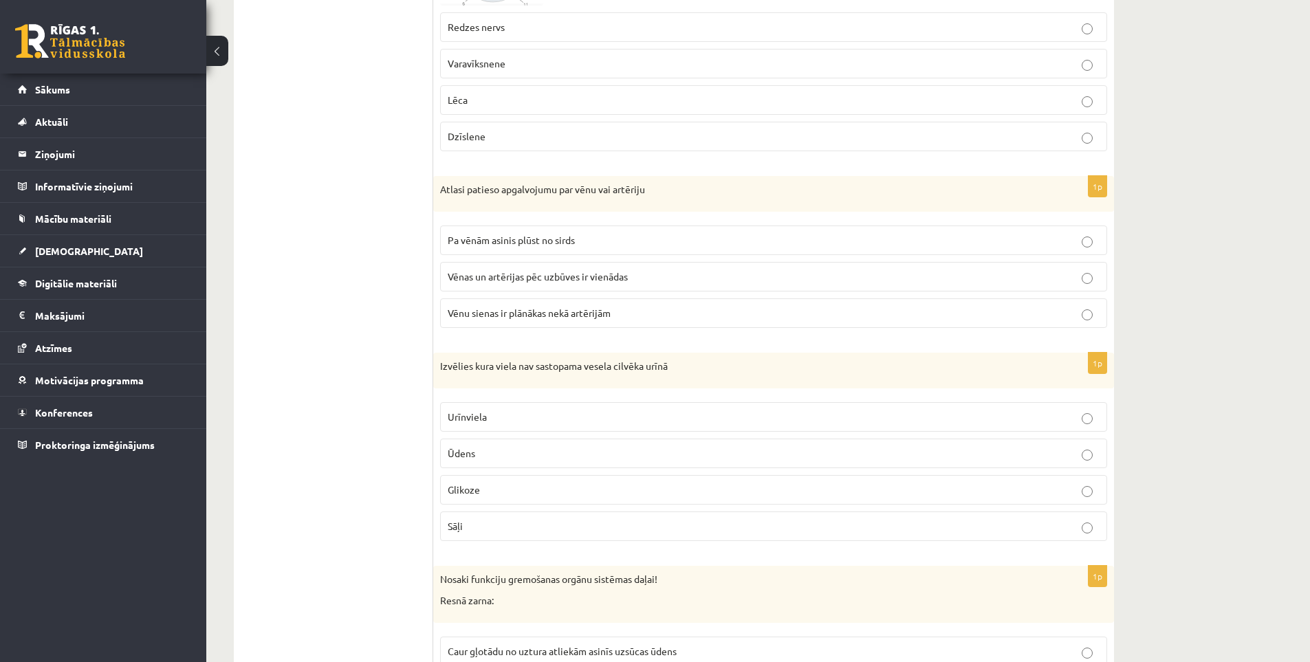
scroll to position [0, 0]
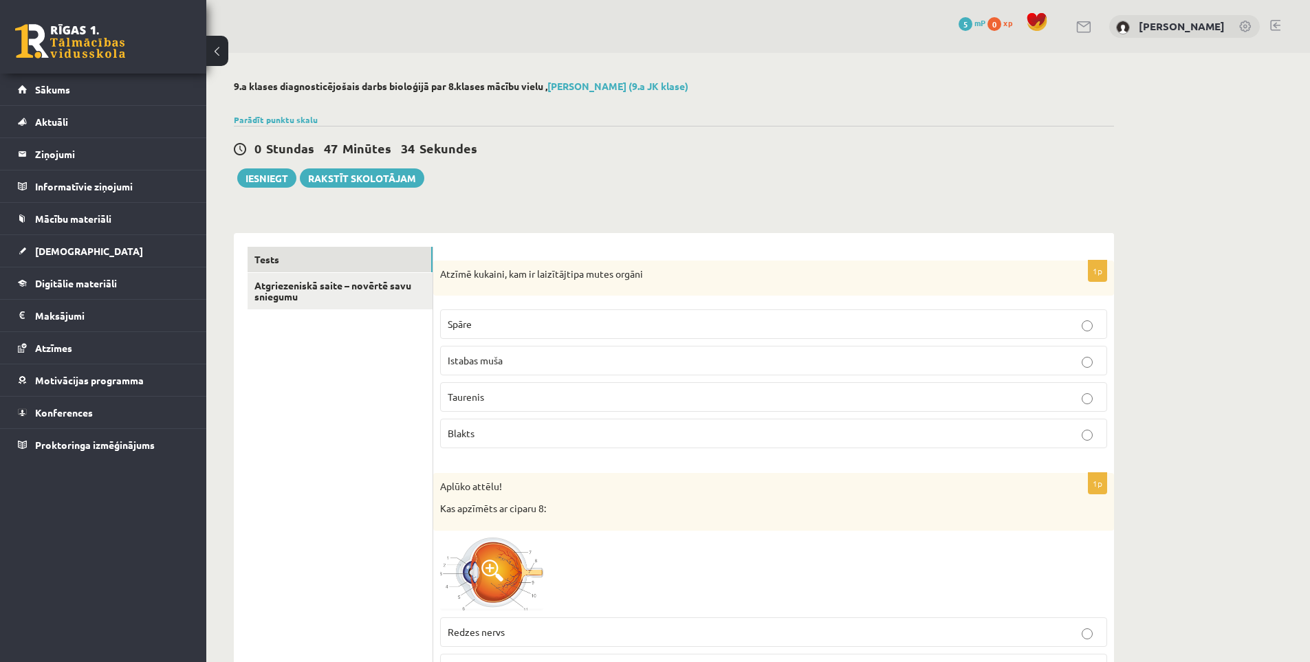
drag, startPoint x: 382, startPoint y: 399, endPoint x: 408, endPoint y: 182, distance: 218.2
click at [256, 179] on button "Iesniegt" at bounding box center [266, 177] width 59 height 19
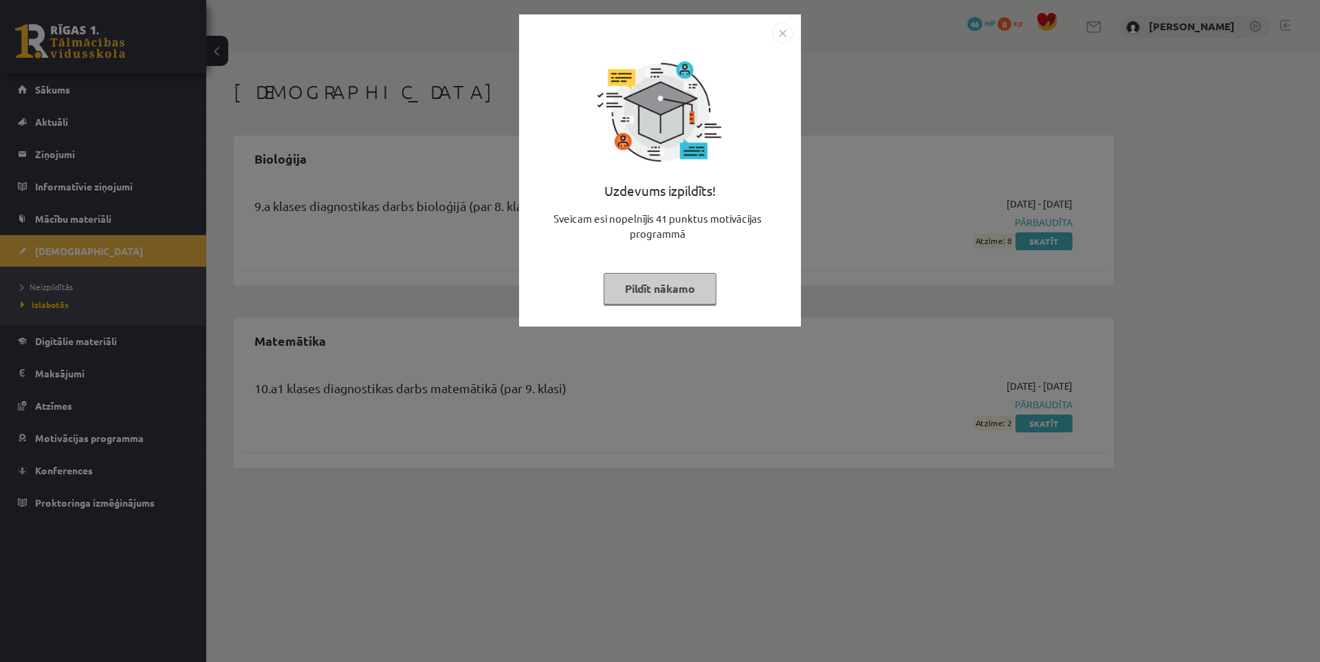
click at [783, 34] on img "Close" at bounding box center [782, 33] width 21 height 21
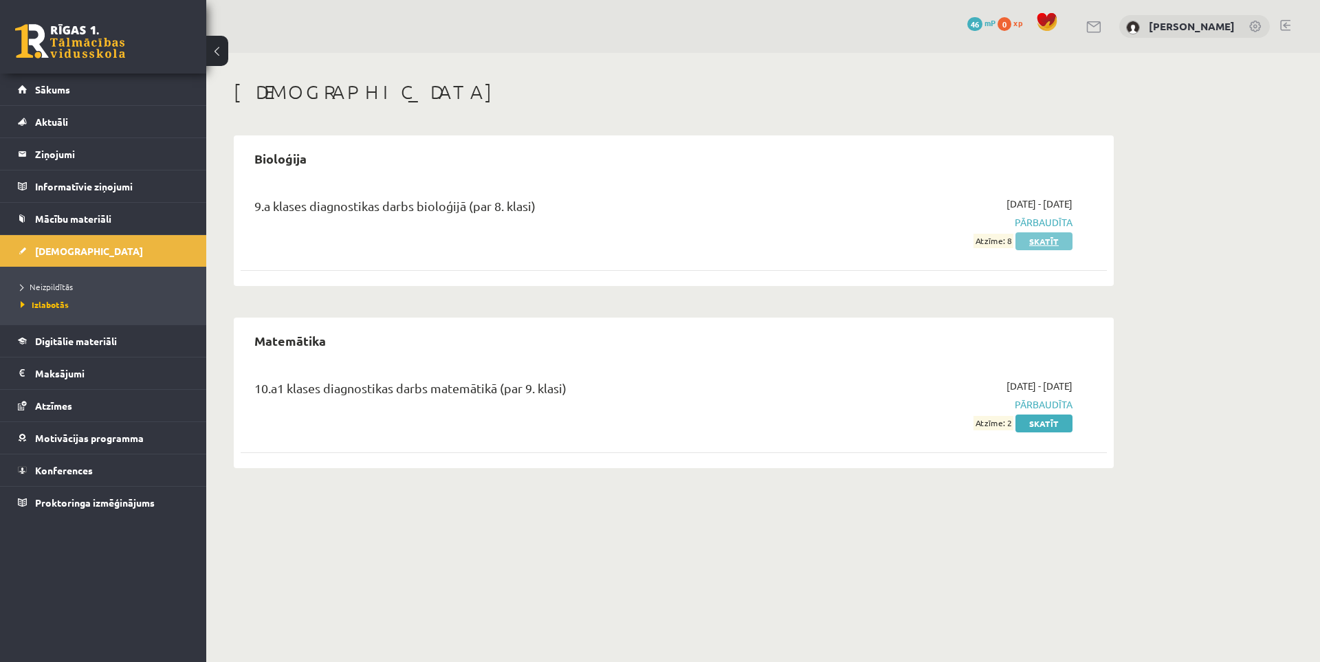
click at [1036, 244] on link "Skatīt" at bounding box center [1044, 241] width 57 height 18
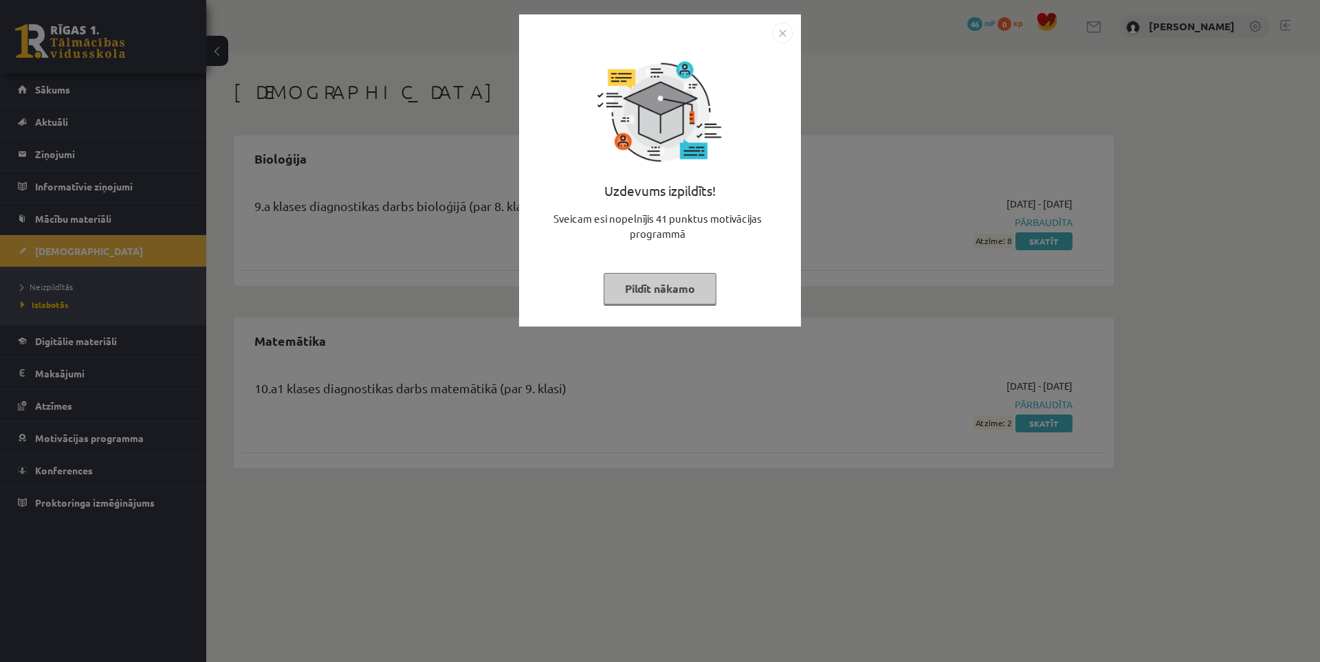
click at [789, 32] on img "Close" at bounding box center [782, 33] width 21 height 21
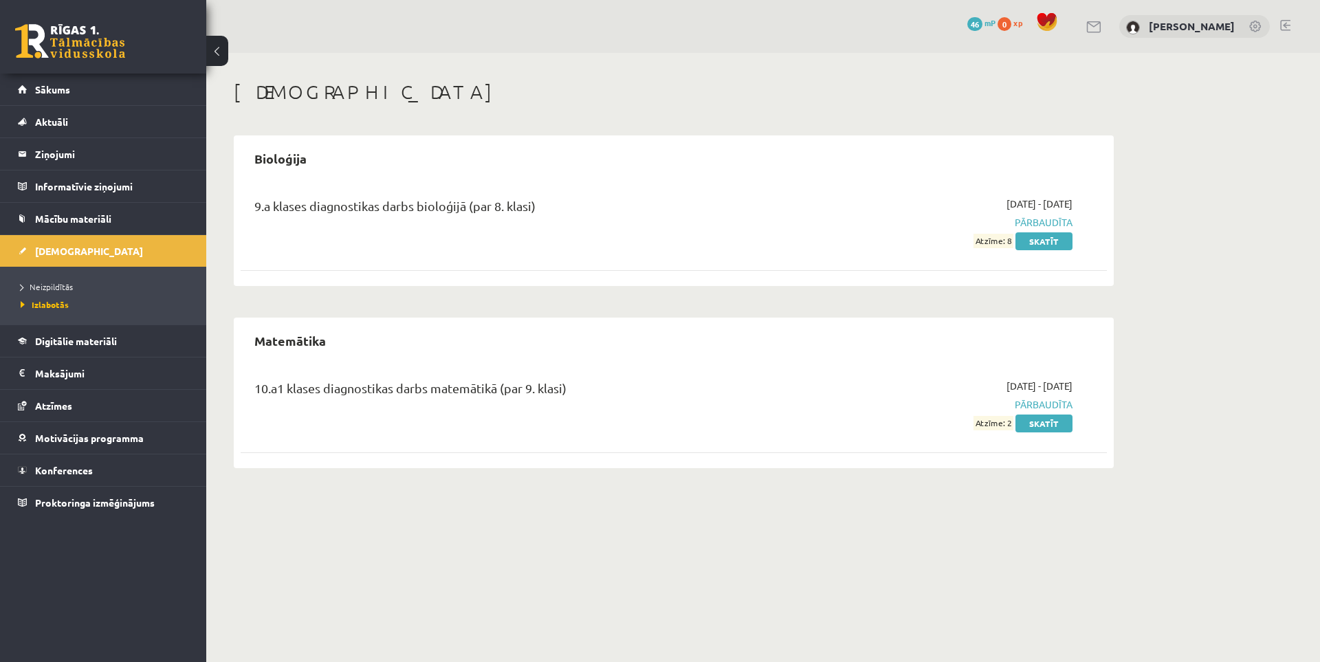
drag, startPoint x: 979, startPoint y: 426, endPoint x: 1016, endPoint y: 424, distance: 36.5
click at [1014, 424] on span "Atzīme: 2" at bounding box center [994, 423] width 40 height 14
click at [970, 461] on div "10.a1 klases diagnostikas darbs matemātikā (par 9. klasi) [DATE] - [DATE] Pārba…" at bounding box center [674, 413] width 867 height 96
